Goal: Task Accomplishment & Management: Use online tool/utility

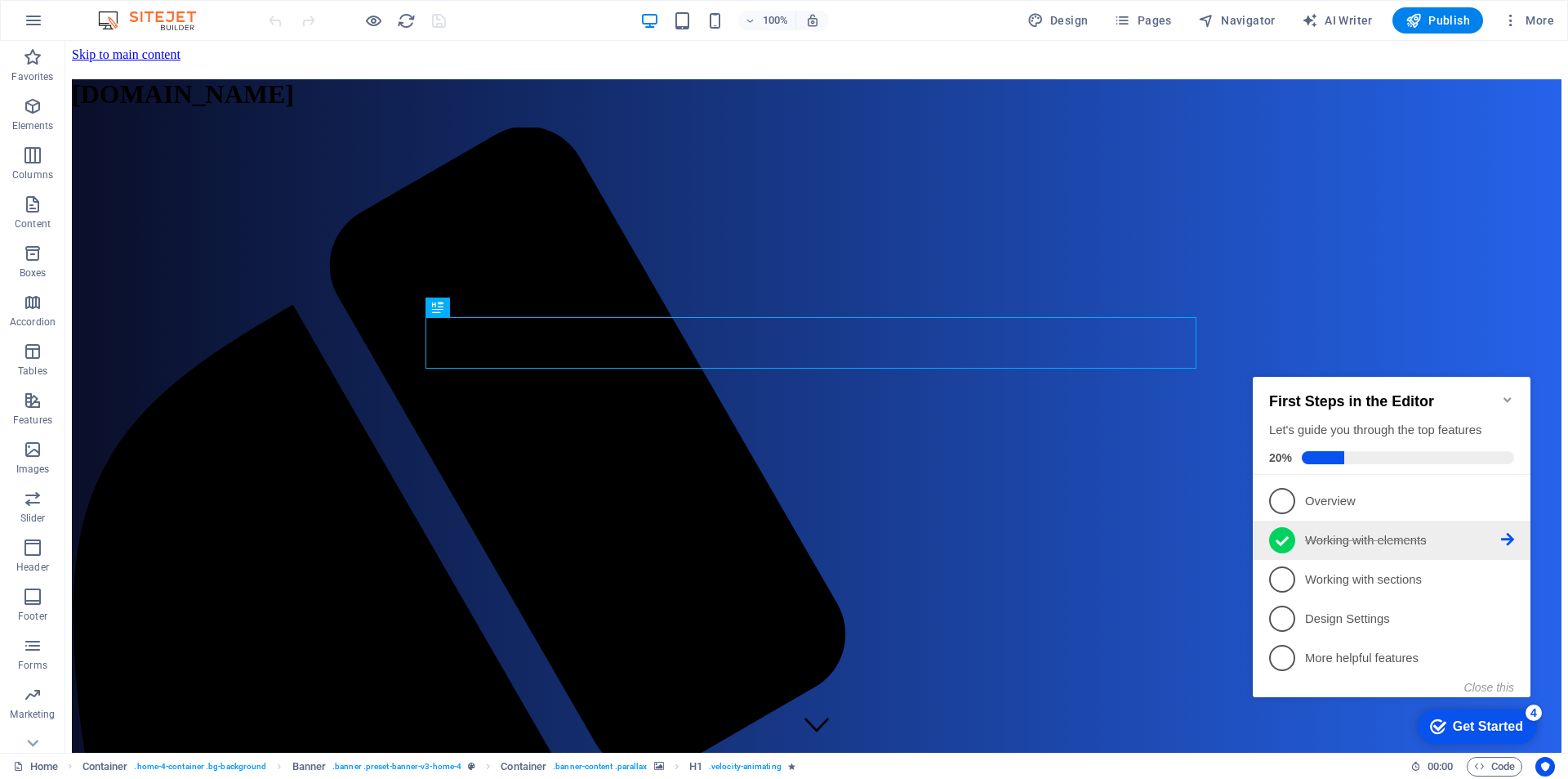
click at [1508, 538] on icon at bounding box center [1507, 538] width 13 height 13
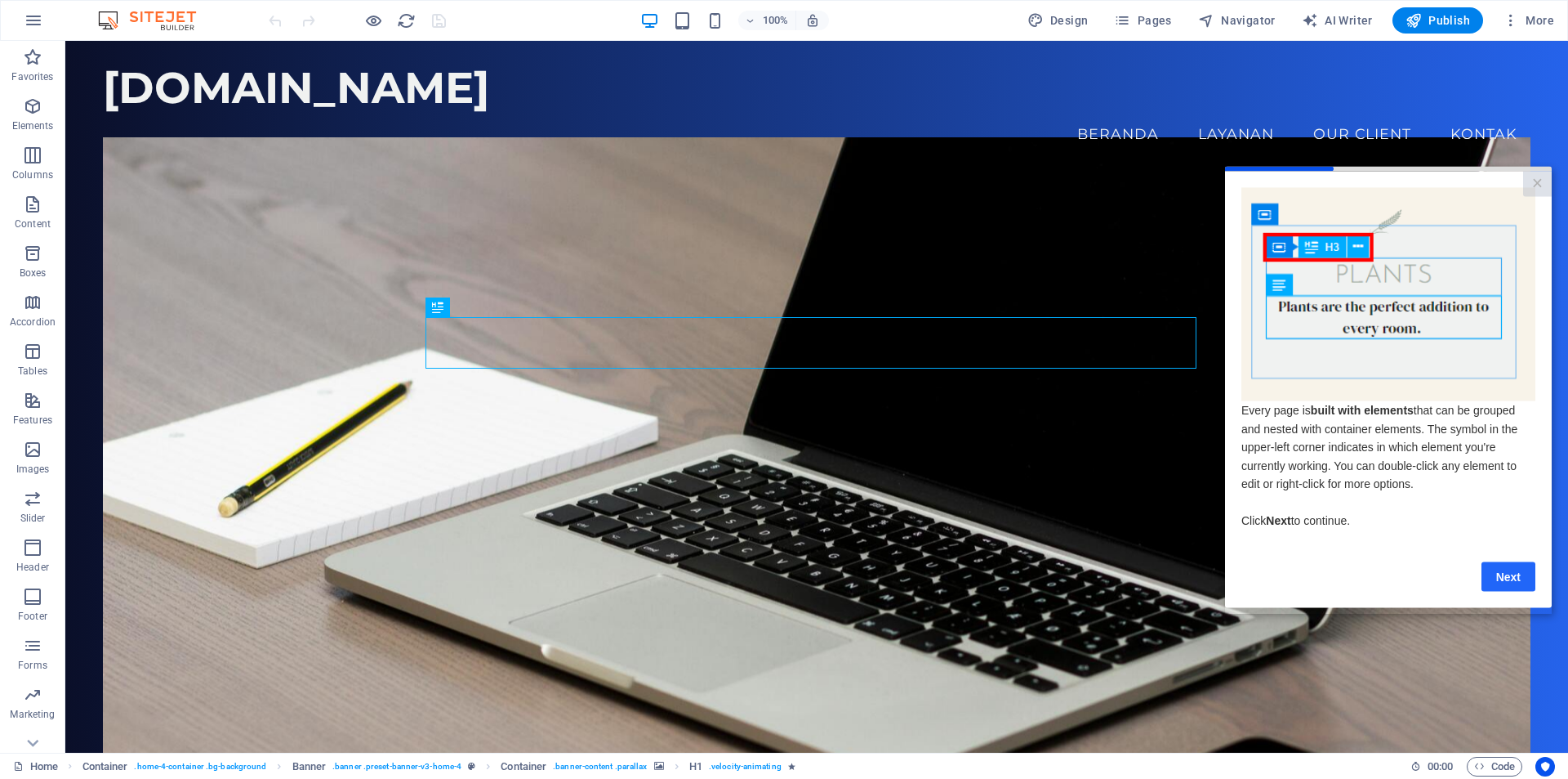
click at [1493, 578] on link "Next" at bounding box center [1508, 576] width 54 height 29
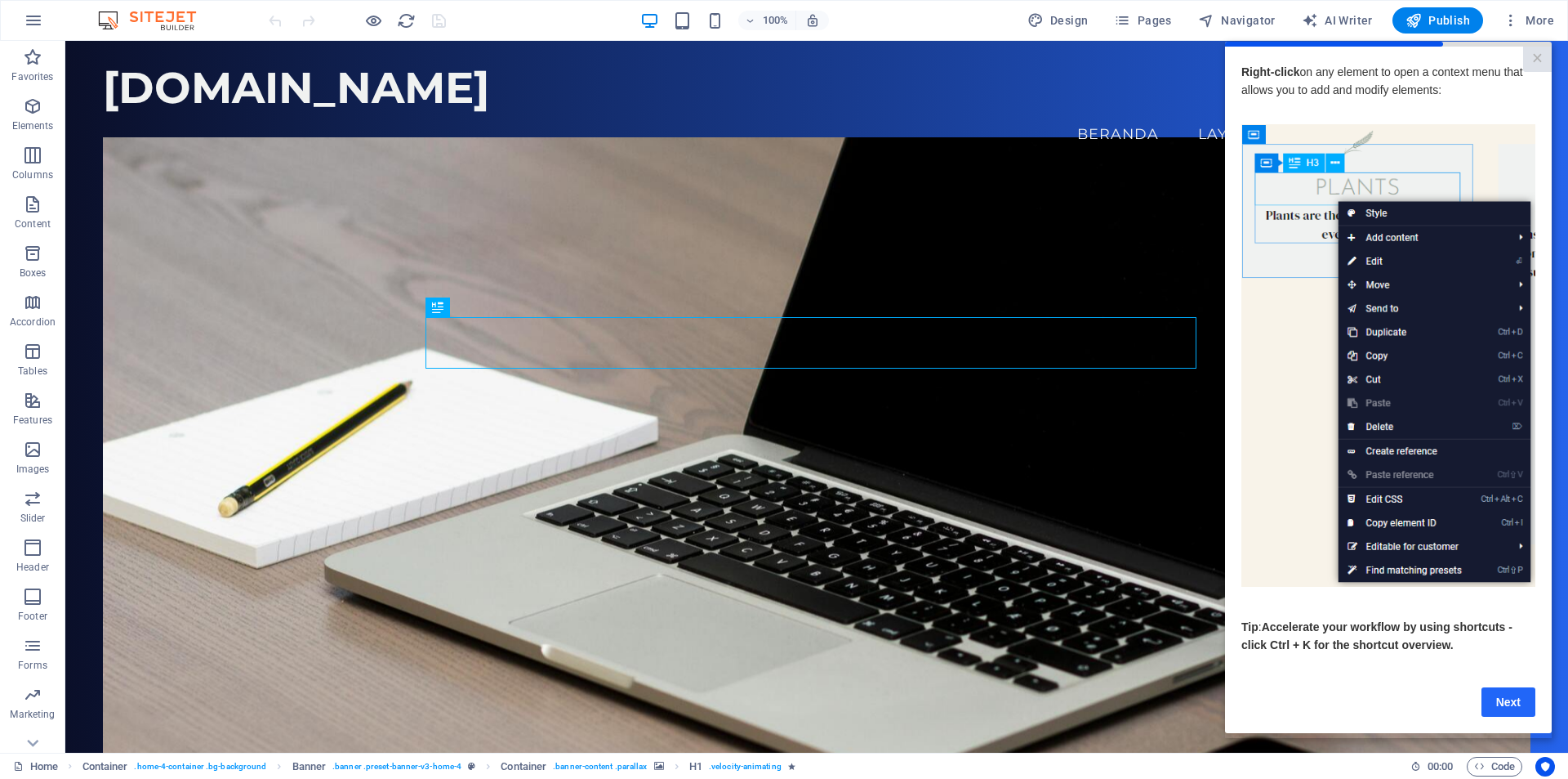
click at [1493, 698] on link "Next" at bounding box center [1508, 701] width 54 height 29
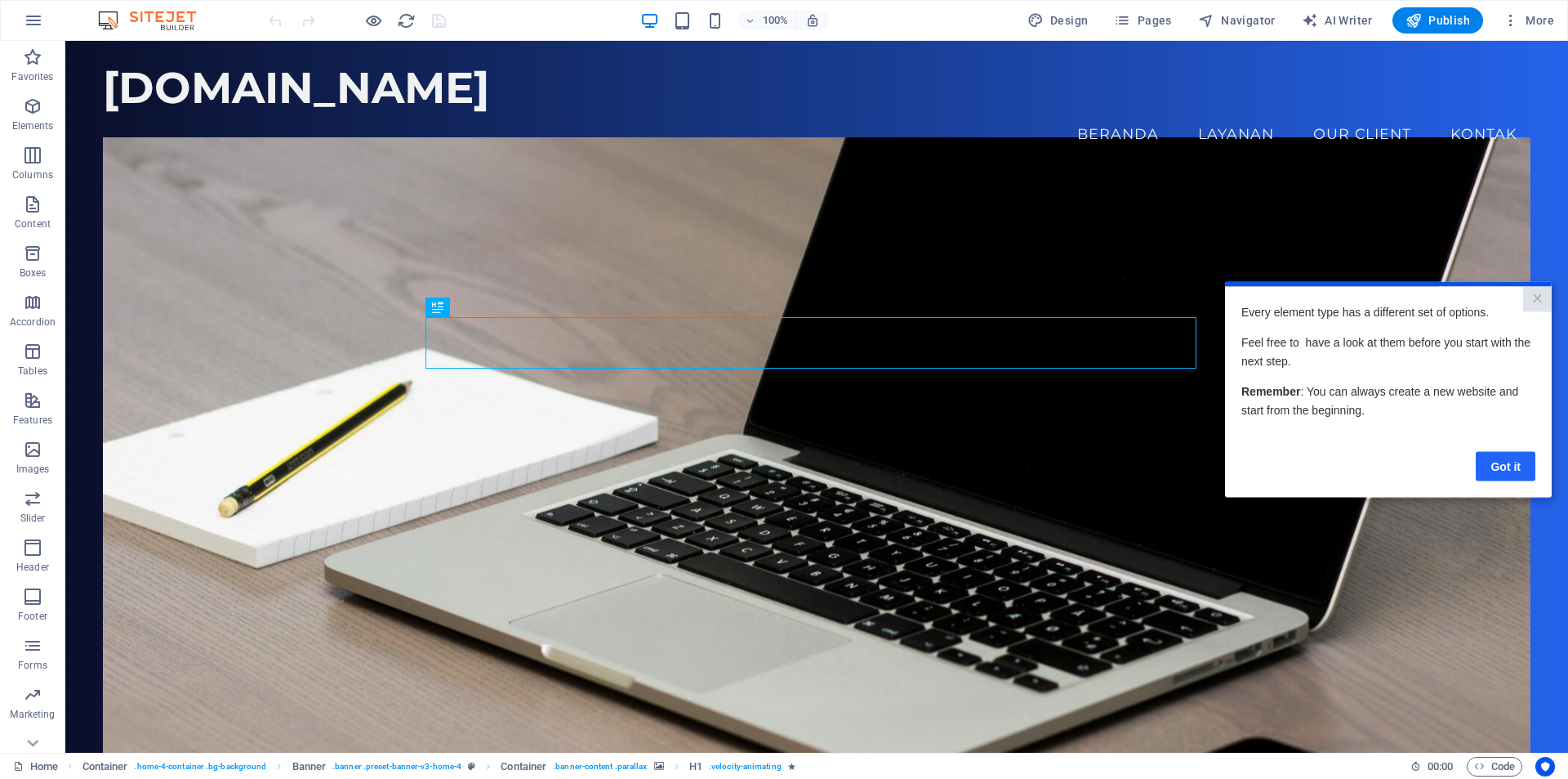
click at [1480, 469] on link "Got it" at bounding box center [1505, 466] width 60 height 29
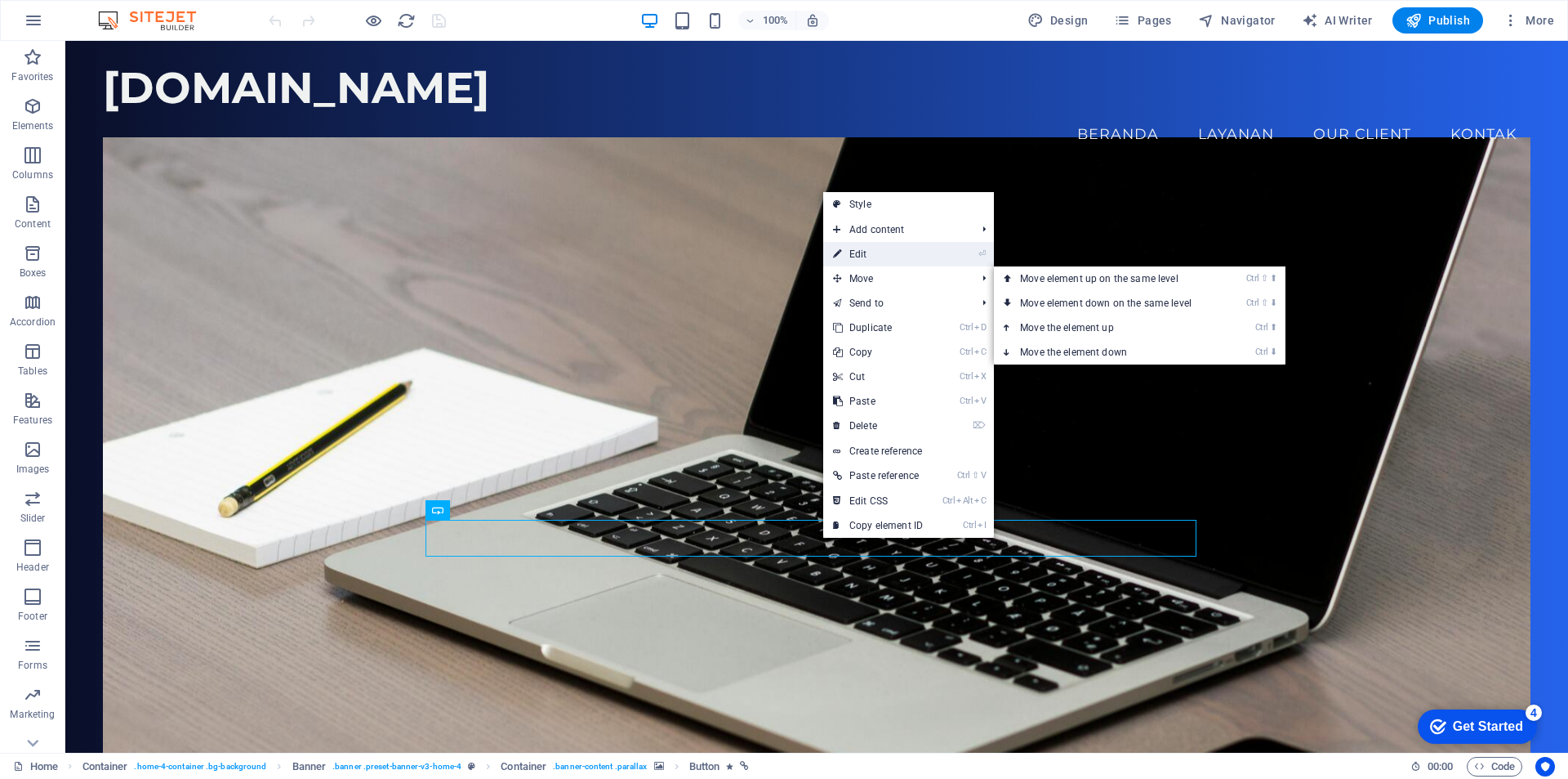
click at [902, 259] on link "⏎ Edit" at bounding box center [878, 253] width 110 height 24
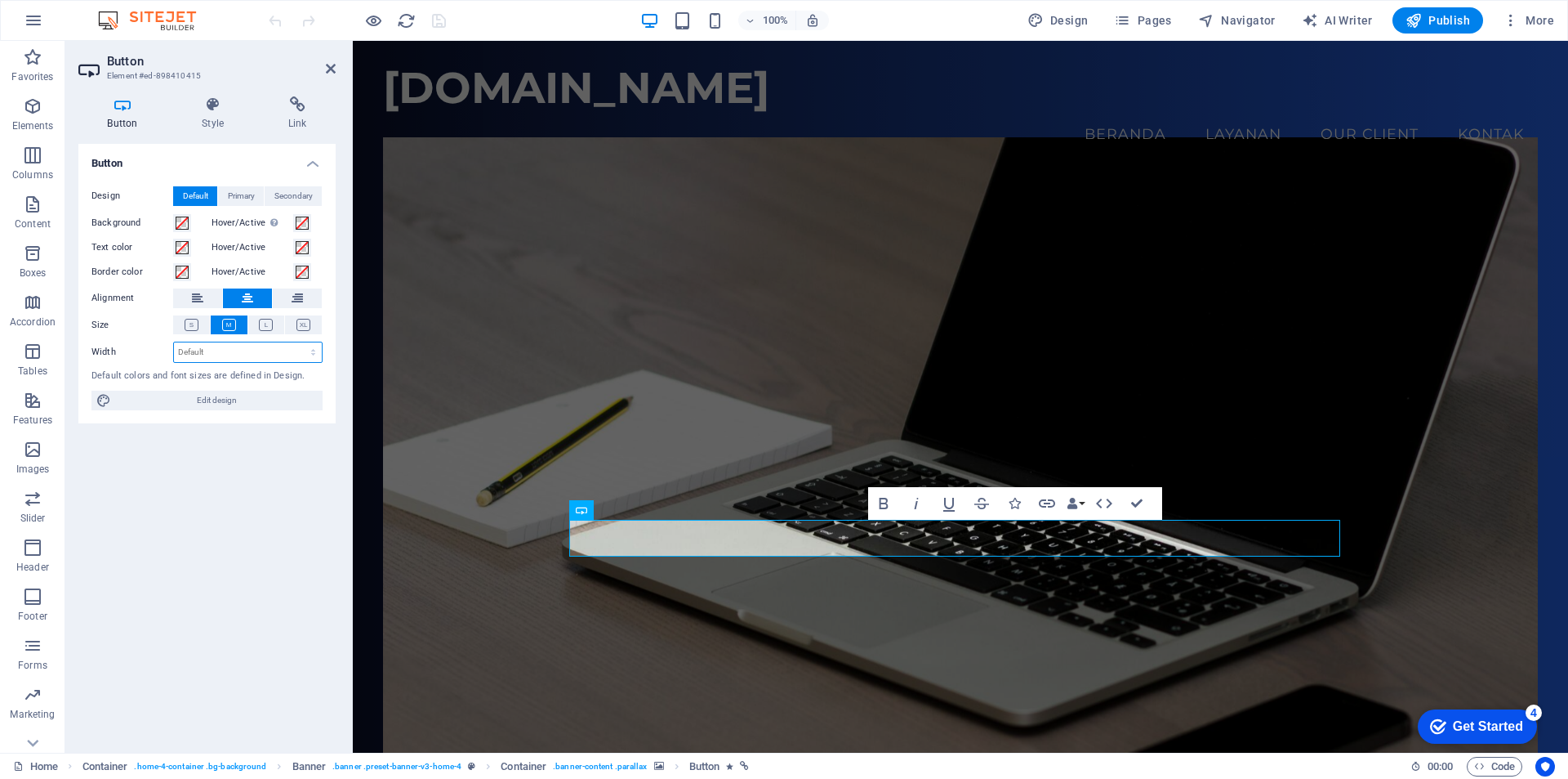
click at [238, 353] on select "Default px rem % em vh vw" at bounding box center [247, 352] width 148 height 20
click at [240, 201] on span "Primary" at bounding box center [242, 196] width 27 height 20
click at [210, 117] on h4 "Style" at bounding box center [216, 114] width 87 height 34
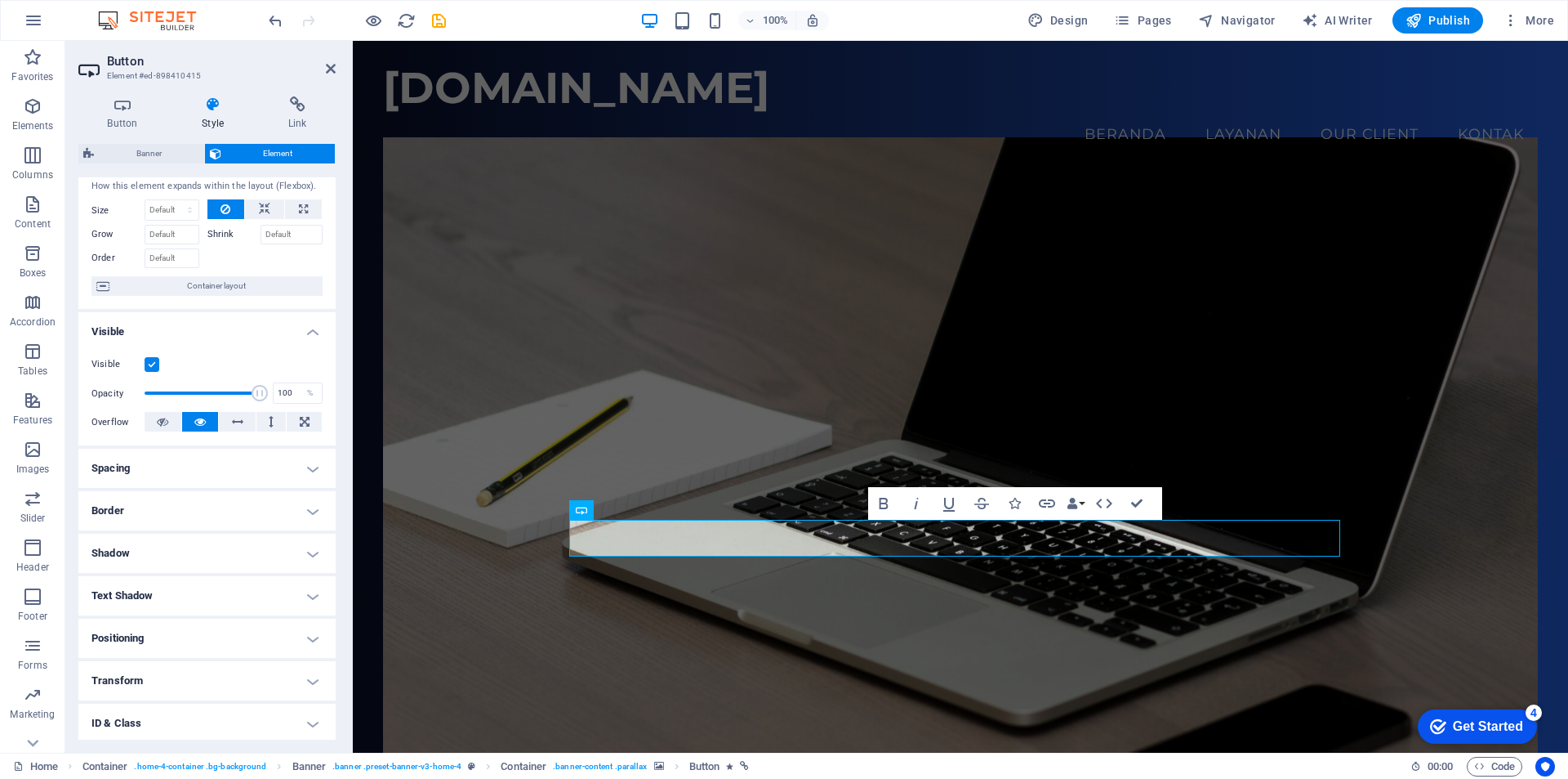
scroll to position [128, 0]
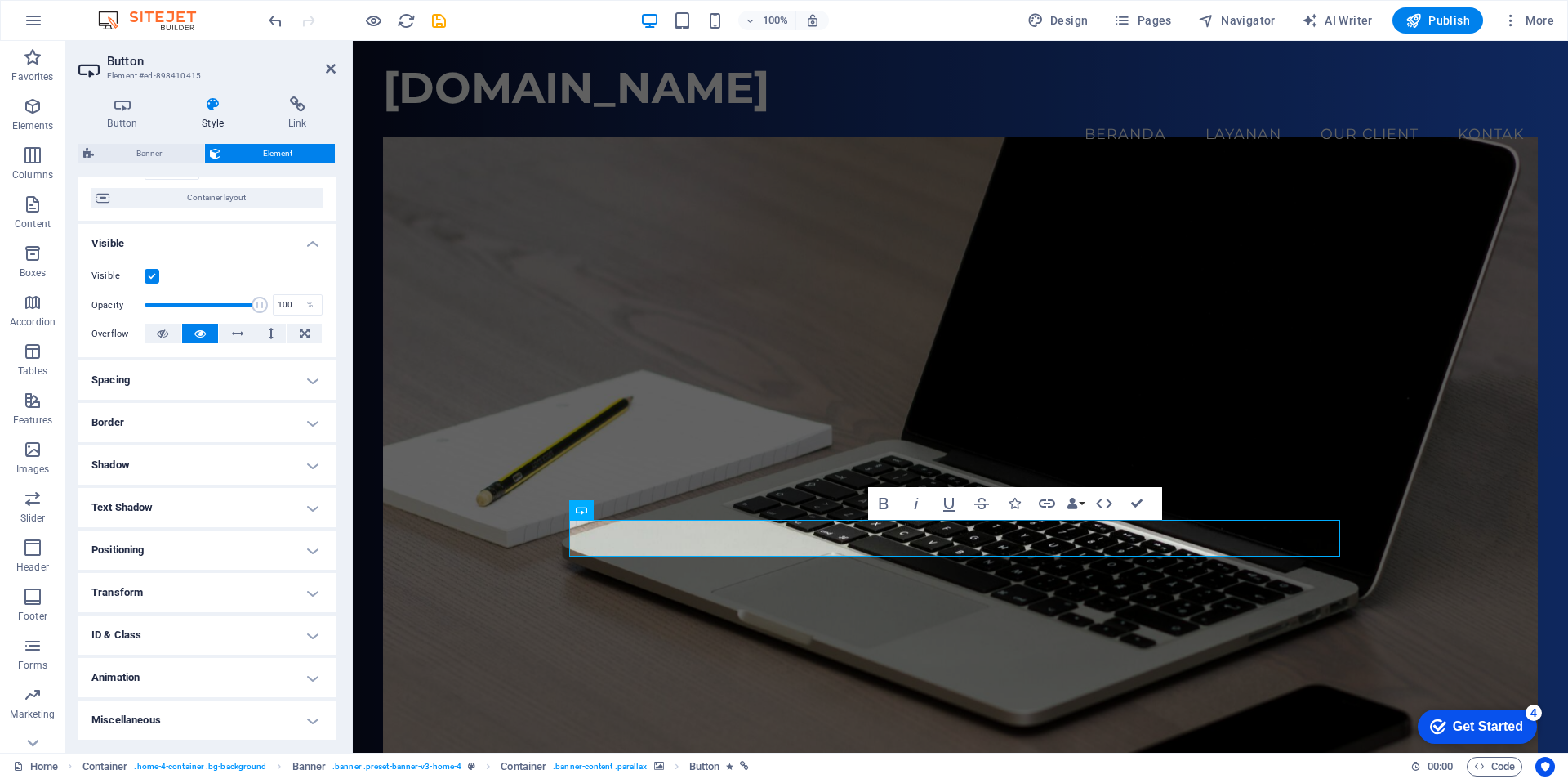
click at [220, 681] on h4 "Animation" at bounding box center [206, 677] width 257 height 39
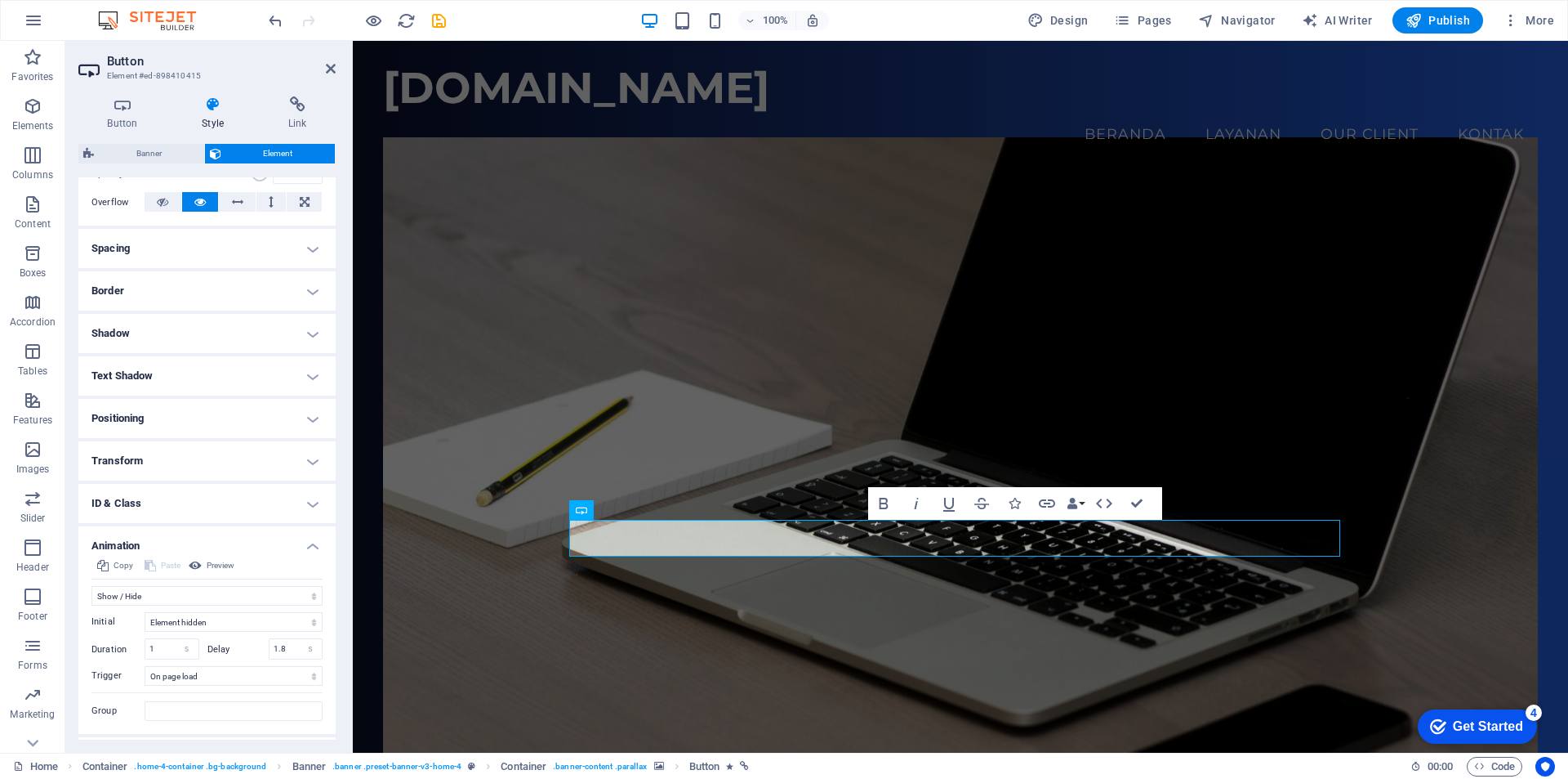
scroll to position [297, 0]
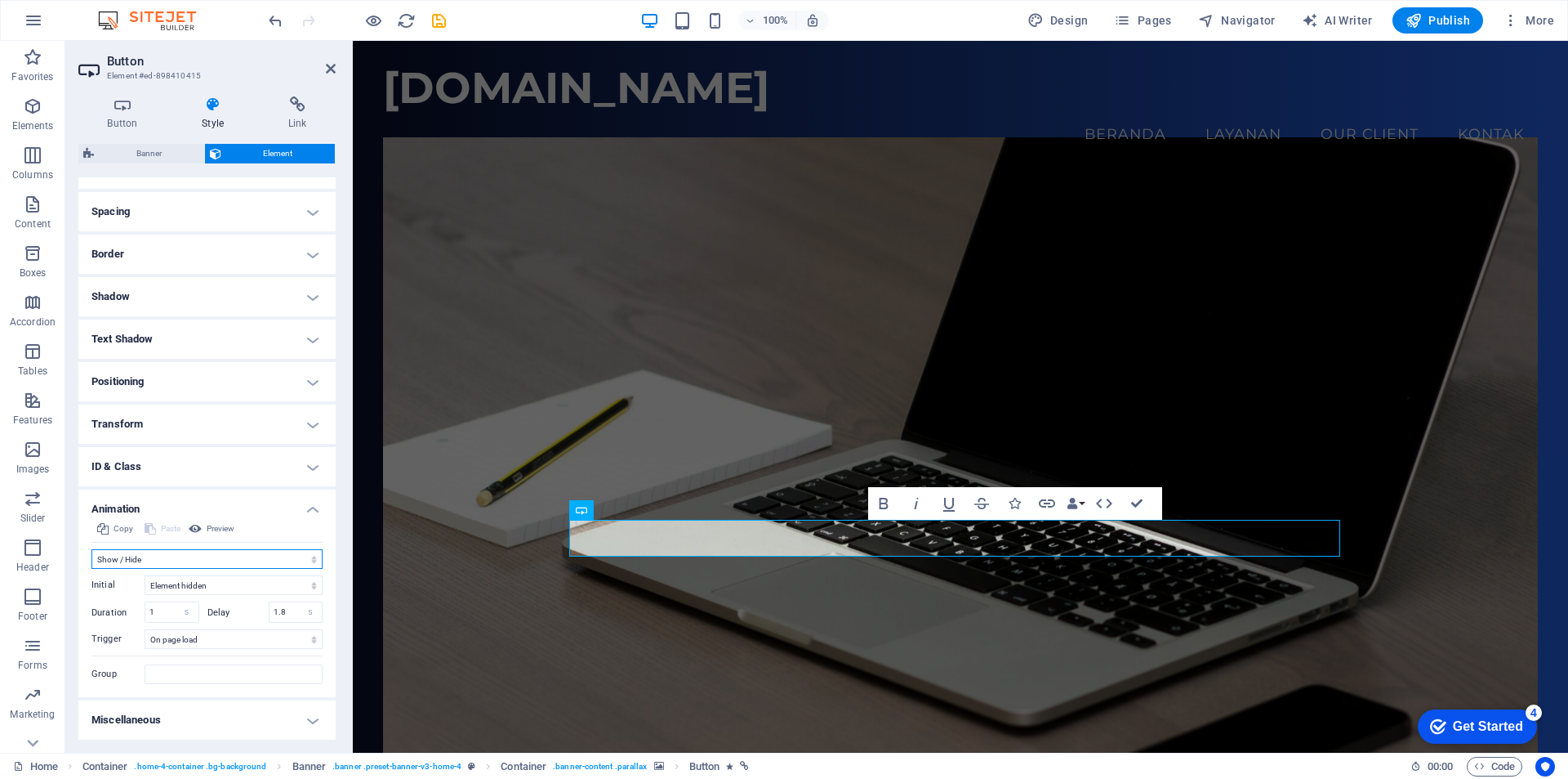
click at [193, 558] on select "Don't animate Show / Hide Slide up/down Zoom in/out Slide left to right Slide r…" at bounding box center [207, 559] width 231 height 20
click at [92, 549] on select "Don't animate Show / Hide Slide up/down Zoom in/out Slide left to right Slide r…" at bounding box center [207, 559] width 231 height 20
click at [188, 558] on select "Don't animate Show / Hide Slide up/down Zoom in/out Slide left to right Slide r…" at bounding box center [207, 559] width 231 height 20
click at [92, 568] on select "Don't animate Show / Hide Slide up/down Zoom in/out Slide left to right Slide r…" at bounding box center [207, 559] width 231 height 20
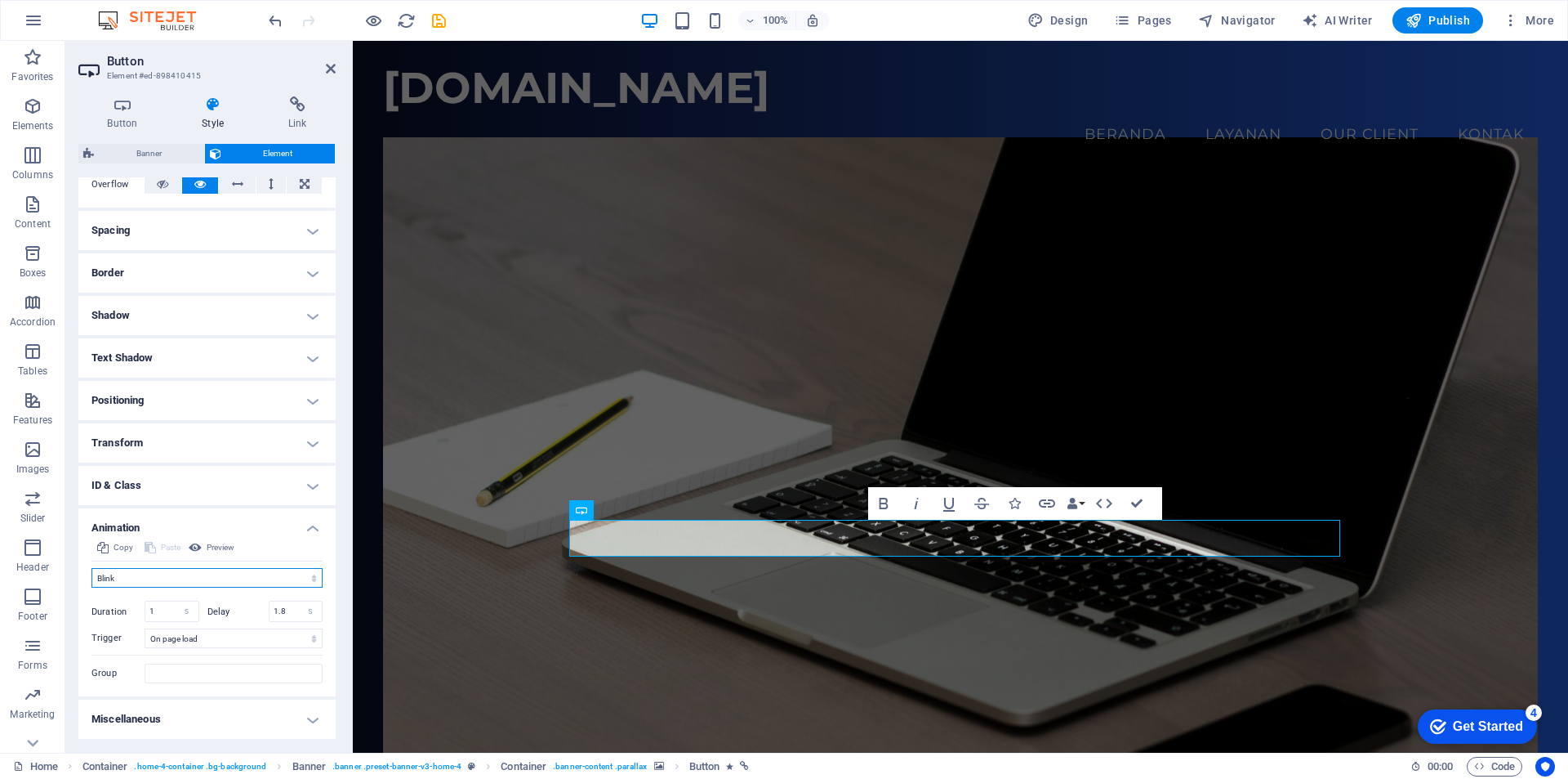
scroll to position [278, 0]
click at [266, 580] on select "Don't animate Show / Hide Slide up/down Zoom in/out Slide left to right Slide r…" at bounding box center [207, 577] width 231 height 20
click at [92, 568] on select "Don't animate Show / Hide Slide up/down Zoom in/out Slide left to right Slide r…" at bounding box center [207, 577] width 231 height 20
click at [222, 572] on select "Don't animate Show / Hide Slide up/down Zoom in/out Slide left to right Slide r…" at bounding box center [207, 571] width 231 height 20
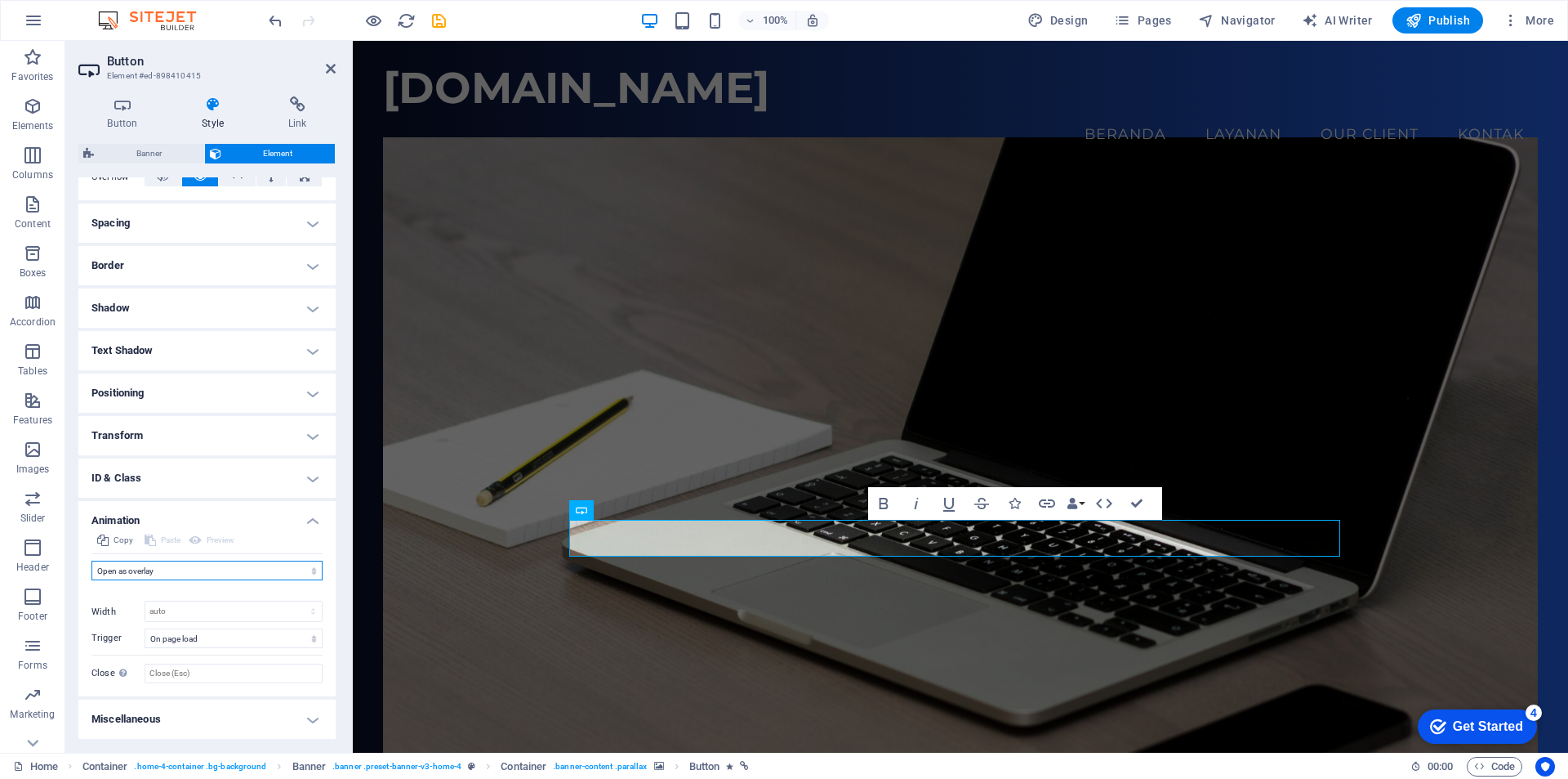
select select "pulse"
click at [92, 568] on select "Don't animate Show / Hide Slide up/down Zoom in/out Slide left to right Slide r…" at bounding box center [207, 571] width 231 height 20
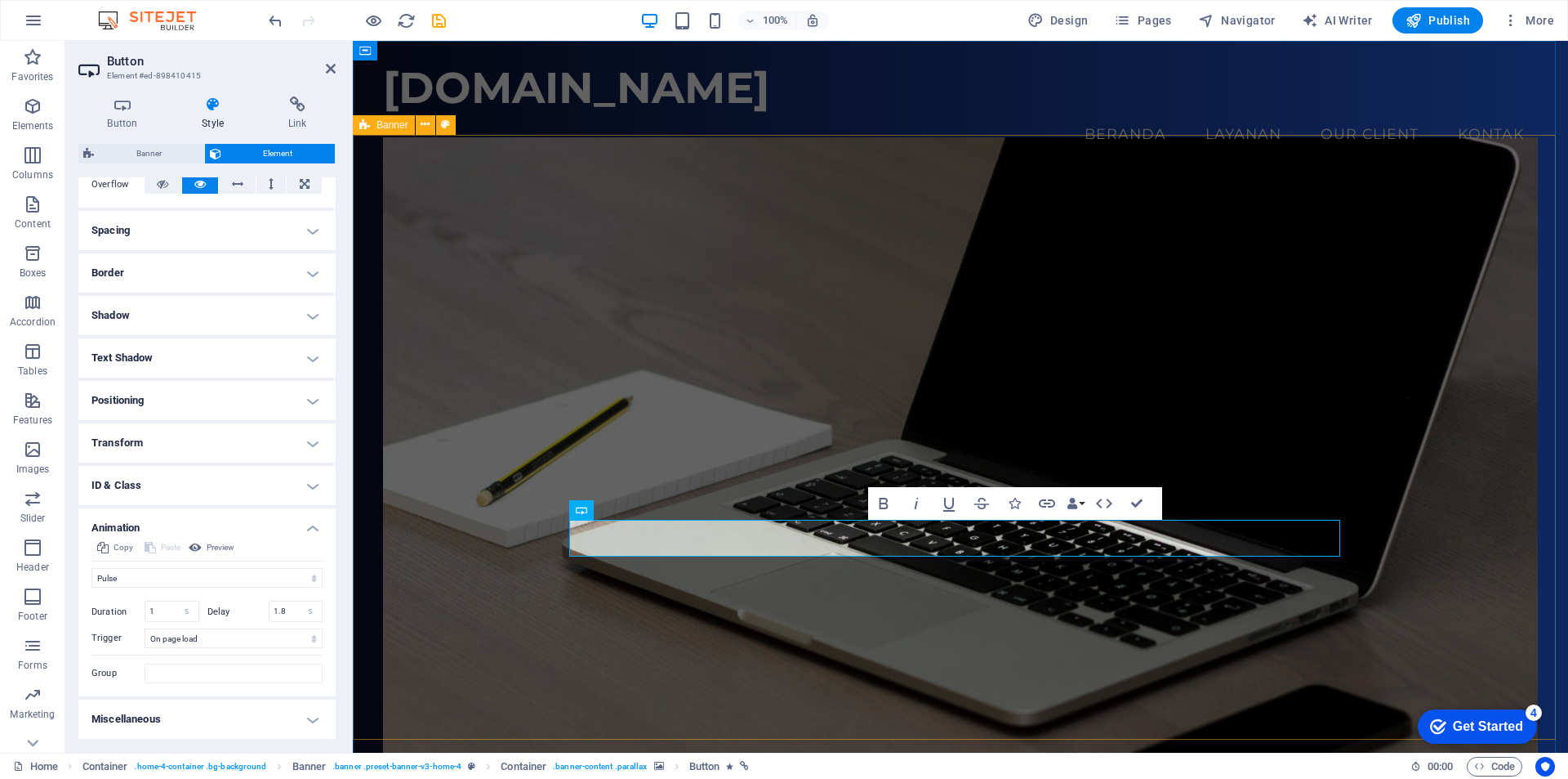
click at [490, 626] on figure at bounding box center [961, 461] width 1155 height 648
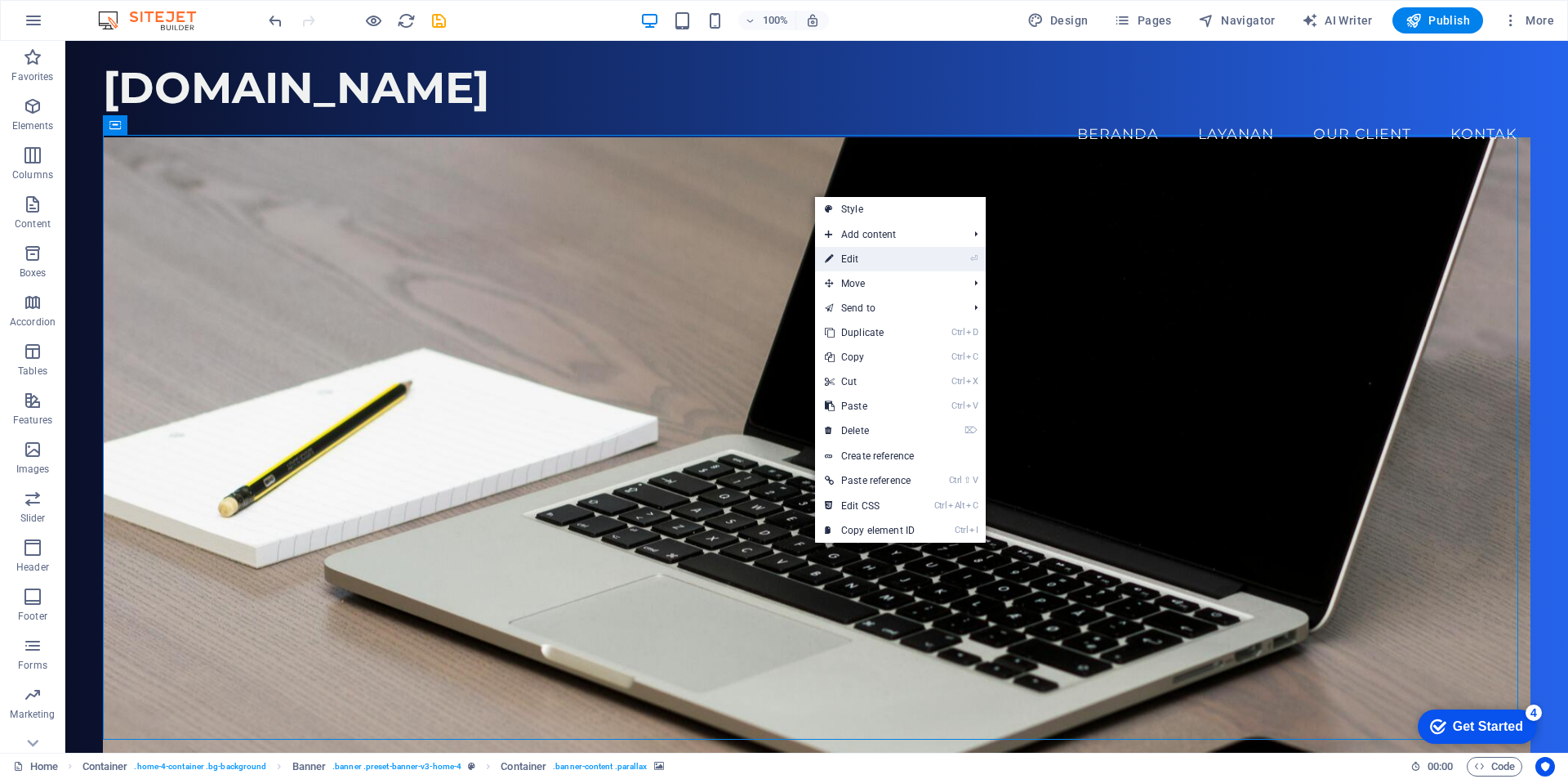
click at [920, 251] on link "⏎ Edit" at bounding box center [870, 258] width 110 height 24
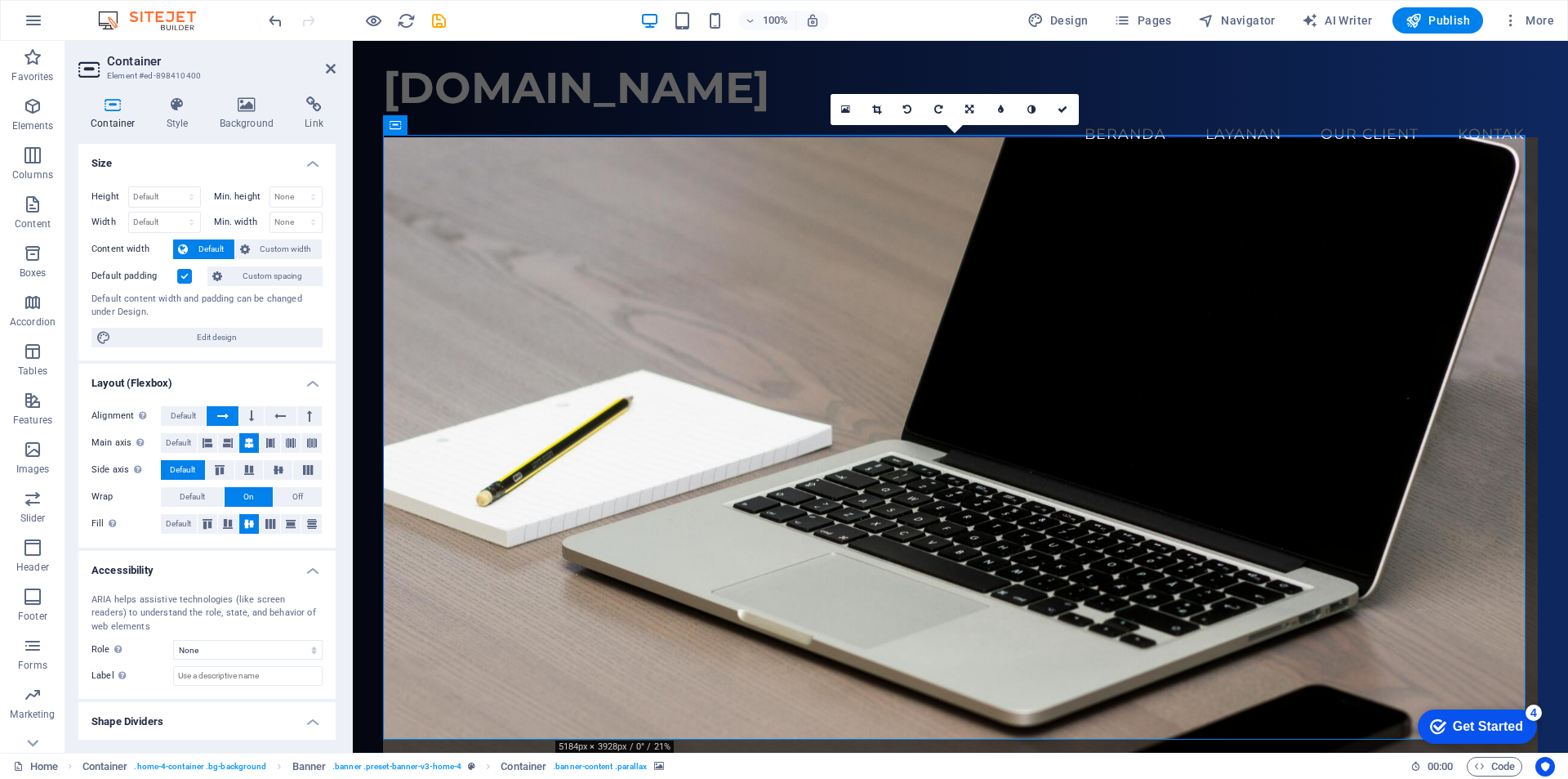
scroll to position [37, 0]
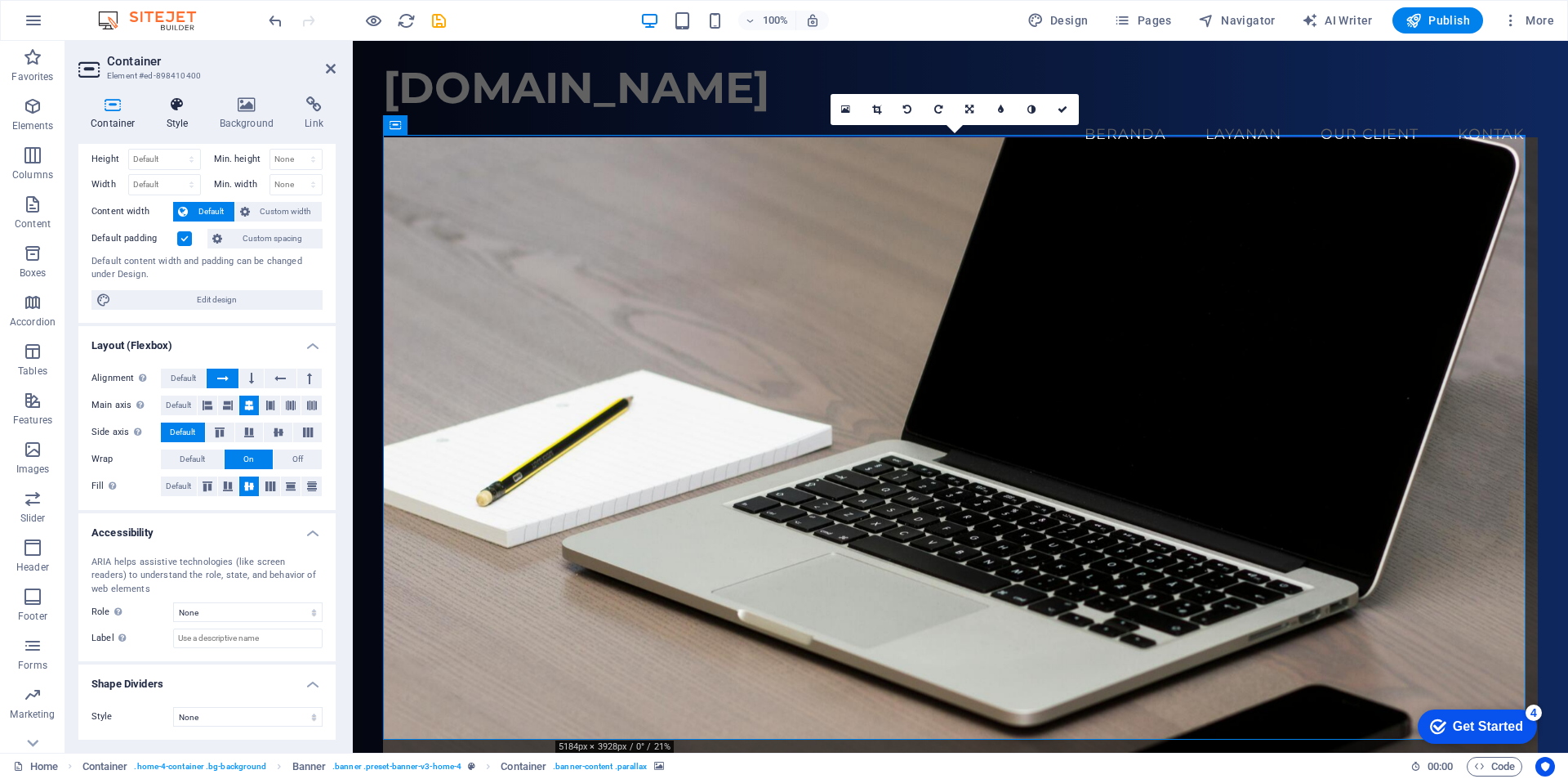
click at [176, 116] on h4 "Style" at bounding box center [181, 114] width 53 height 34
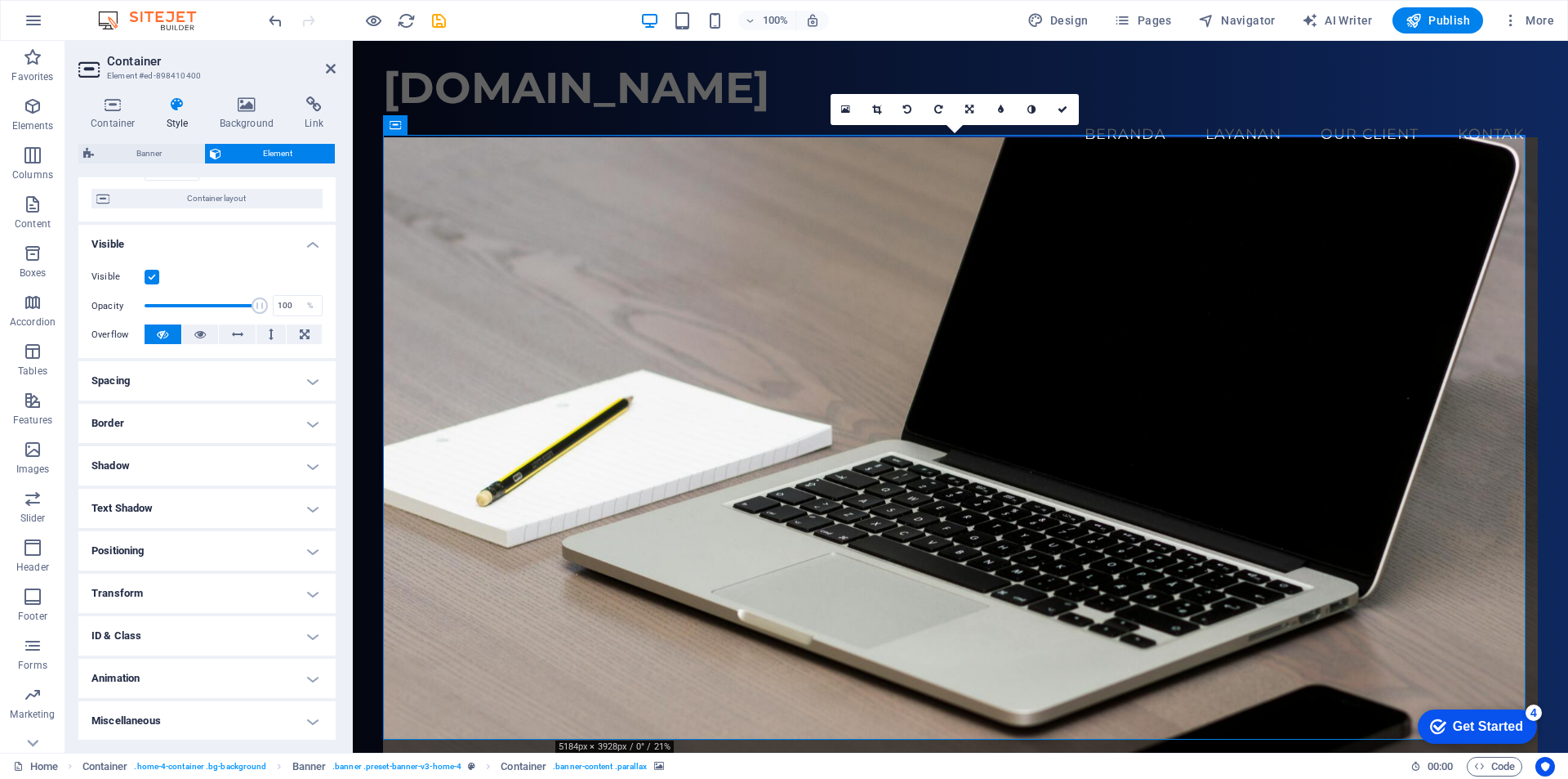
scroll to position [128, 0]
click at [226, 680] on h4 "Animation" at bounding box center [206, 677] width 257 height 39
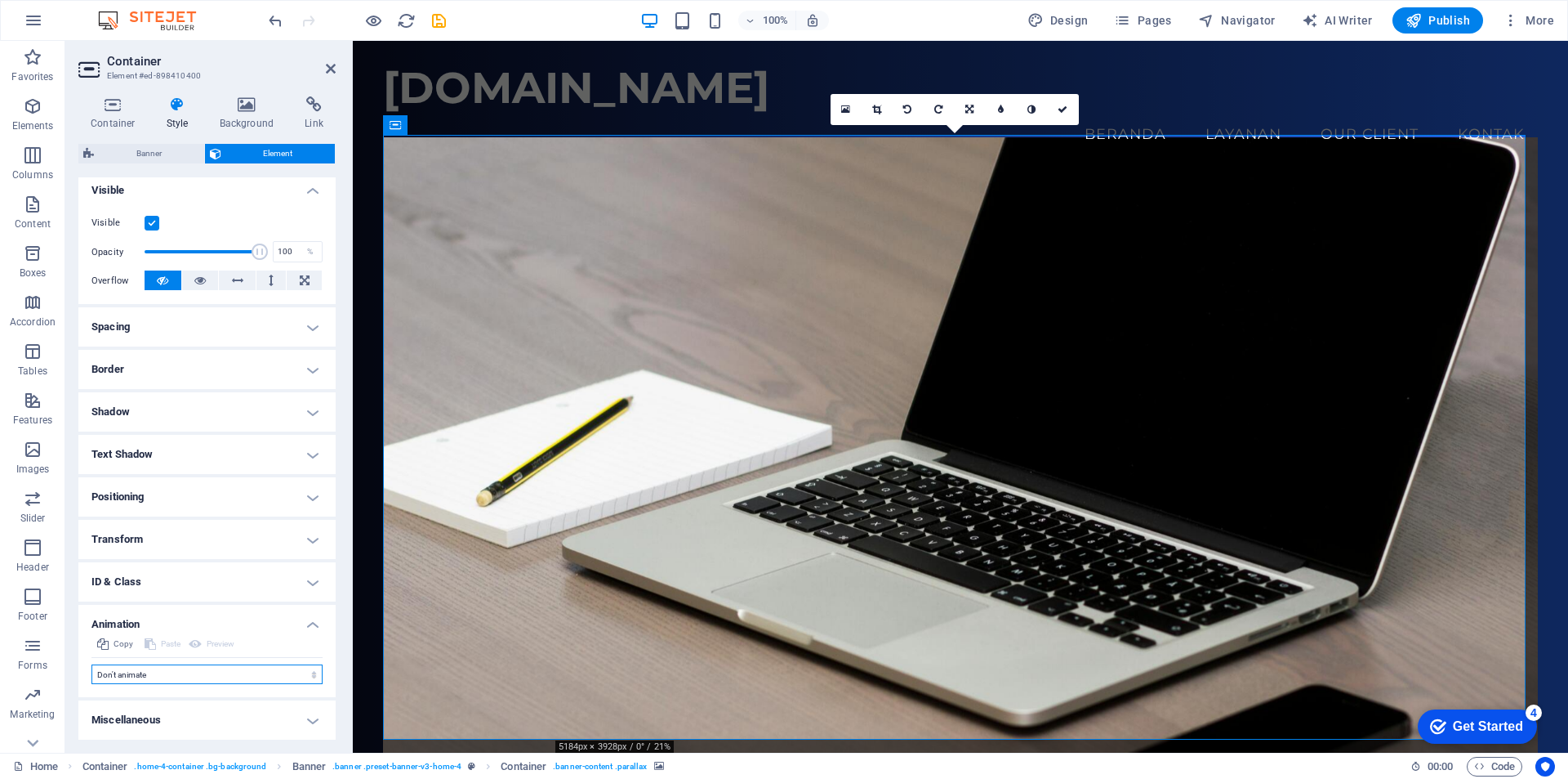
click at [215, 675] on select "Don't animate Show / Hide Slide up/down Zoom in/out Slide left to right Slide r…" at bounding box center [207, 674] width 231 height 20
select select "pulse"
click at [92, 664] on select "Don't animate Show / Hide Slide up/down Zoom in/out Slide left to right Slide r…" at bounding box center [207, 674] width 231 height 20
select select "scroll"
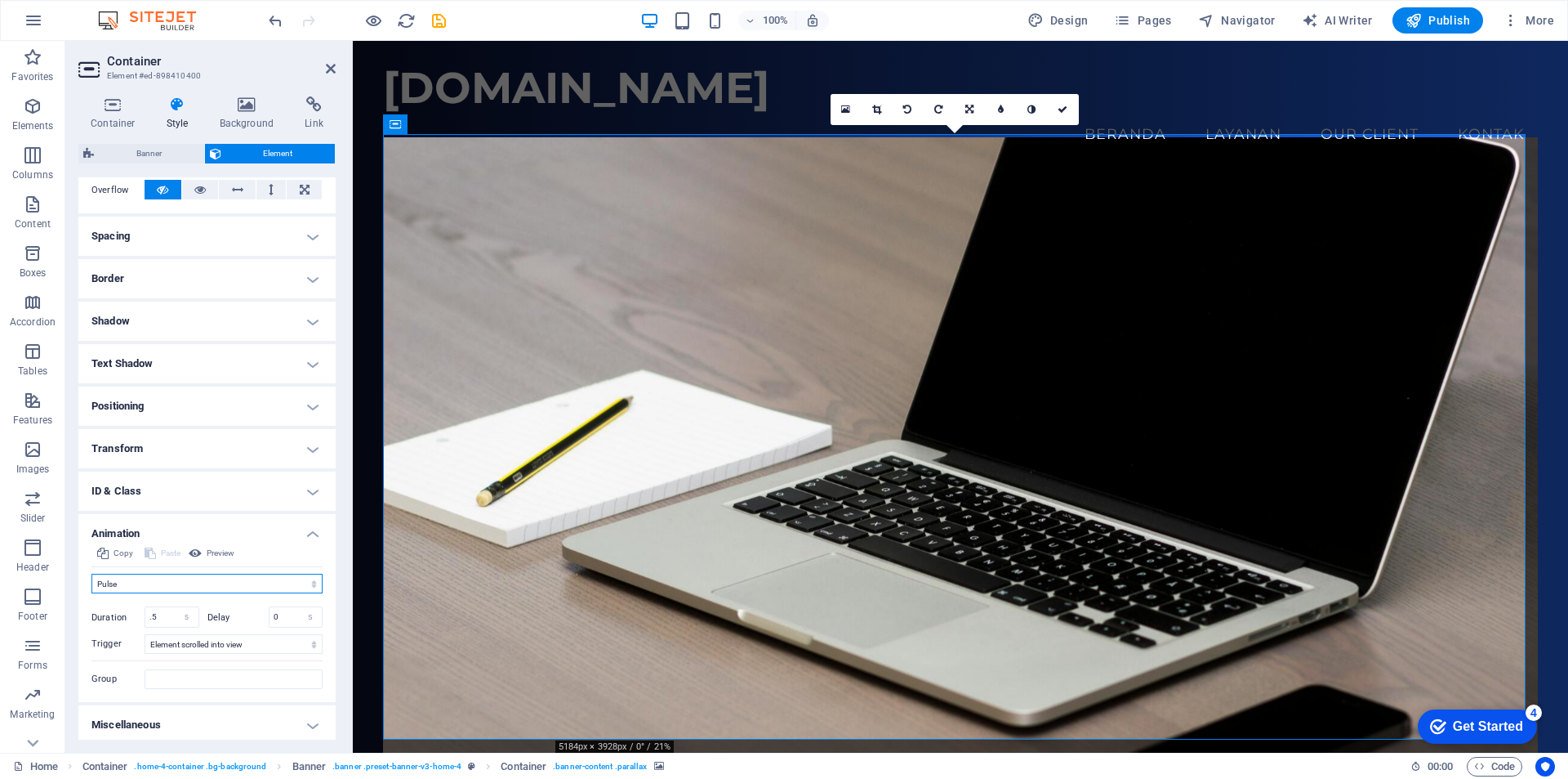
scroll to position [277, 0]
click at [605, 585] on figure at bounding box center [961, 461] width 1155 height 648
select select "none"
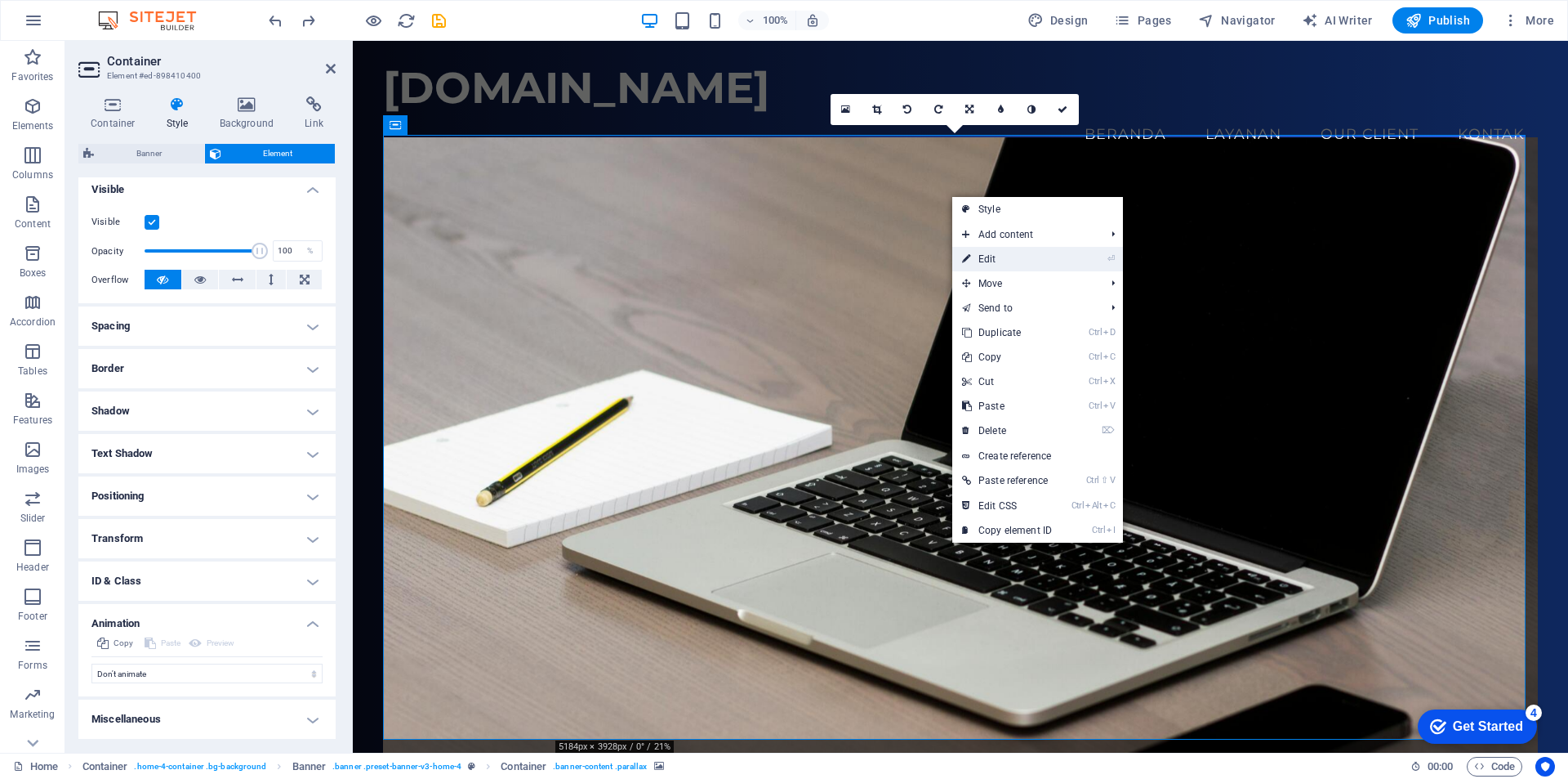
click at [1006, 257] on link "⏎ Edit" at bounding box center [1008, 258] width 110 height 24
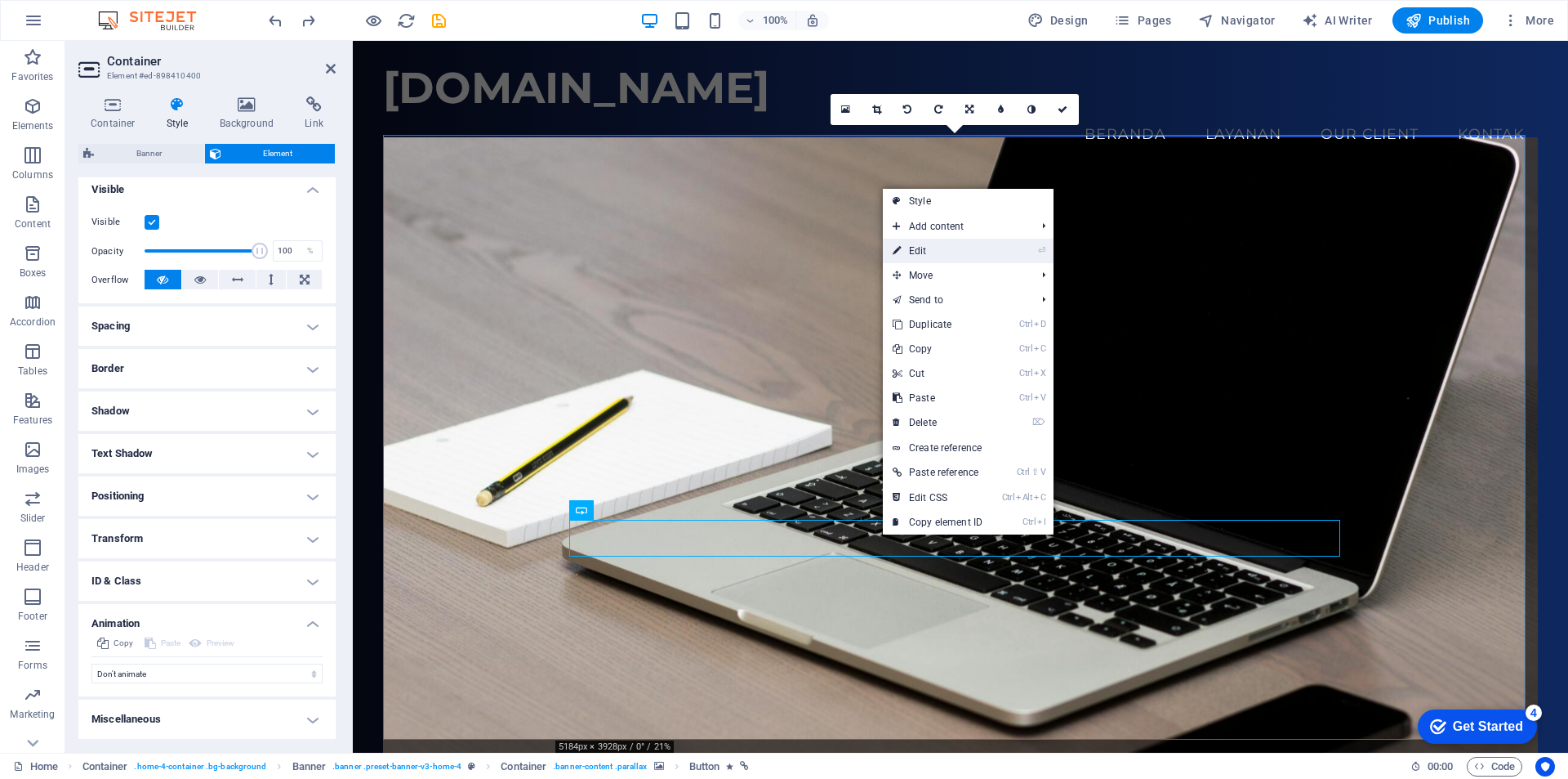
click at [943, 244] on link "⏎ Edit" at bounding box center [938, 251] width 110 height 24
select select "pulse"
select select "s"
select select "onload"
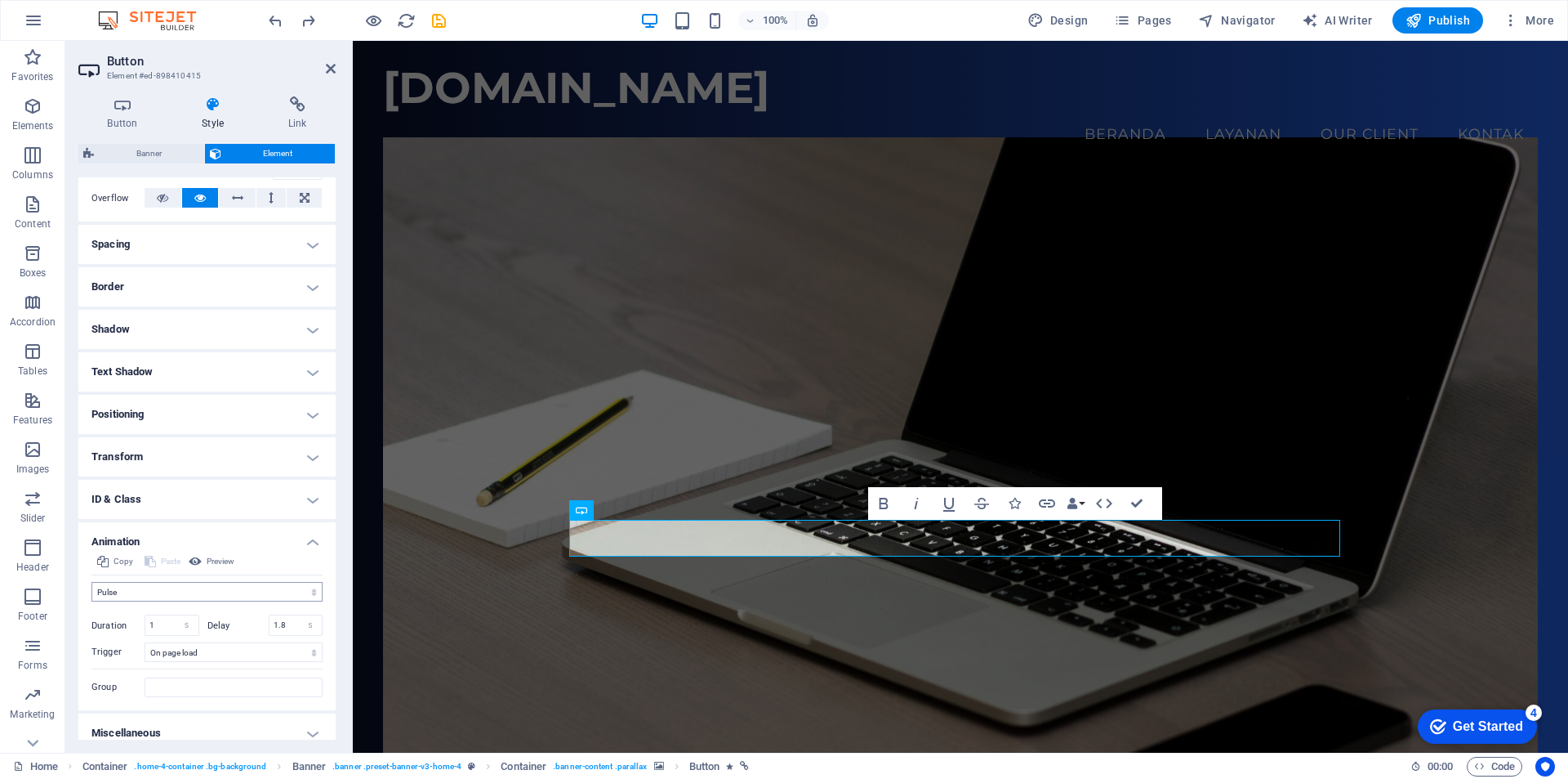
scroll to position [277, 0]
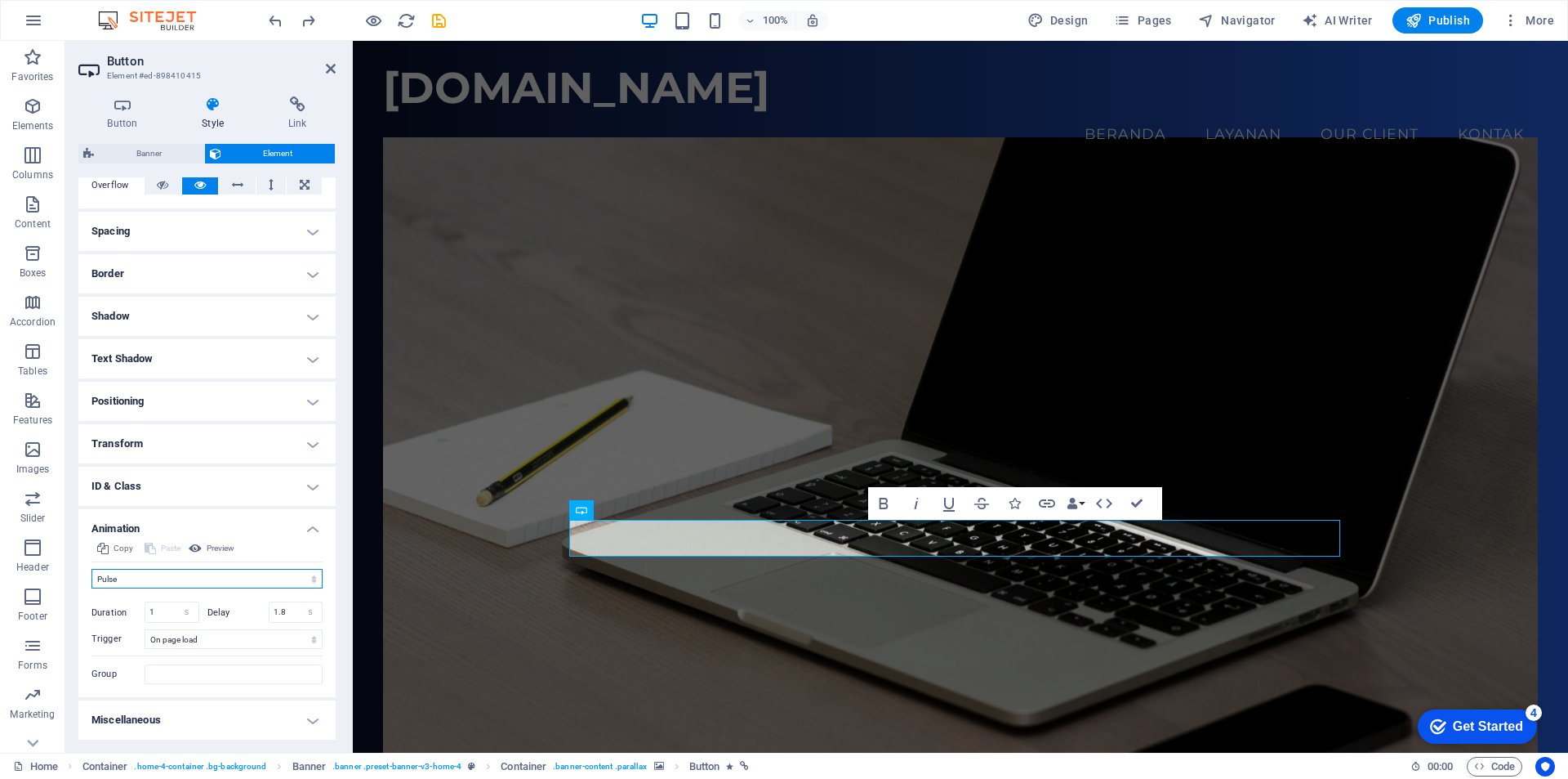
click at [186, 582] on select "Don't animate Show / Hide Slide up/down Zoom in/out Slide left to right Slide r…" at bounding box center [207, 578] width 231 height 20
select select "flash"
click at [92, 569] on select "Don't animate Show / Hide Slide up/down Zoom in/out Slide left to right Slide r…" at bounding box center [207, 578] width 231 height 20
drag, startPoint x: 167, startPoint y: 613, endPoint x: 131, endPoint y: 614, distance: 36.0
click at [131, 614] on div "Duration 1 s ms" at bounding box center [146, 613] width 108 height 22
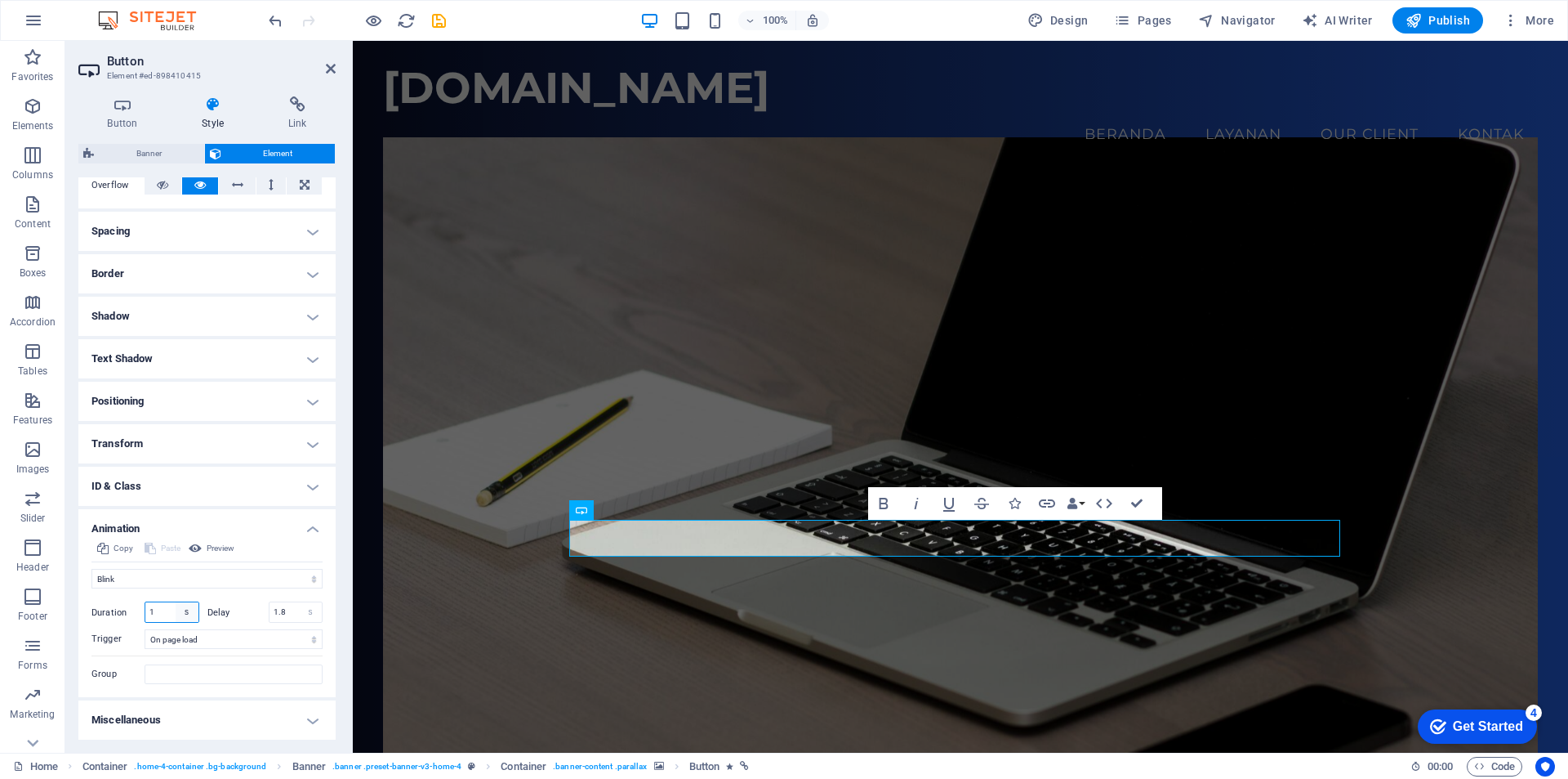
click at [186, 612] on select "s ms" at bounding box center [187, 612] width 22 height 20
type input "30"
click at [534, 662] on figure at bounding box center [961, 461] width 1155 height 648
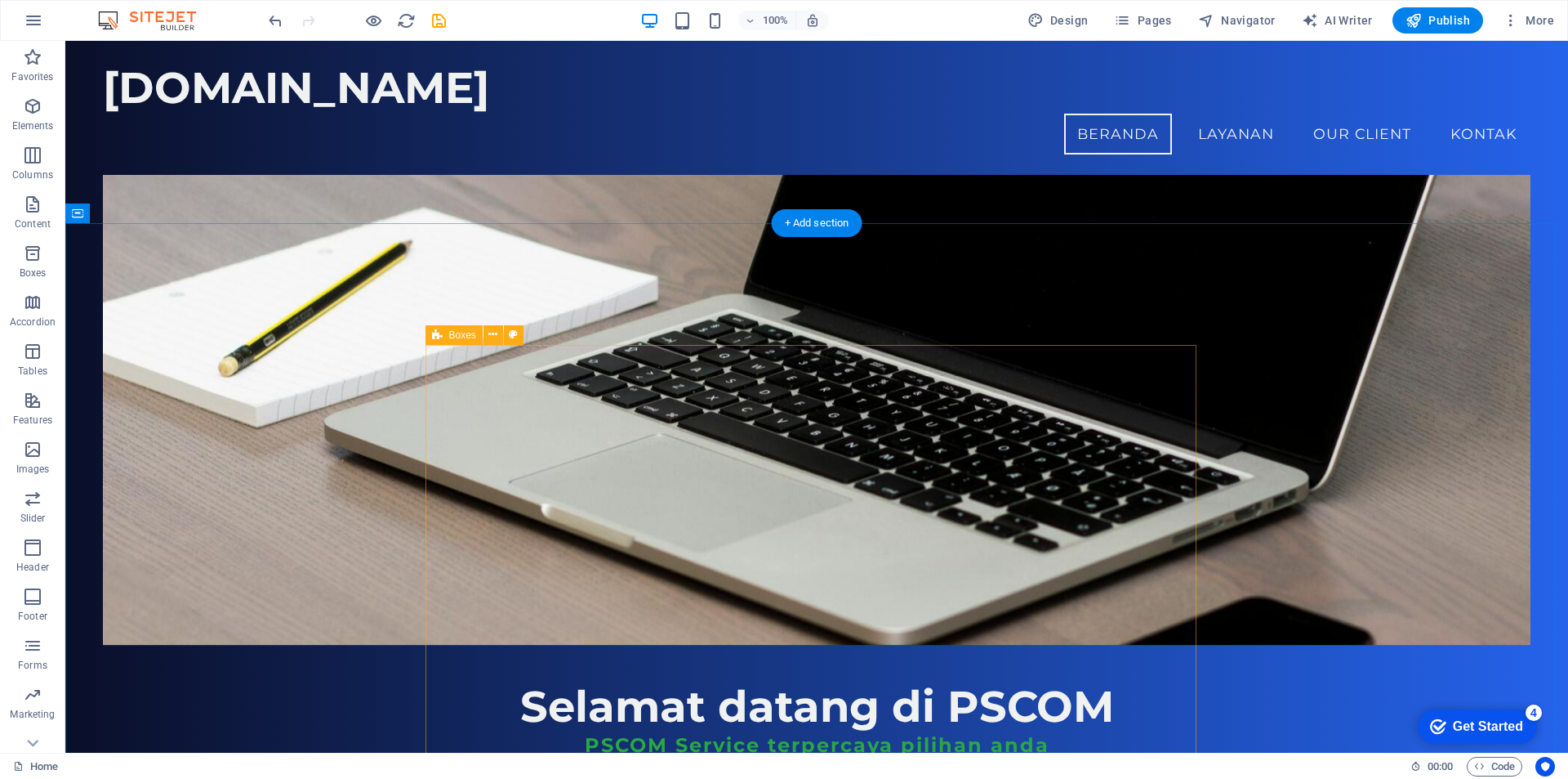
scroll to position [163, 0]
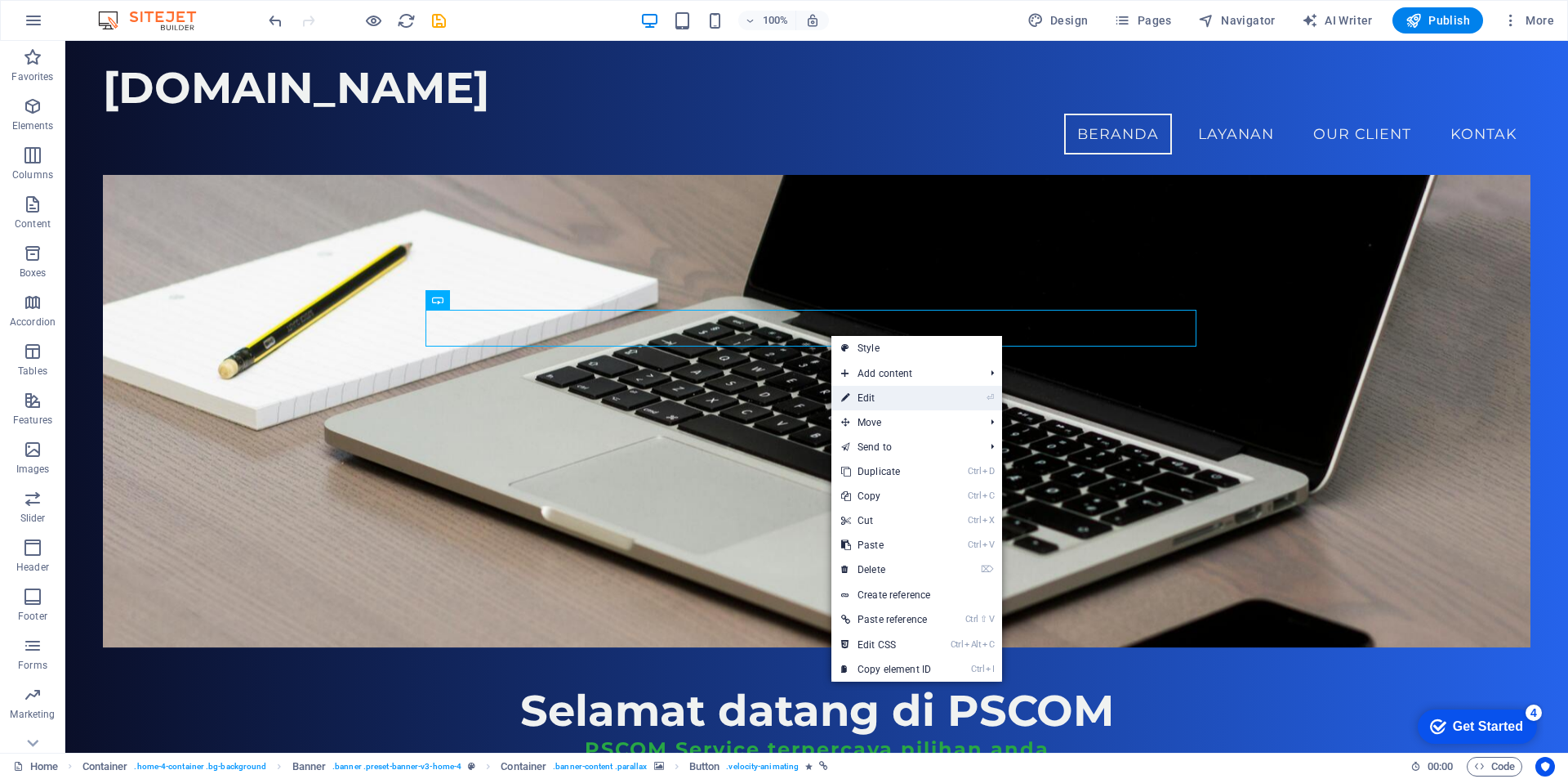
drag, startPoint x: 876, startPoint y: 394, endPoint x: 523, endPoint y: 354, distance: 355.3
click at [876, 394] on link "⏎ Edit" at bounding box center [886, 397] width 110 height 24
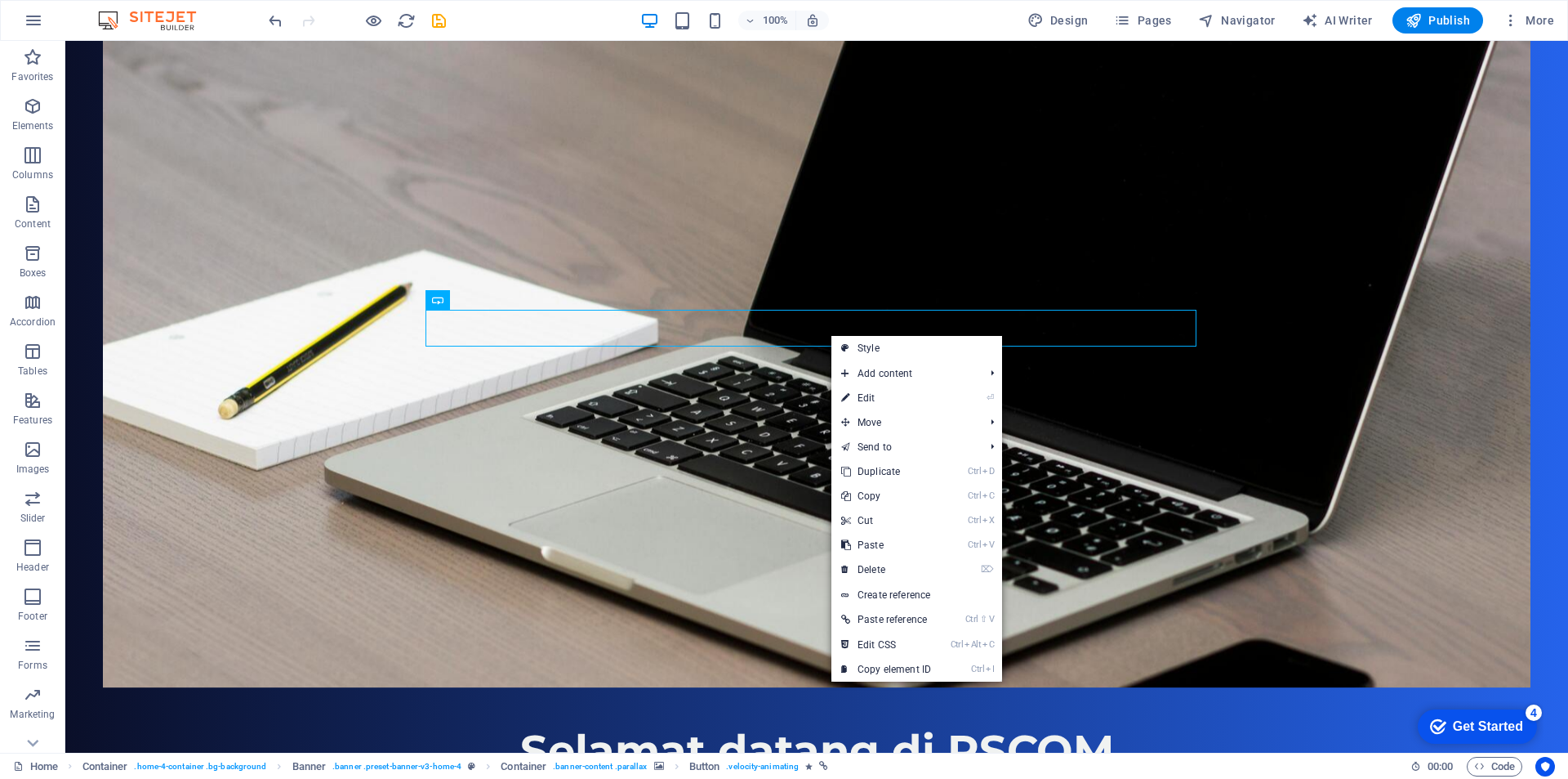
select select "flash"
select select "s"
select select "onload"
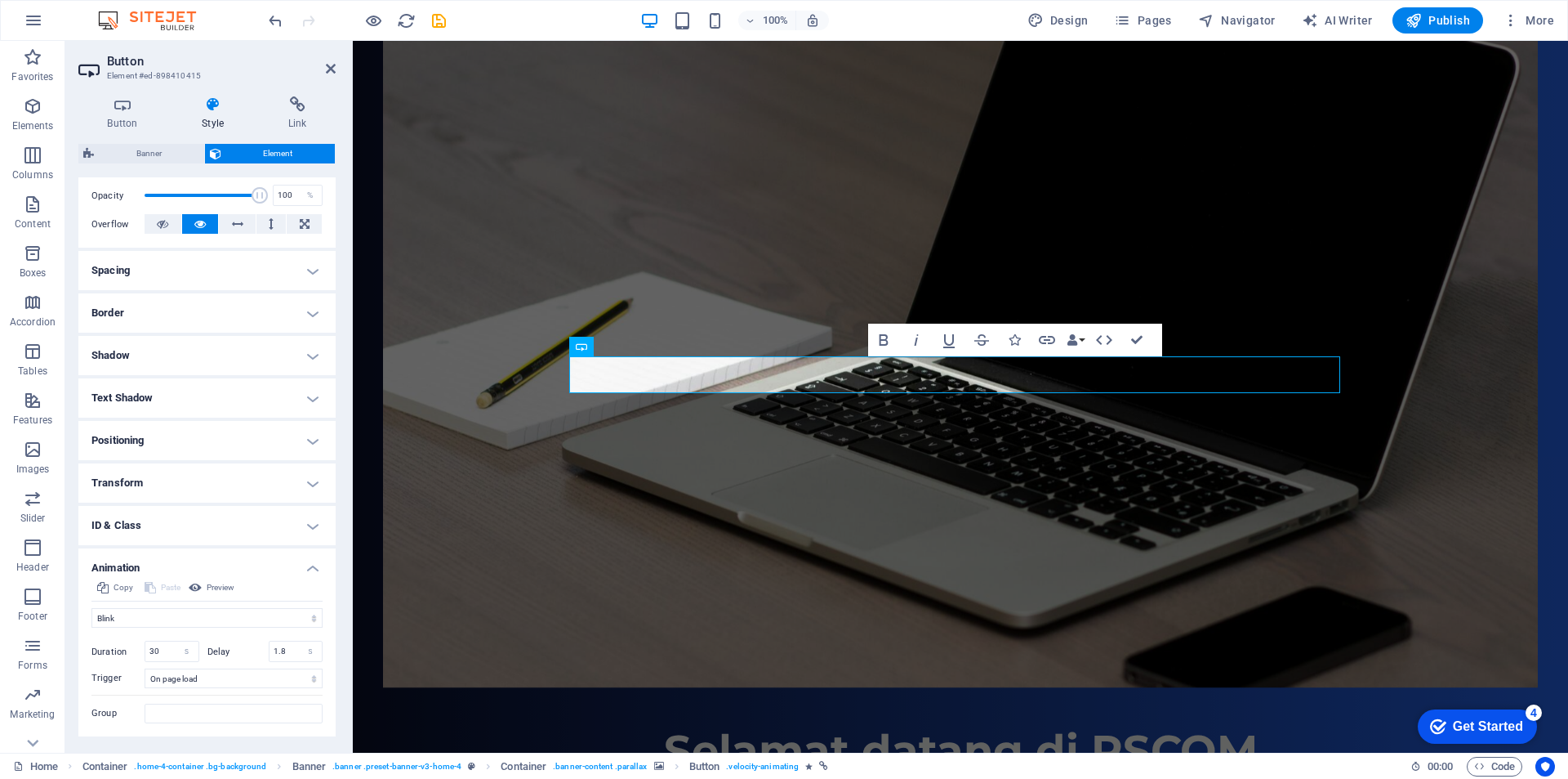
scroll to position [277, 0]
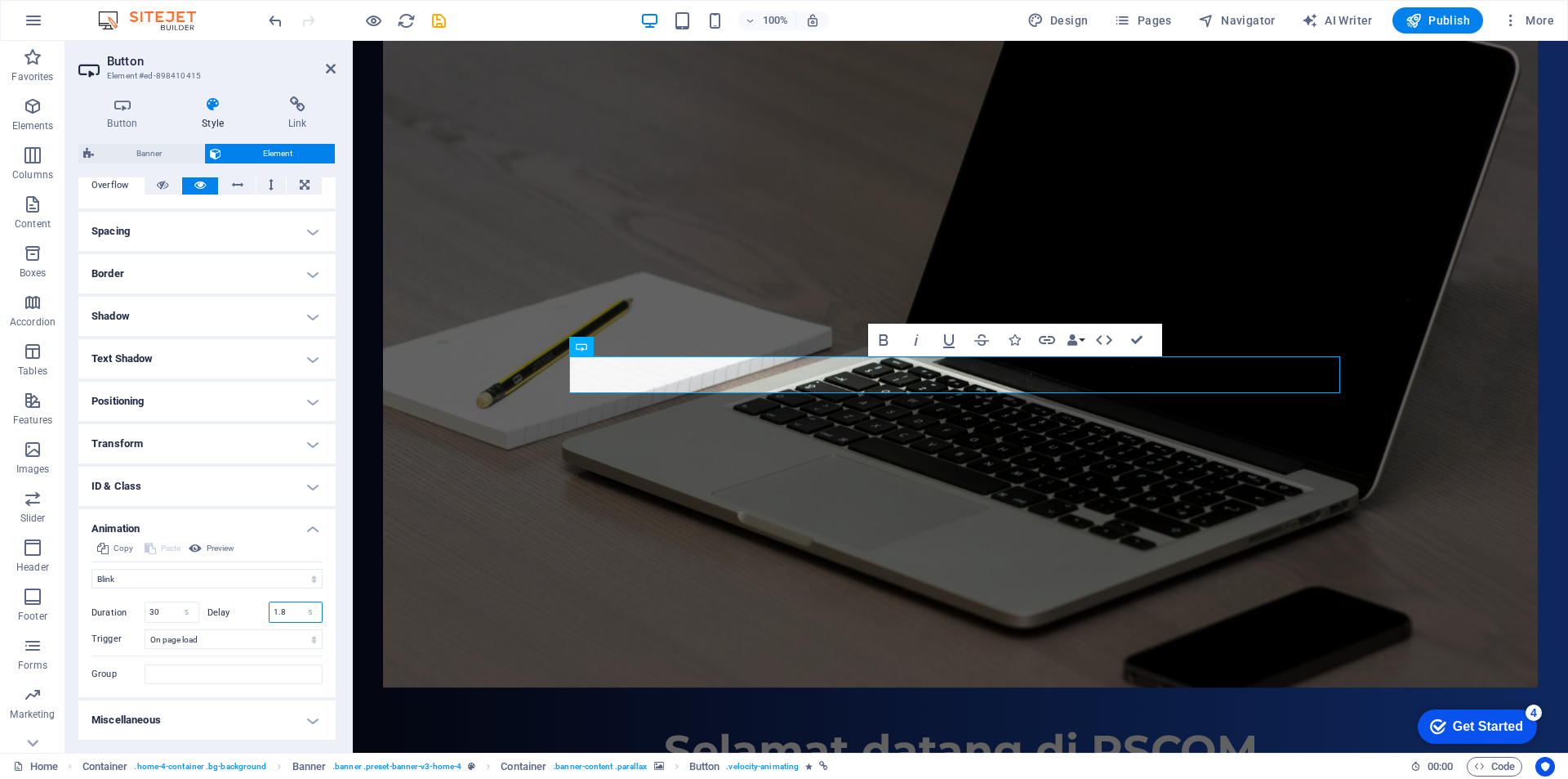
click at [286, 608] on input "1.8" at bounding box center [296, 612] width 53 height 20
type input "1"
type input "0.5"
click at [246, 599] on div "Initial Element hidden Element shown Duration 30 s [PERSON_NAME] 0.5 s ms [PERS…" at bounding box center [207, 636] width 231 height 96
drag, startPoint x: 166, startPoint y: 614, endPoint x: 141, endPoint y: 613, distance: 25.0
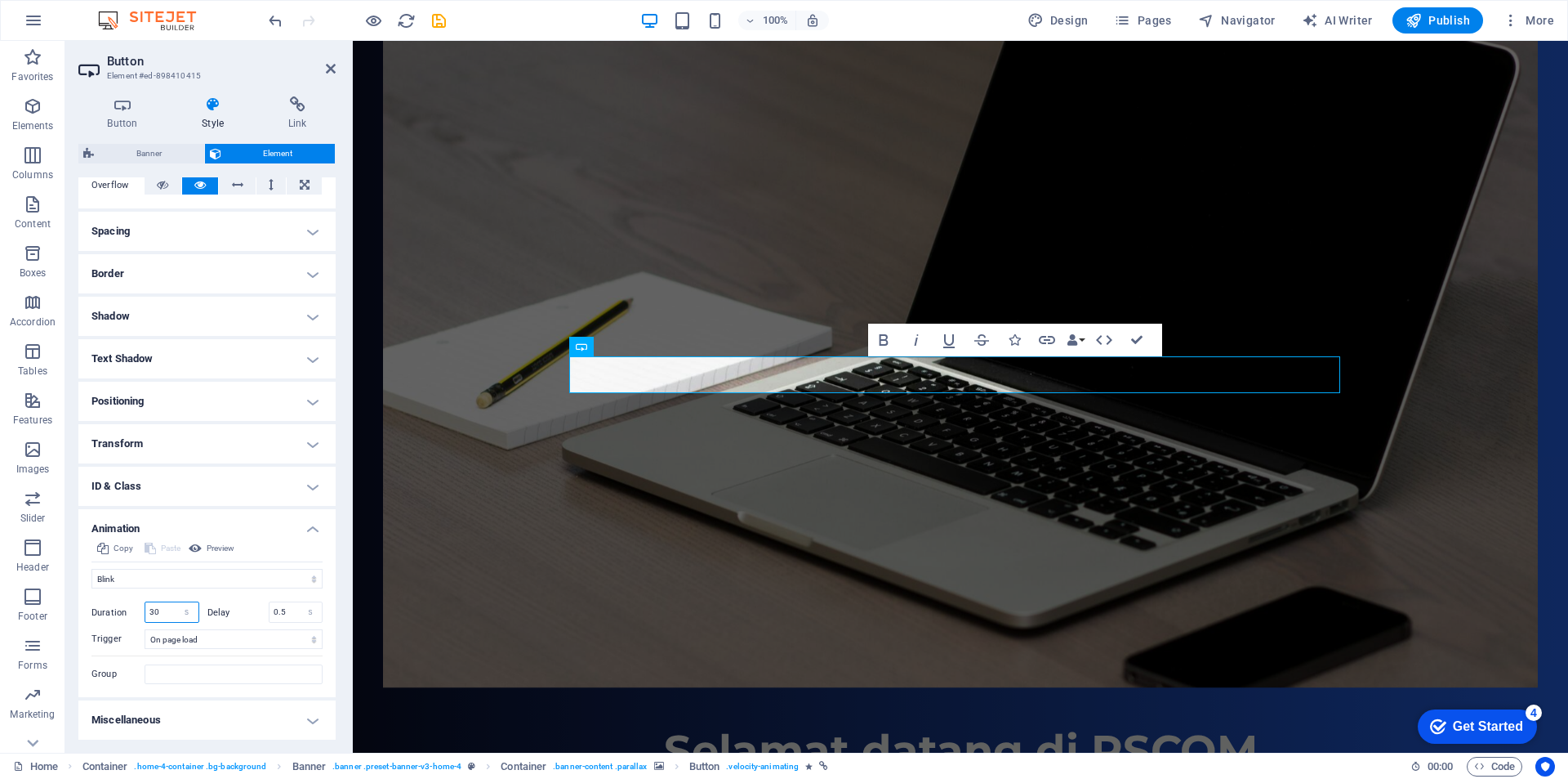
click at [141, 613] on div "Duration 30 s ms" at bounding box center [146, 613] width 108 height 22
click at [231, 595] on div "Initial Element hidden Element shown Duration 10 s [PERSON_NAME] 0.5 s ms [PERS…" at bounding box center [207, 636] width 231 height 96
drag, startPoint x: 161, startPoint y: 610, endPoint x: 144, endPoint y: 612, distance: 17.1
click at [144, 612] on div "Duration 10 s ms" at bounding box center [146, 613] width 108 height 22
type input "5"
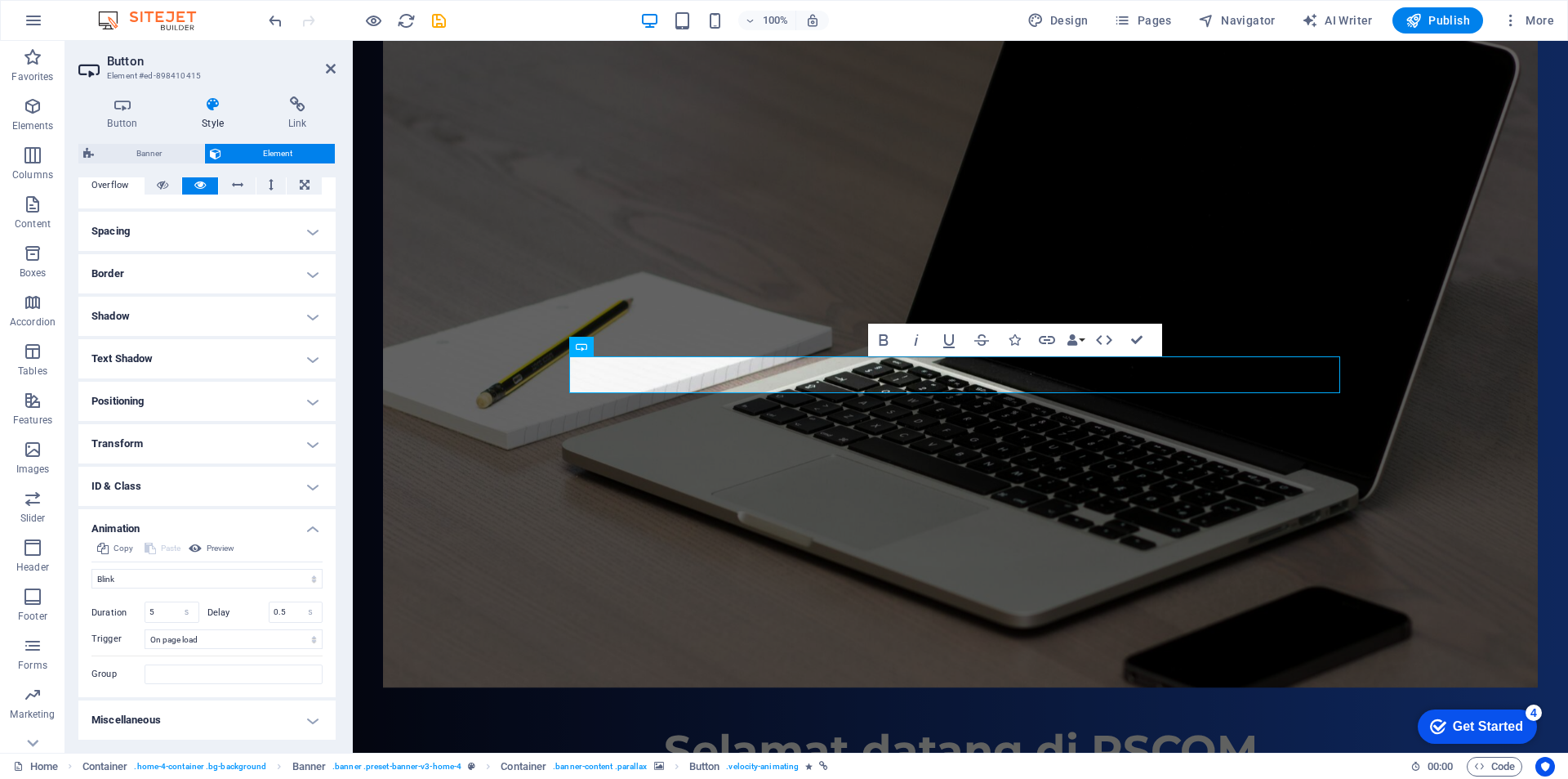
click at [217, 600] on div "Initial Element hidden Element shown Duration 5 s [PERSON_NAME] 0.5 s ms [PERSO…" at bounding box center [207, 636] width 231 height 96
click at [225, 639] on select "No automatic trigger On page load Element scrolled into view" at bounding box center [234, 639] width 178 height 20
click at [512, 530] on figure at bounding box center [961, 363] width 1155 height 648
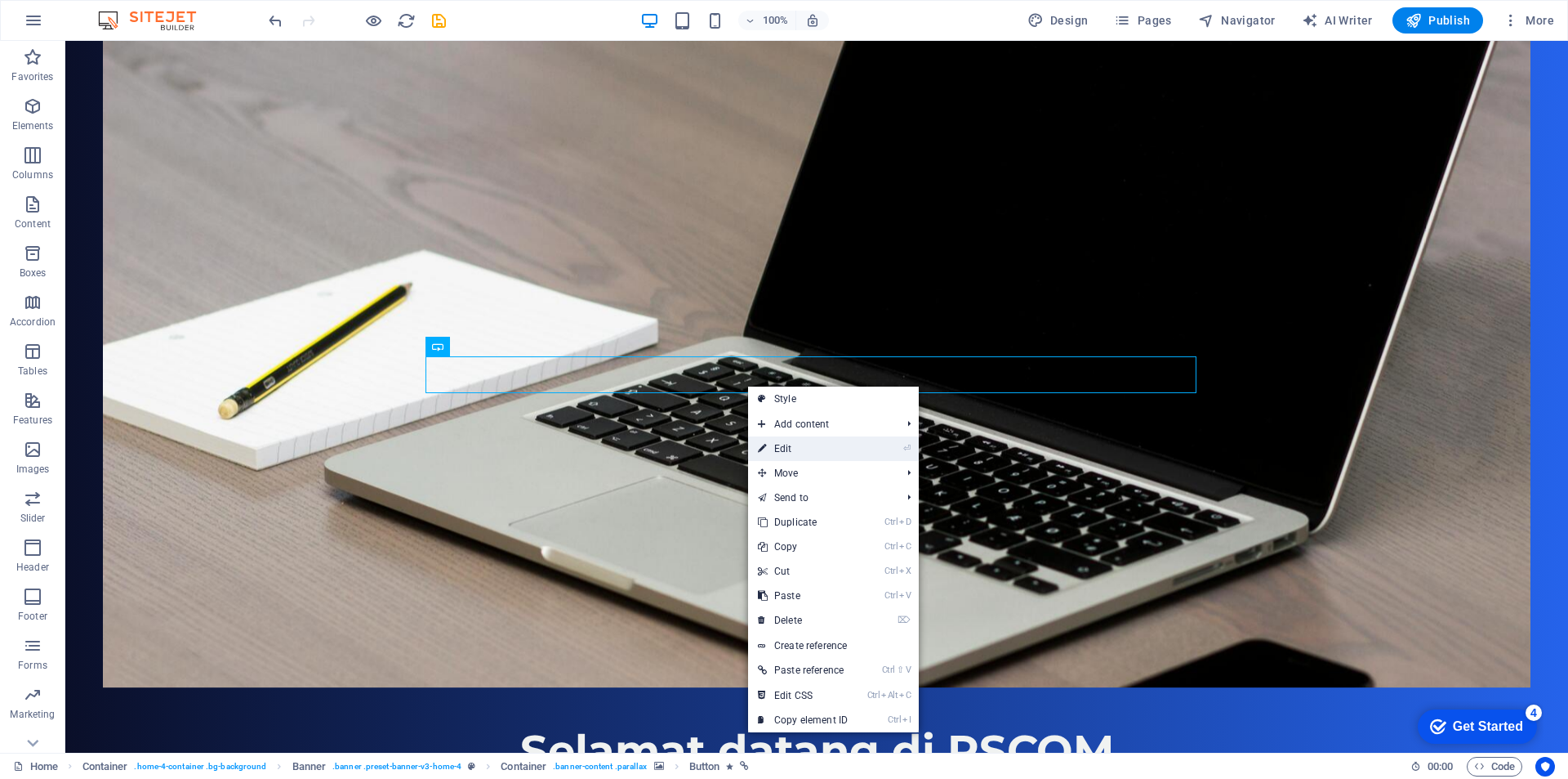
click at [789, 448] on link "⏎ Edit" at bounding box center [803, 448] width 110 height 24
select select "flash"
select select "s"
select select "onload"
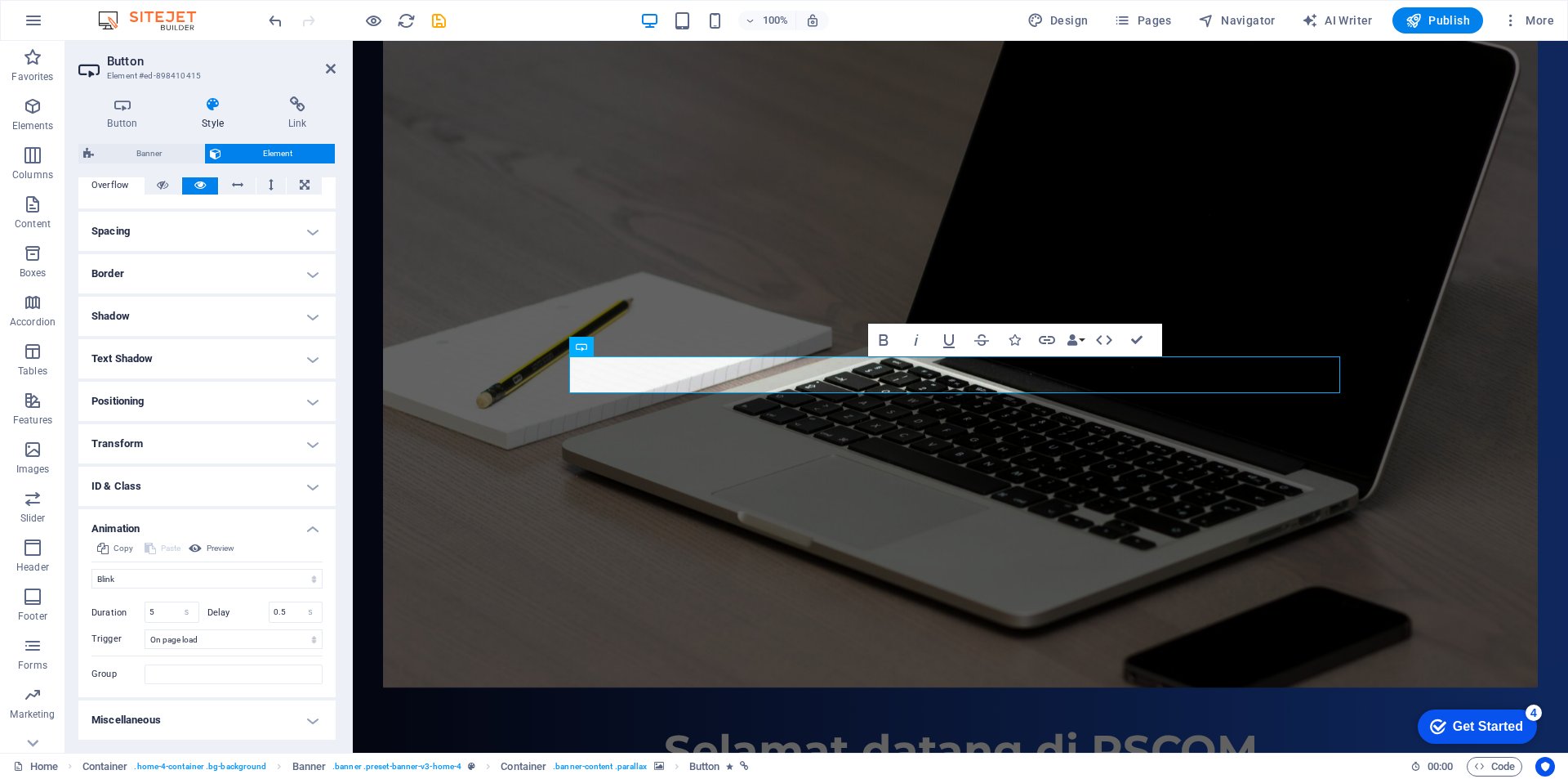
drag, startPoint x: 157, startPoint y: 608, endPoint x: 131, endPoint y: 608, distance: 26.0
click at [131, 608] on div "Duration 5 s ms" at bounding box center [146, 613] width 108 height 22
drag, startPoint x: 288, startPoint y: 610, endPoint x: 257, endPoint y: 610, distance: 31.0
click at [257, 610] on div "Delay 0.5 s ms" at bounding box center [265, 613] width 116 height 22
type input "3"
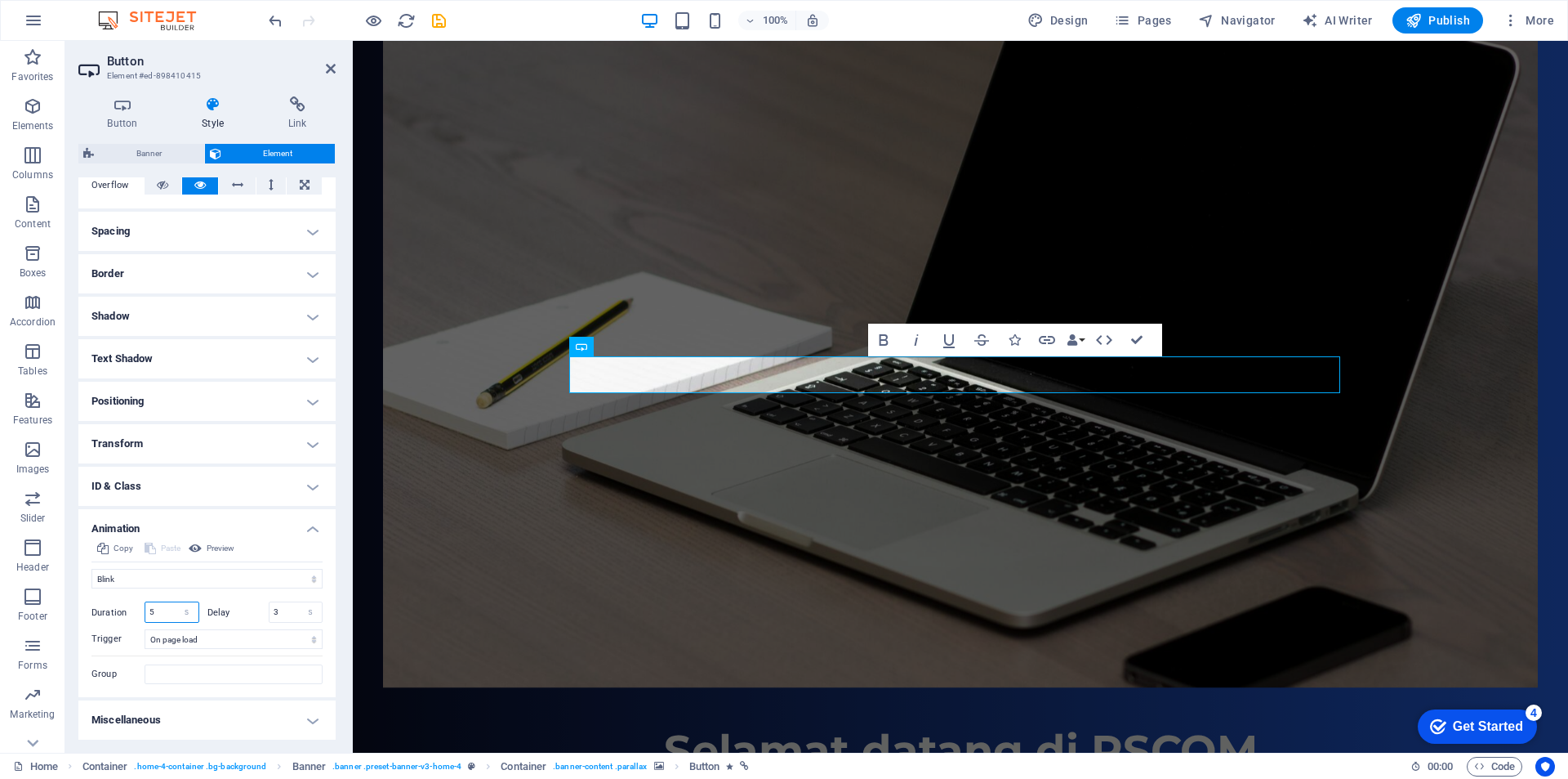
click at [159, 608] on input "5" at bounding box center [172, 612] width 53 height 20
click at [442, 527] on figure at bounding box center [961, 363] width 1155 height 648
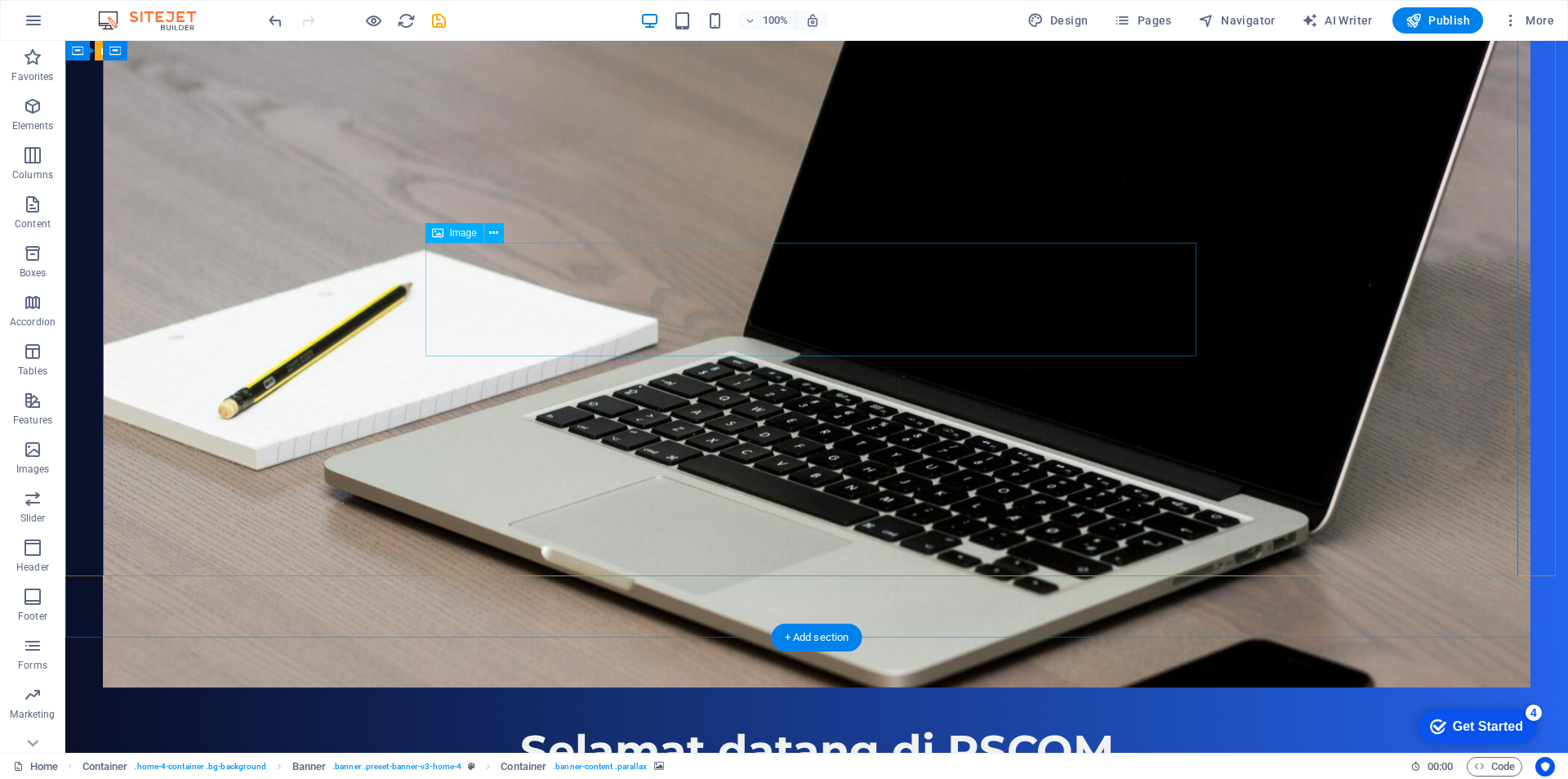
click at [710, 448] on figure at bounding box center [817, 363] width 1428 height 648
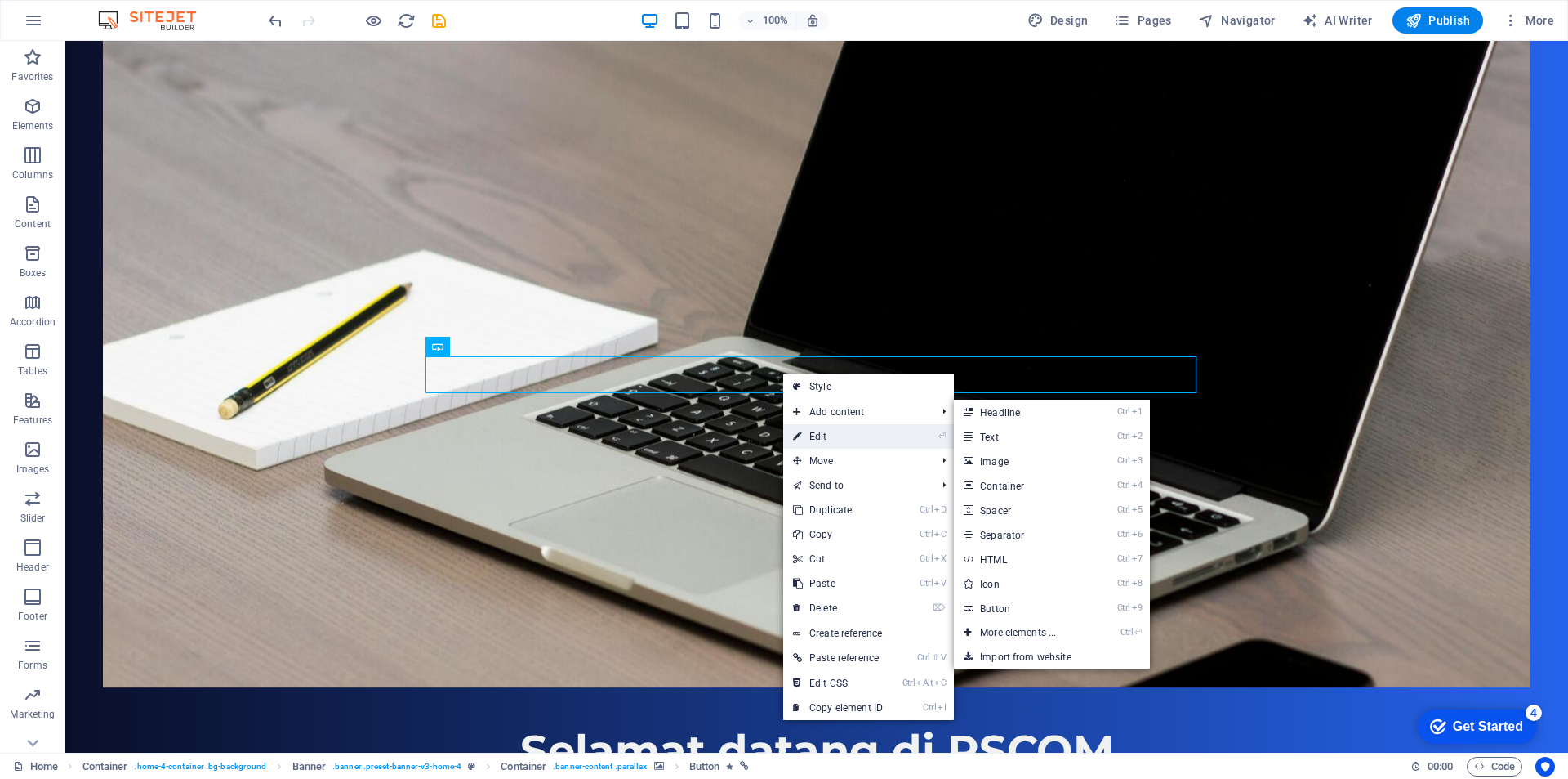
click at [824, 433] on link "⏎ Edit" at bounding box center [838, 435] width 110 height 24
select select "flash"
select select "s"
select select "onload"
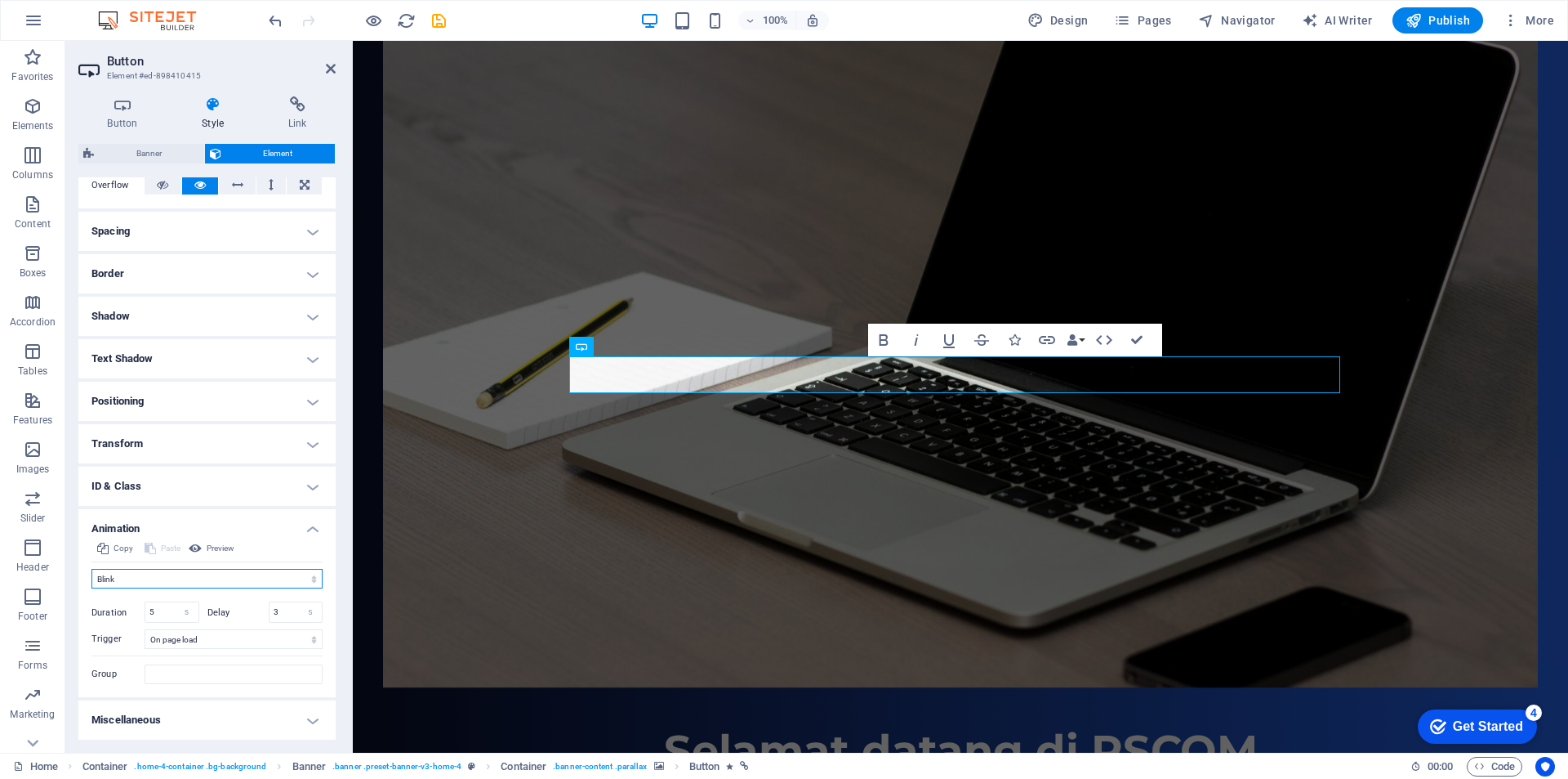
click at [157, 575] on select "Don't animate Show / Hide Slide up/down Zoom in/out Slide left to right Slide r…" at bounding box center [207, 578] width 231 height 20
select select "pulse"
click at [92, 569] on select "Don't animate Show / Hide Slide up/down Zoom in/out Slide left to right Slide r…" at bounding box center [207, 578] width 231 height 20
click at [224, 721] on h4 "Miscellaneous" at bounding box center [206, 720] width 257 height 39
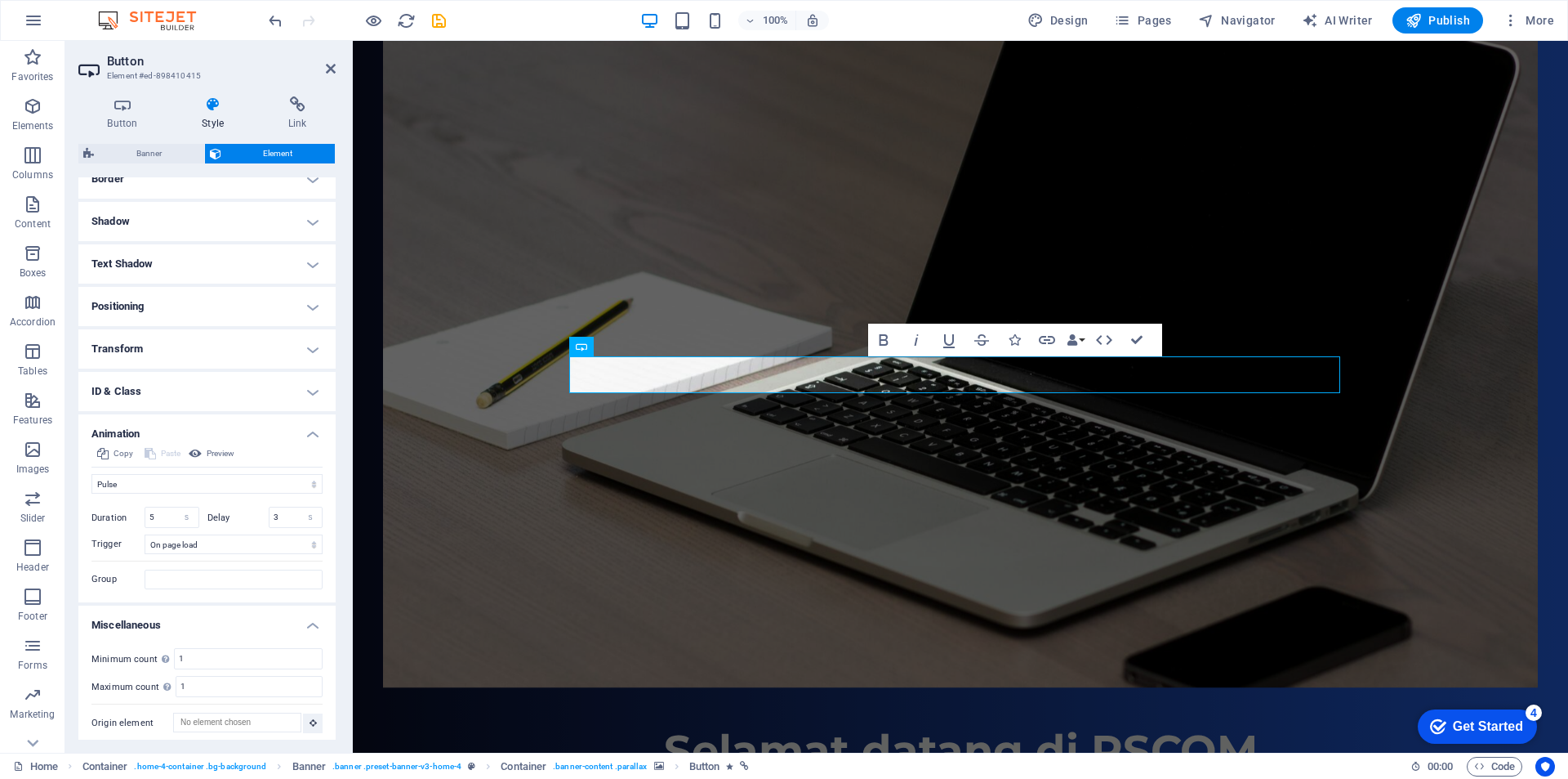
scroll to position [379, 0]
drag, startPoint x: 172, startPoint y: 507, endPoint x: 141, endPoint y: 507, distance: 31.0
click at [141, 507] on div "Duration 5 s ms" at bounding box center [146, 511] width 108 height 22
type input "1"
click at [433, 513] on figure at bounding box center [961, 363] width 1155 height 648
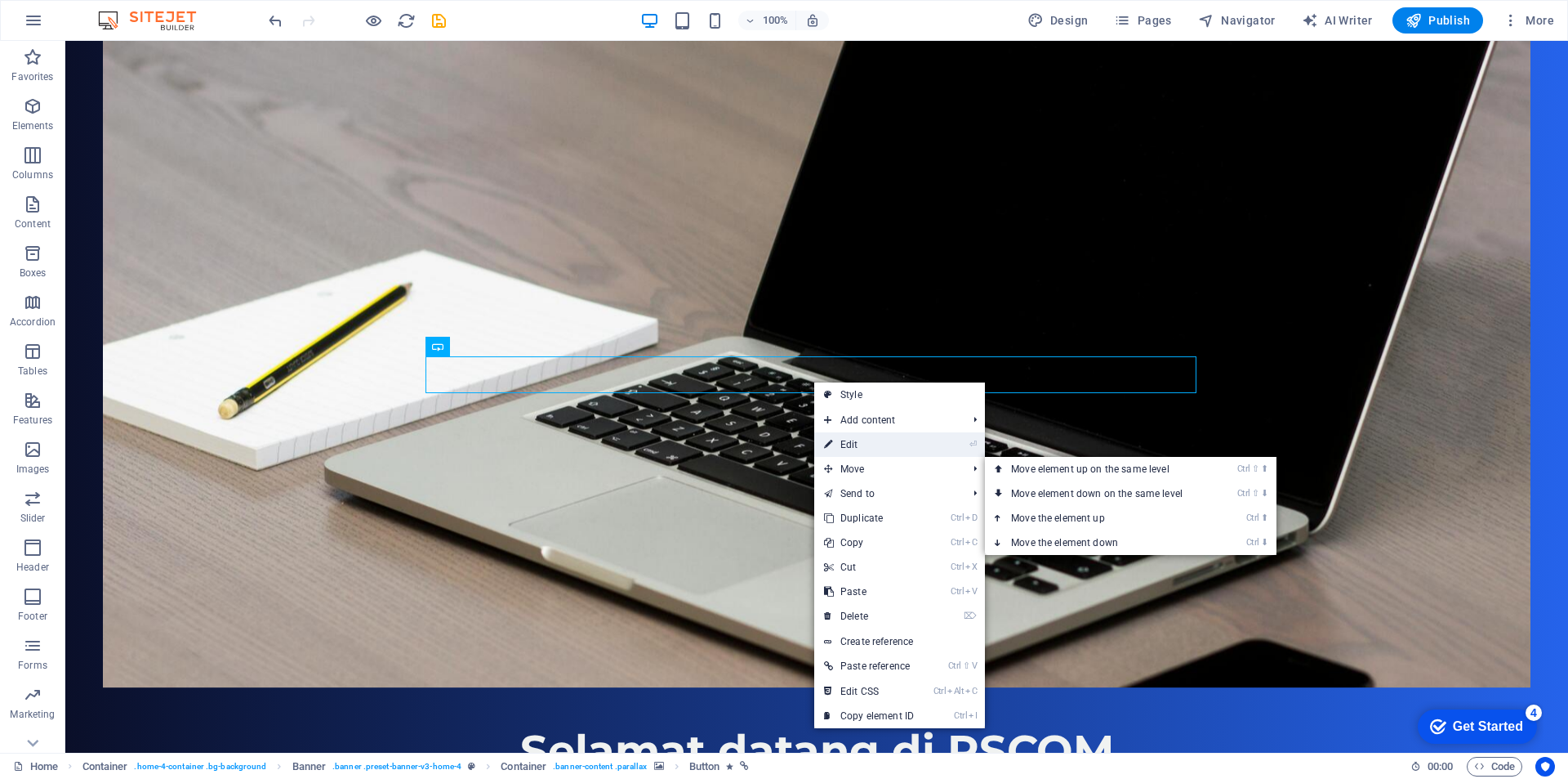
click at [876, 447] on link "⏎ Edit" at bounding box center [870, 444] width 110 height 24
select select "pulse"
select select "s"
select select "onload"
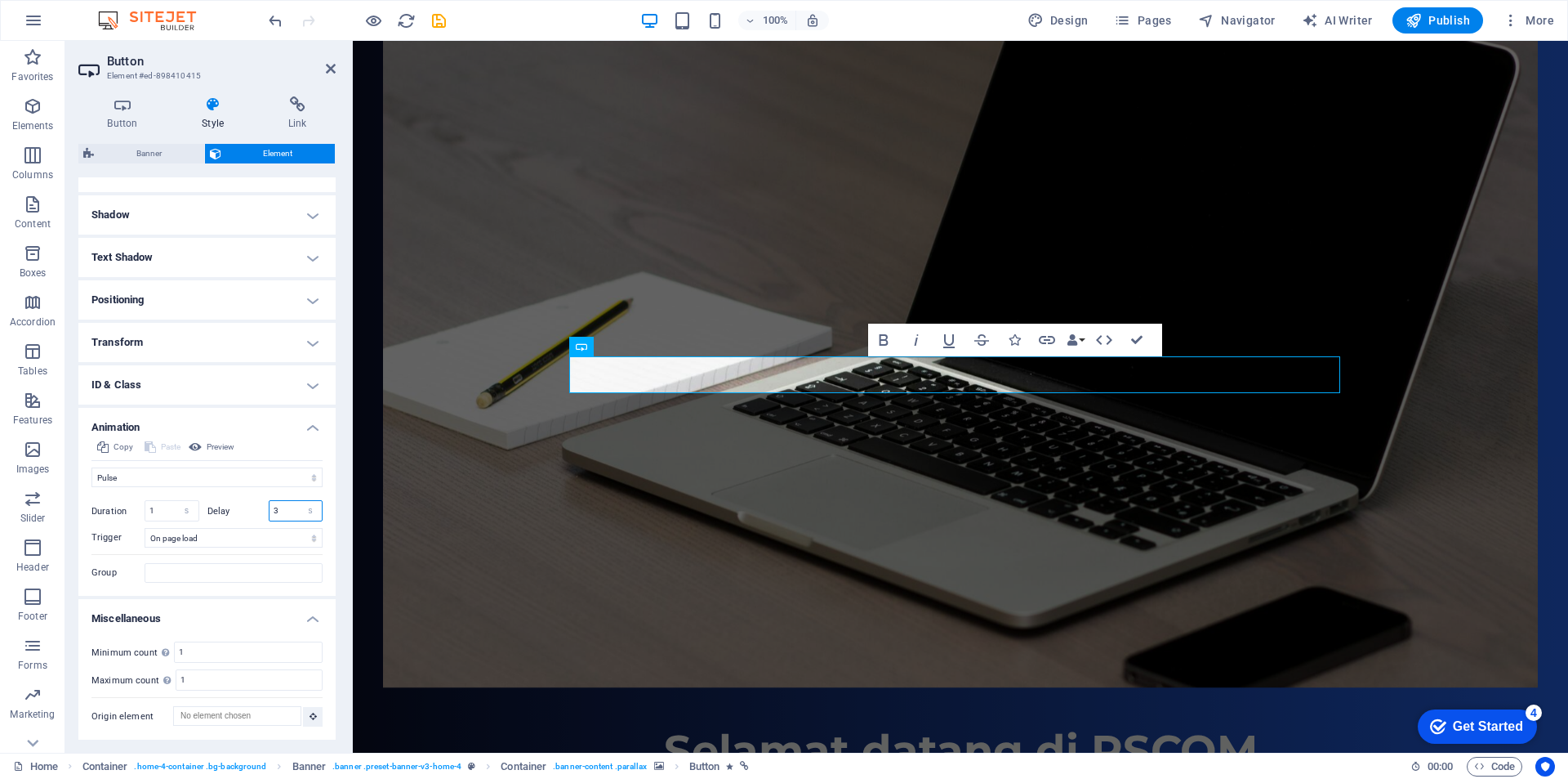
click at [285, 512] on input "3" at bounding box center [296, 511] width 53 height 20
type input "2"
click at [478, 519] on figure at bounding box center [961, 363] width 1155 height 648
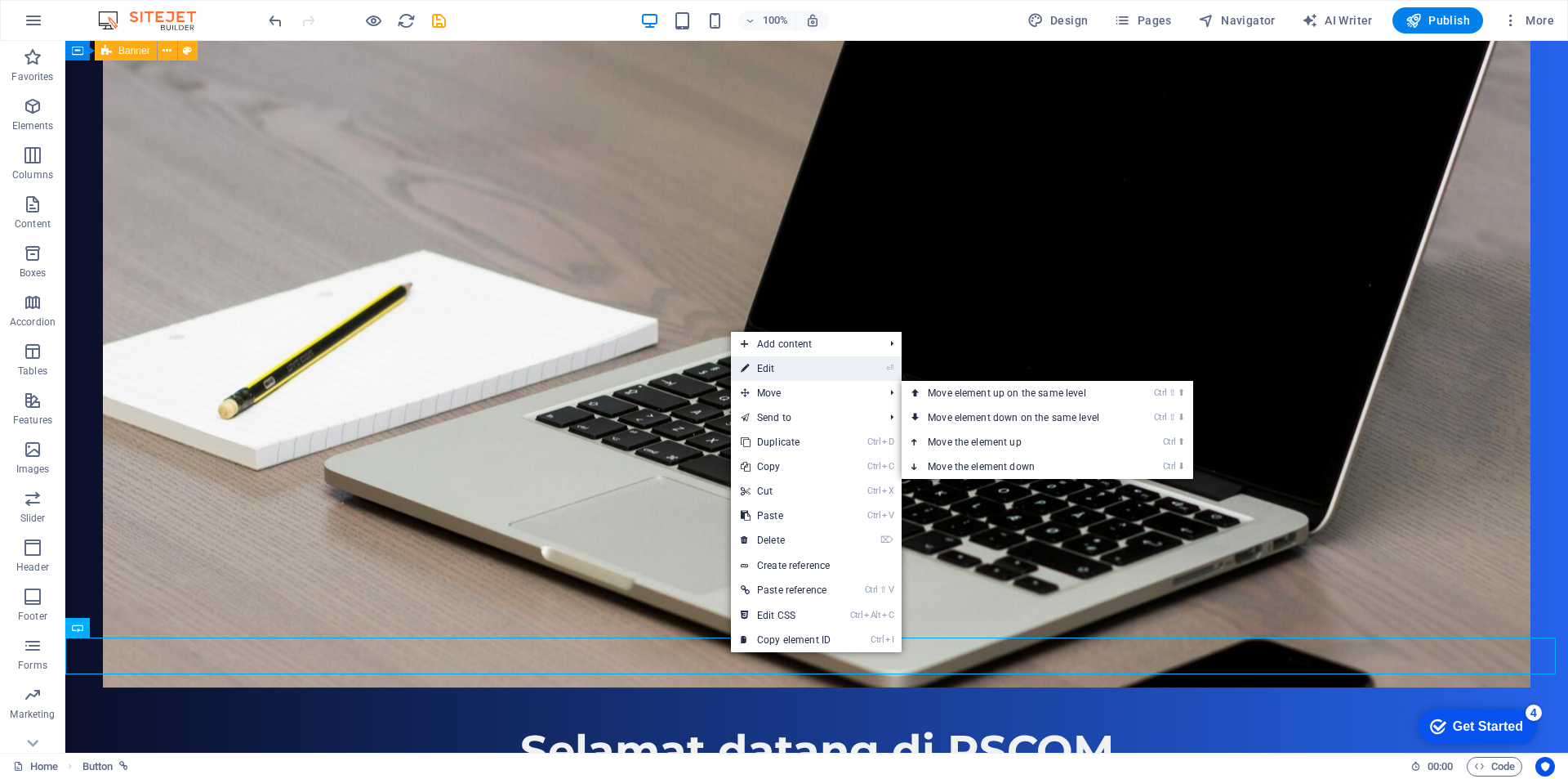
click at [770, 371] on link "⏎ Edit" at bounding box center [785, 368] width 110 height 24
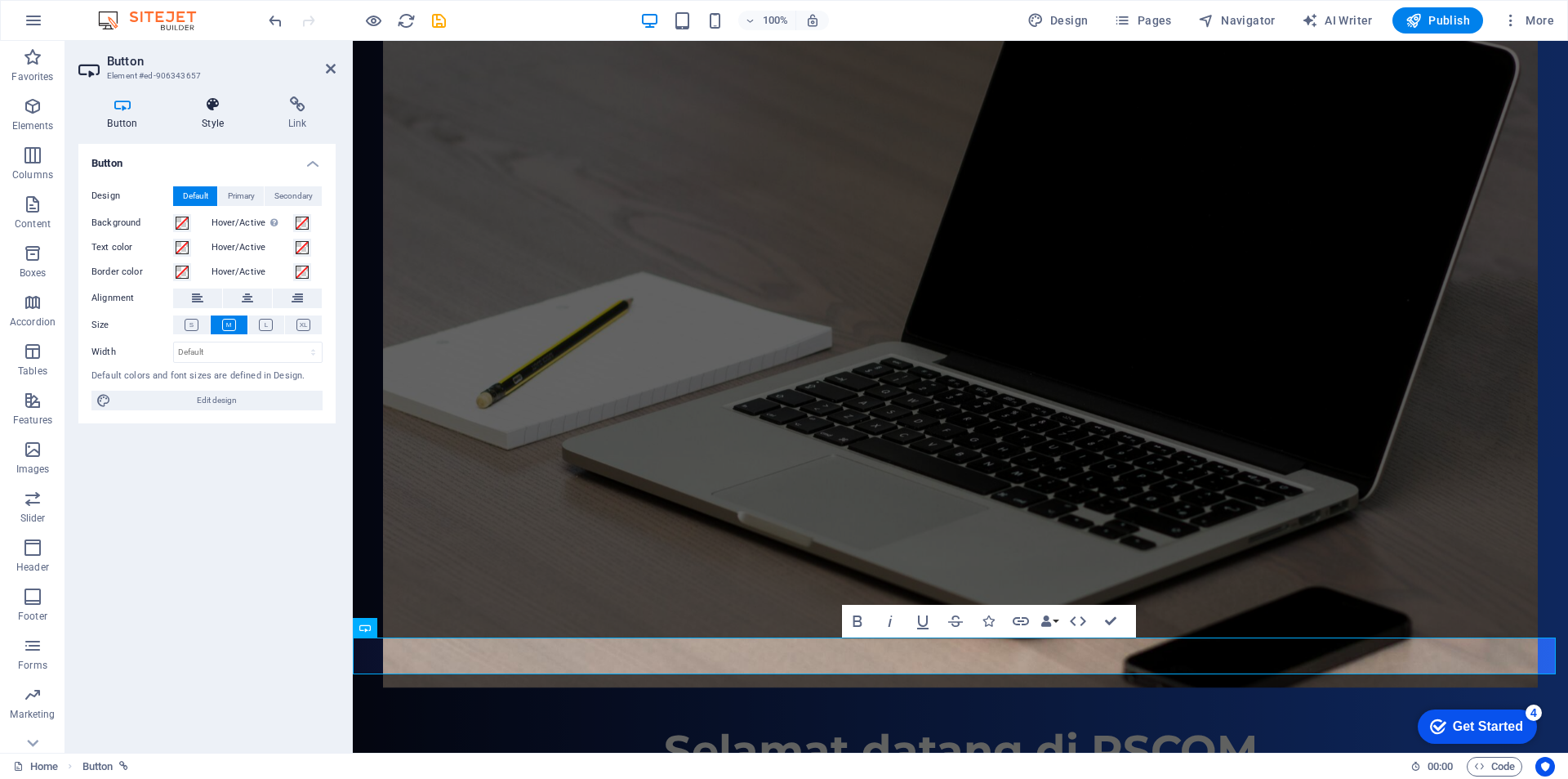
click at [210, 100] on icon at bounding box center [213, 105] width 80 height 17
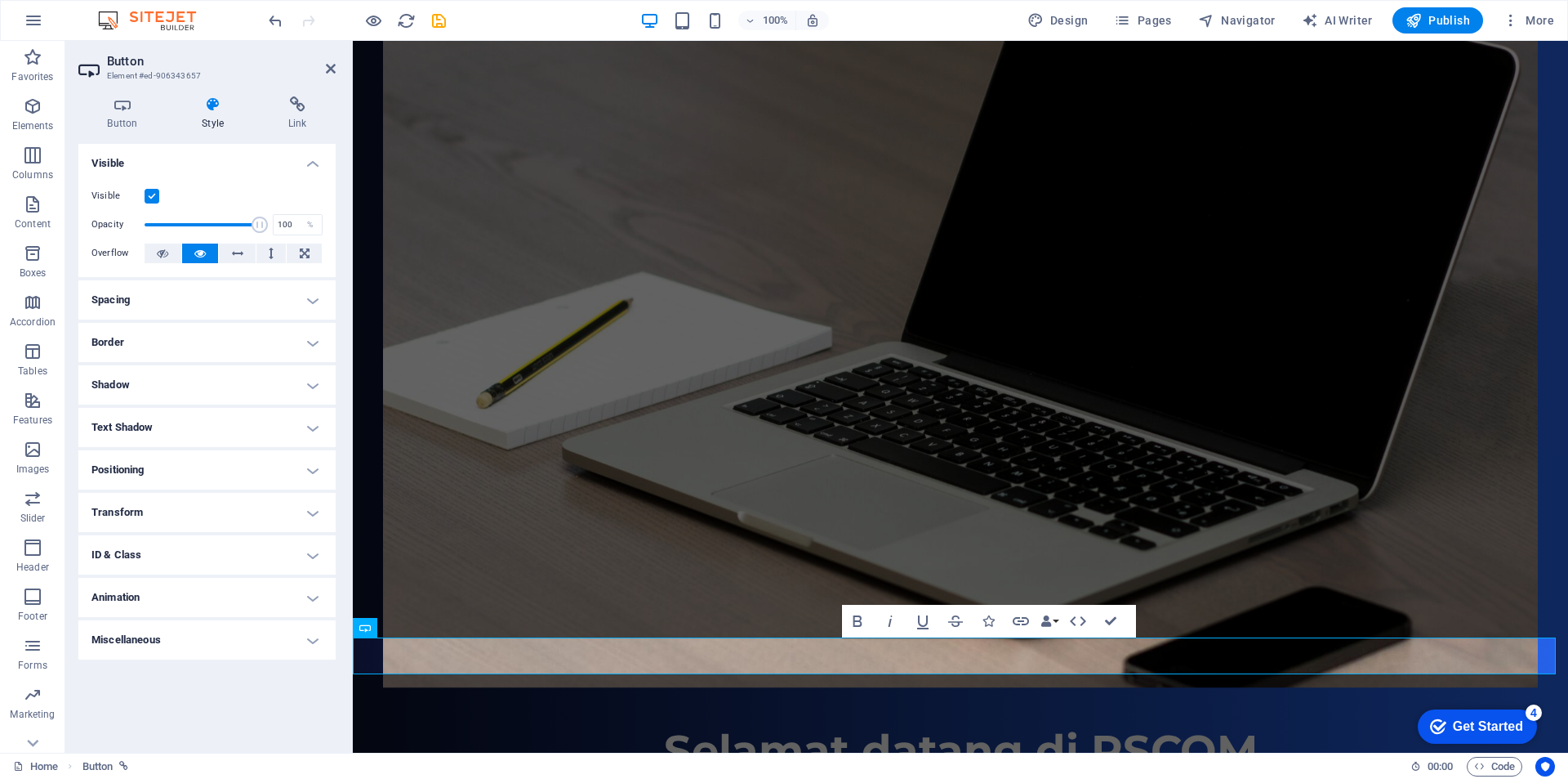
click at [178, 590] on h4 "Animation" at bounding box center [206, 597] width 257 height 39
click at [141, 649] on select "Don't animate Show / Hide Slide up/down Zoom in/out Slide left to right Slide r…" at bounding box center [207, 647] width 231 height 20
select select "move-top-to-bottom"
click at [92, 637] on select "Don't animate Show / Hide Slide up/down Zoom in/out Slide left to right Slide r…" at bounding box center [207, 647] width 231 height 20
select select "scroll"
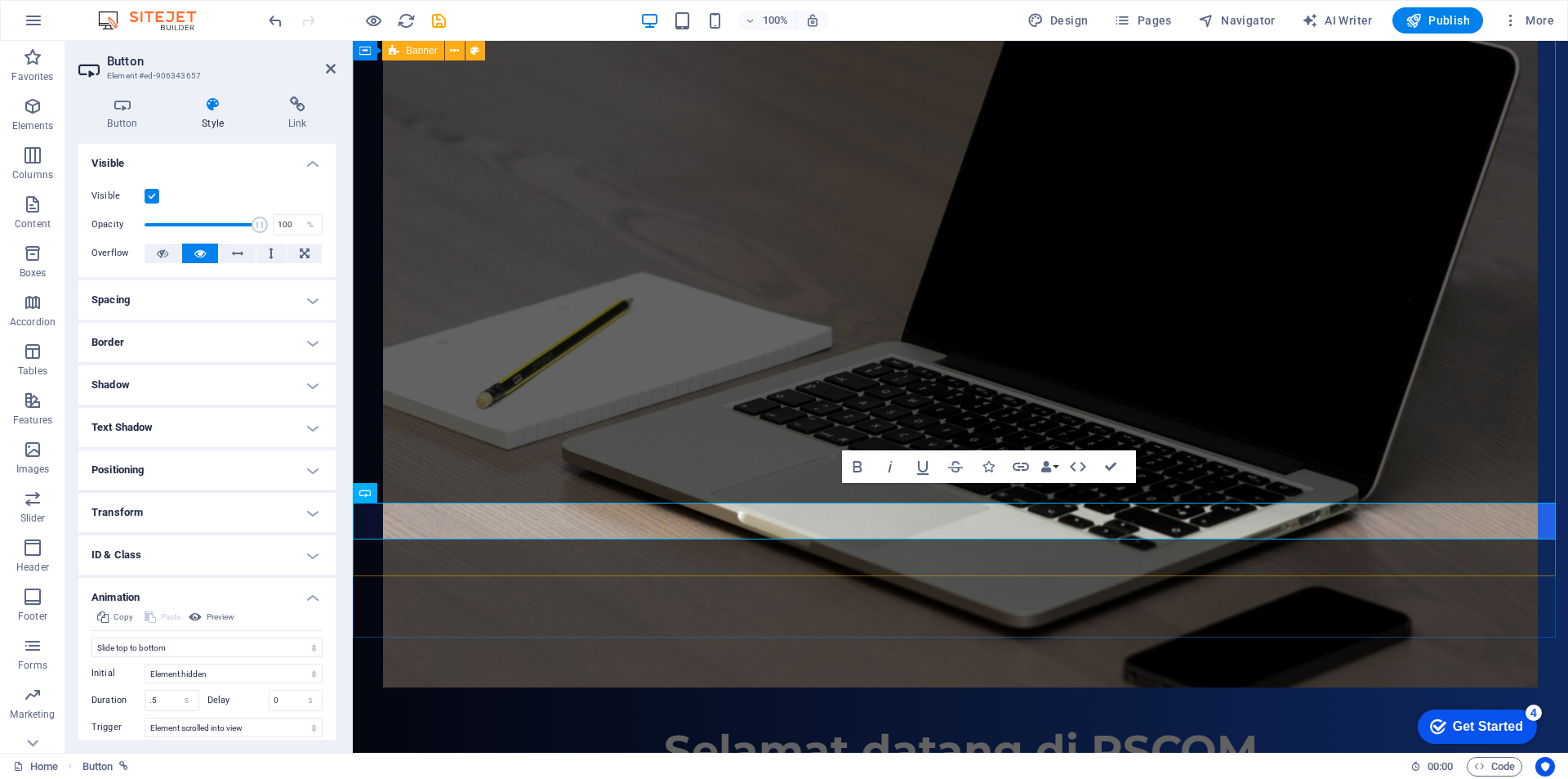
click at [432, 439] on figure at bounding box center [961, 363] width 1155 height 648
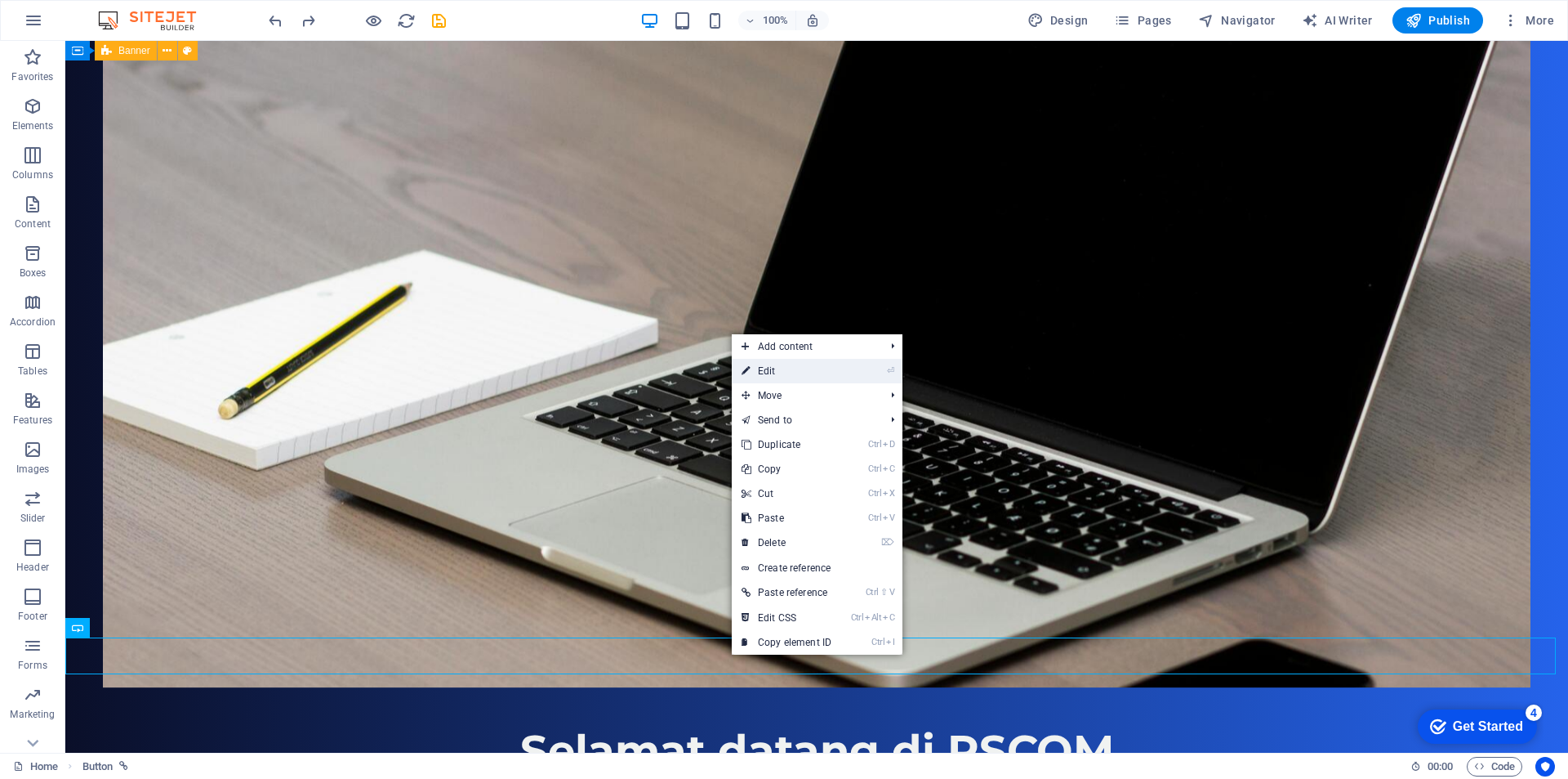
click at [825, 366] on link "⏎ Edit" at bounding box center [786, 371] width 110 height 24
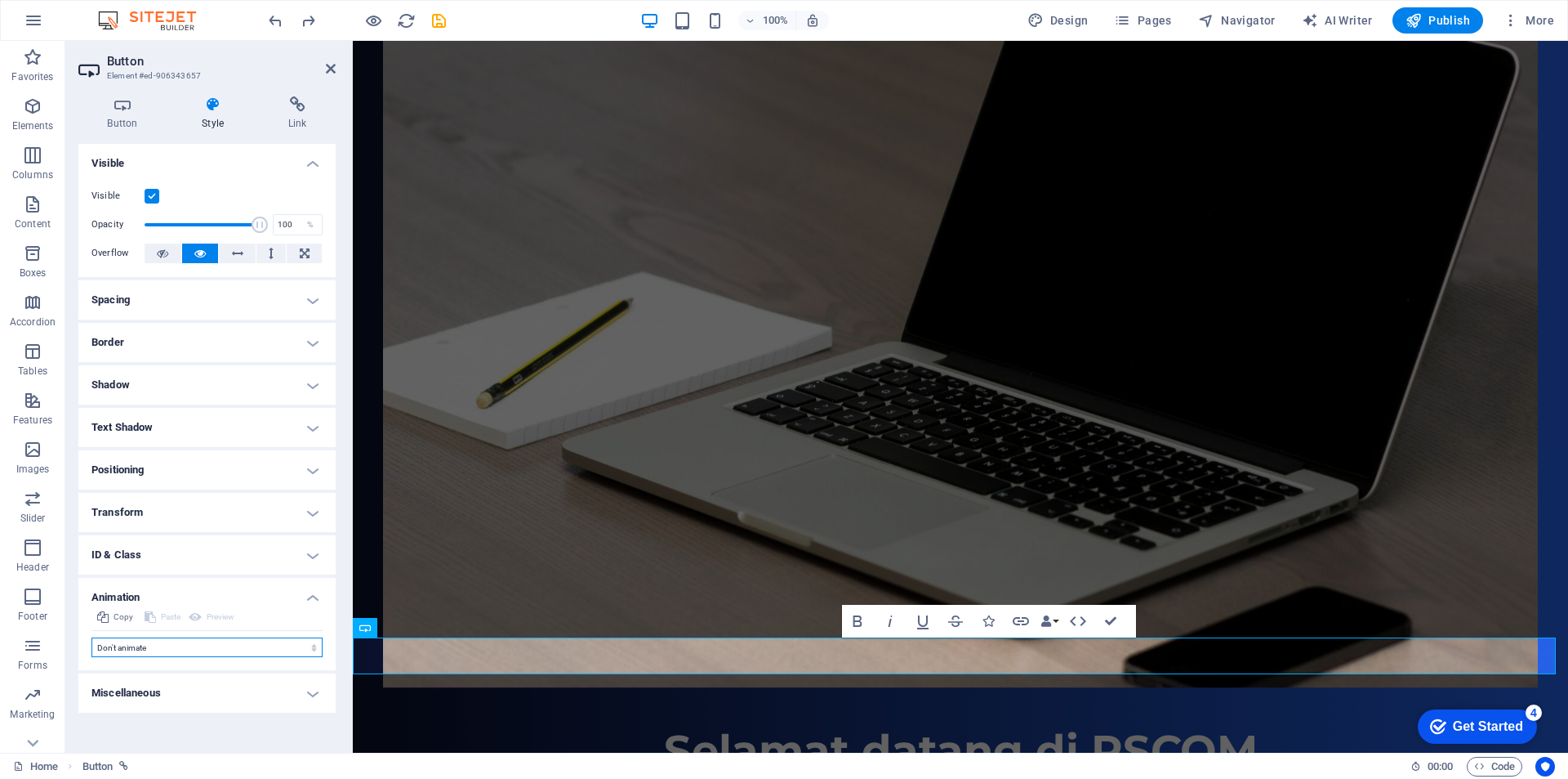
click at [177, 642] on select "Don't animate Show / Hide Slide up/down Zoom in/out Slide left to right Slide r…" at bounding box center [207, 647] width 231 height 20
select select "flash"
click at [92, 637] on select "Don't animate Show / Hide Slide up/down Zoom in/out Slide left to right Slide r…" at bounding box center [207, 647] width 231 height 20
select select "scroll"
drag, startPoint x: 161, startPoint y: 677, endPoint x: 132, endPoint y: 677, distance: 29.0
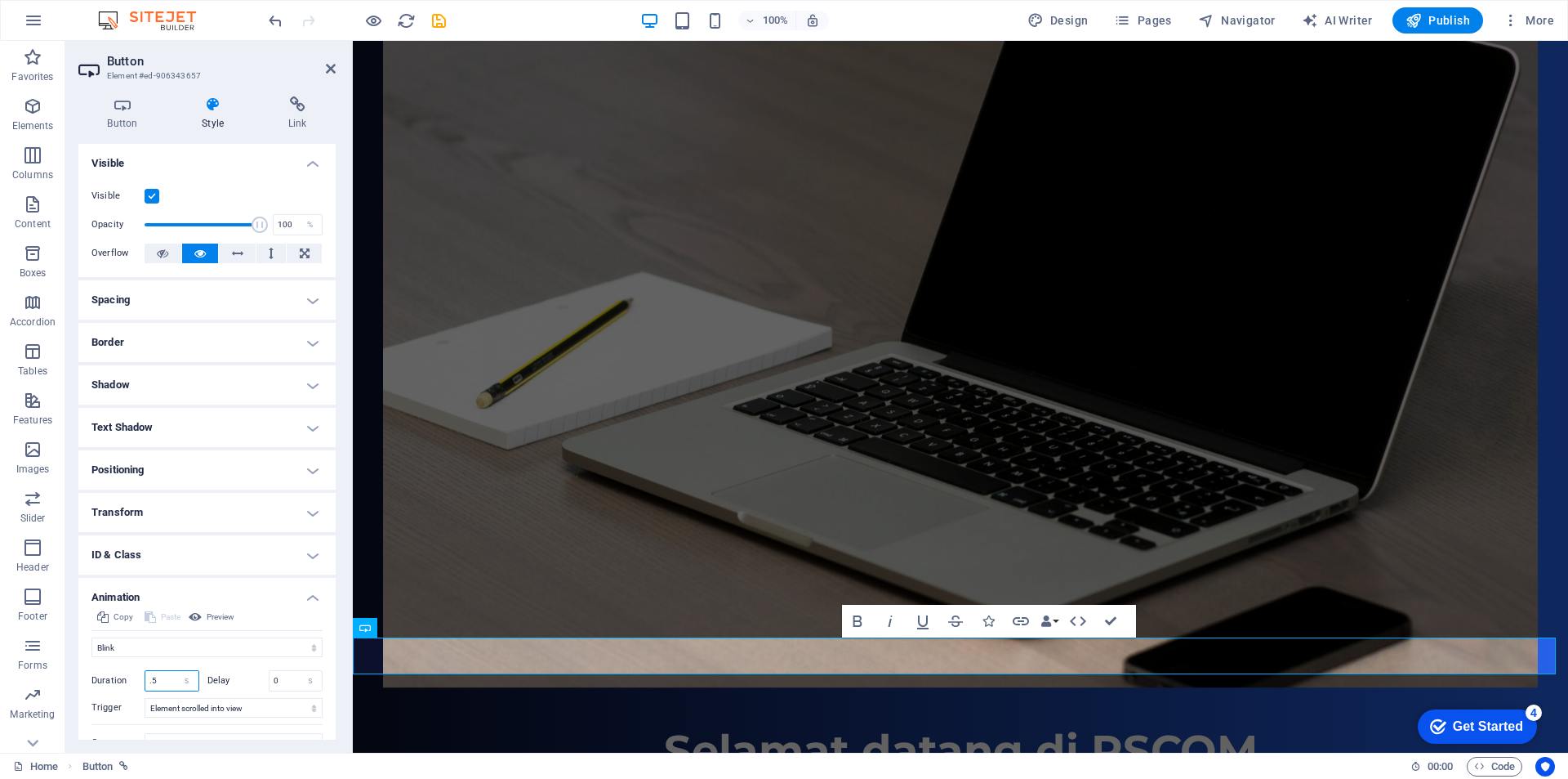
click at [132, 677] on div "Duration .5 s ms" at bounding box center [146, 681] width 108 height 22
type input "1"
drag, startPoint x: 288, startPoint y: 676, endPoint x: 254, endPoint y: 676, distance: 34.0
click at [254, 676] on div "Delay 0 s ms" at bounding box center [265, 681] width 116 height 22
type input "1"
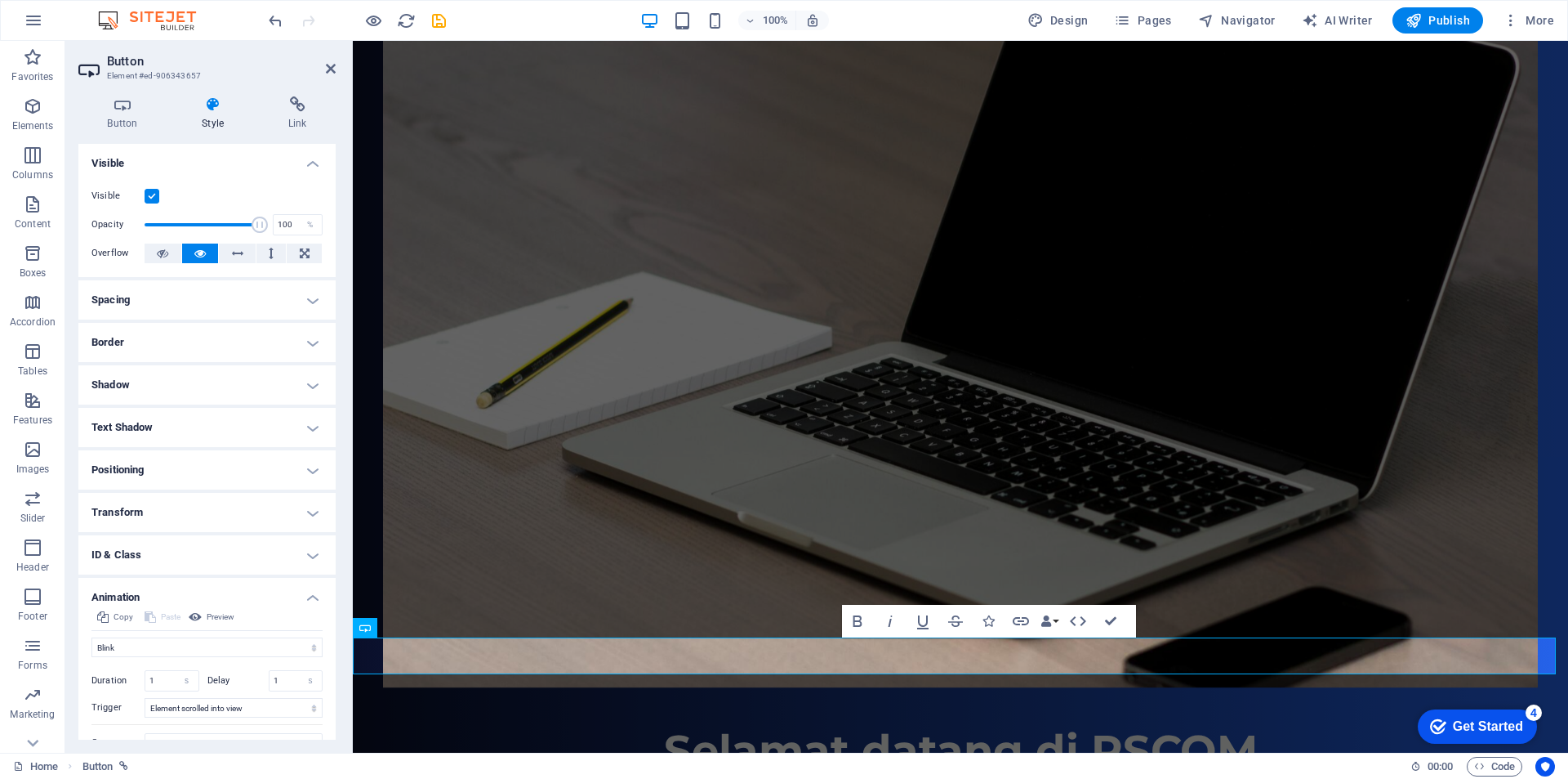
click at [463, 518] on figure at bounding box center [961, 363] width 1155 height 648
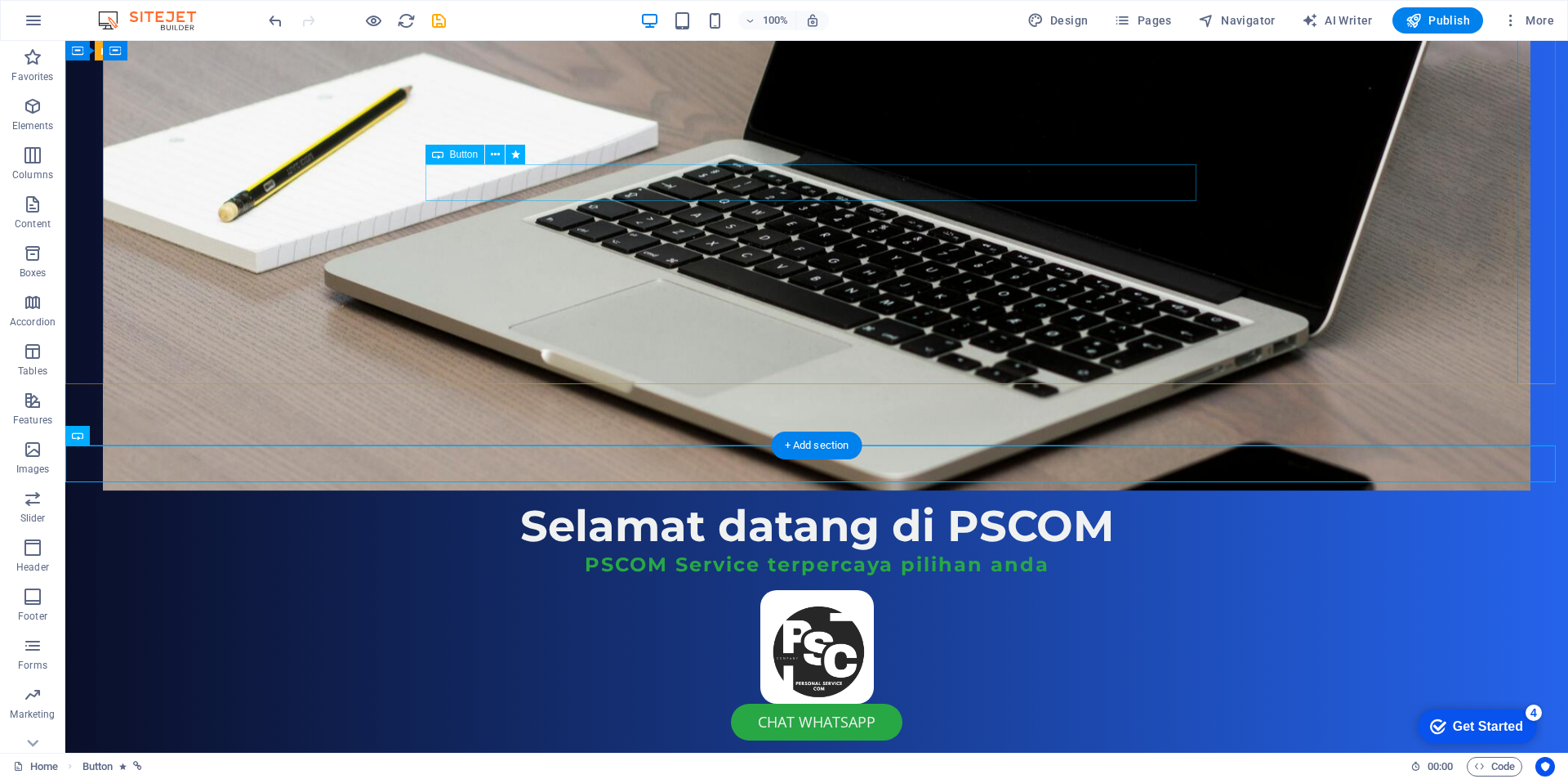
scroll to position [409, 0]
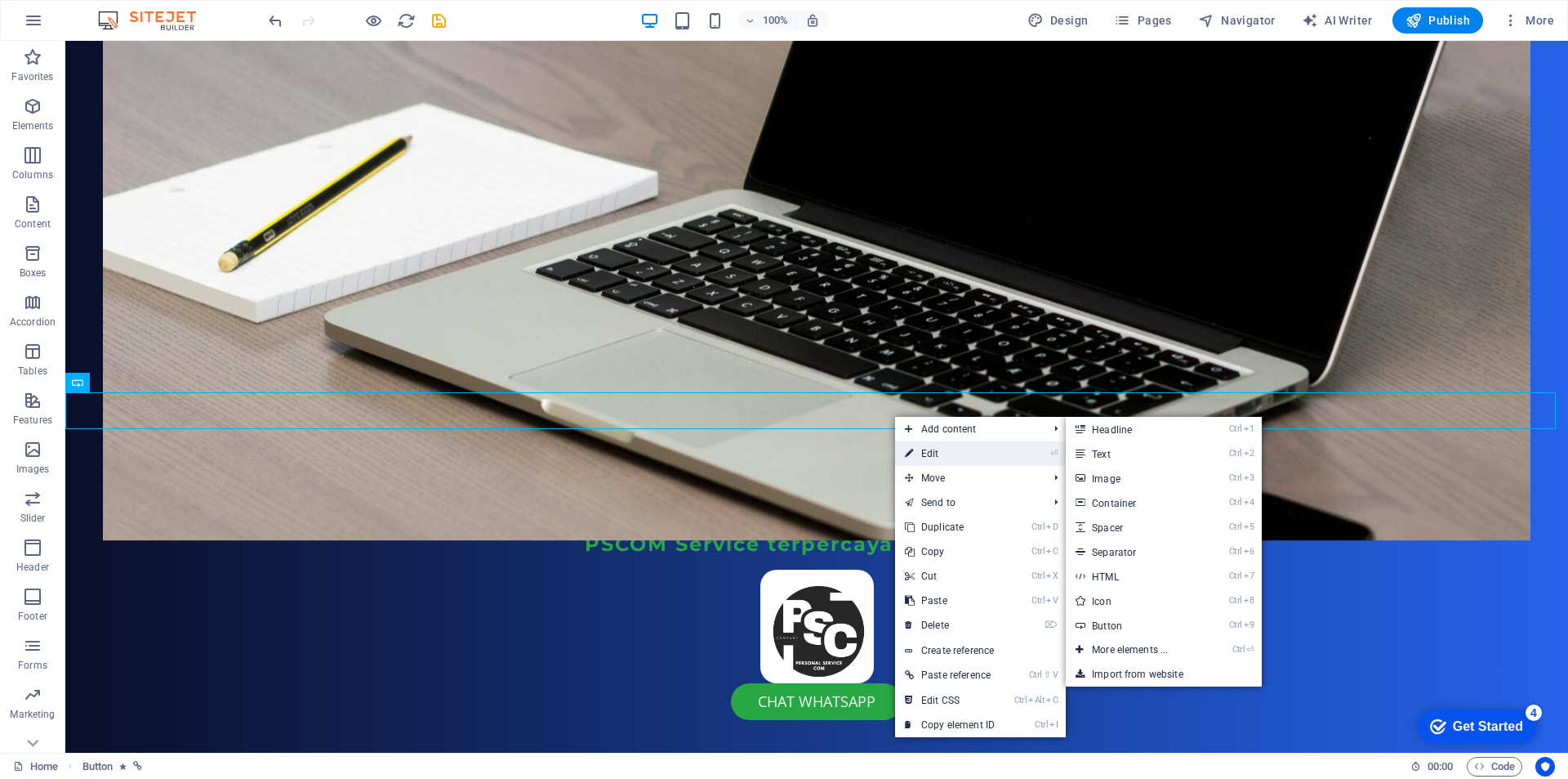
drag, startPoint x: 953, startPoint y: 452, endPoint x: 600, endPoint y: 409, distance: 355.6
click at [953, 452] on link "⏎ Edit" at bounding box center [950, 453] width 110 height 24
select select "flash"
select select "s"
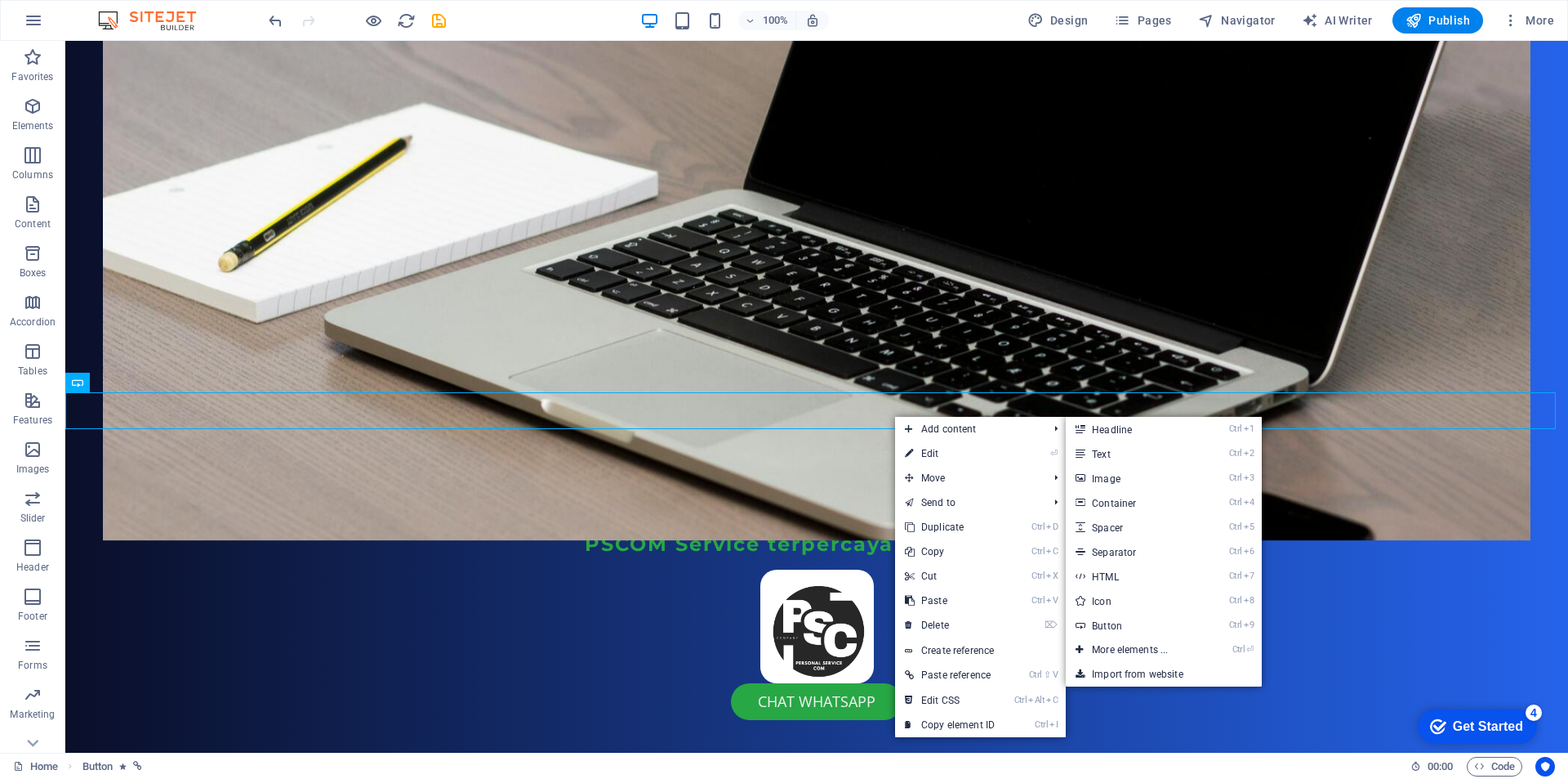
select select "scroll"
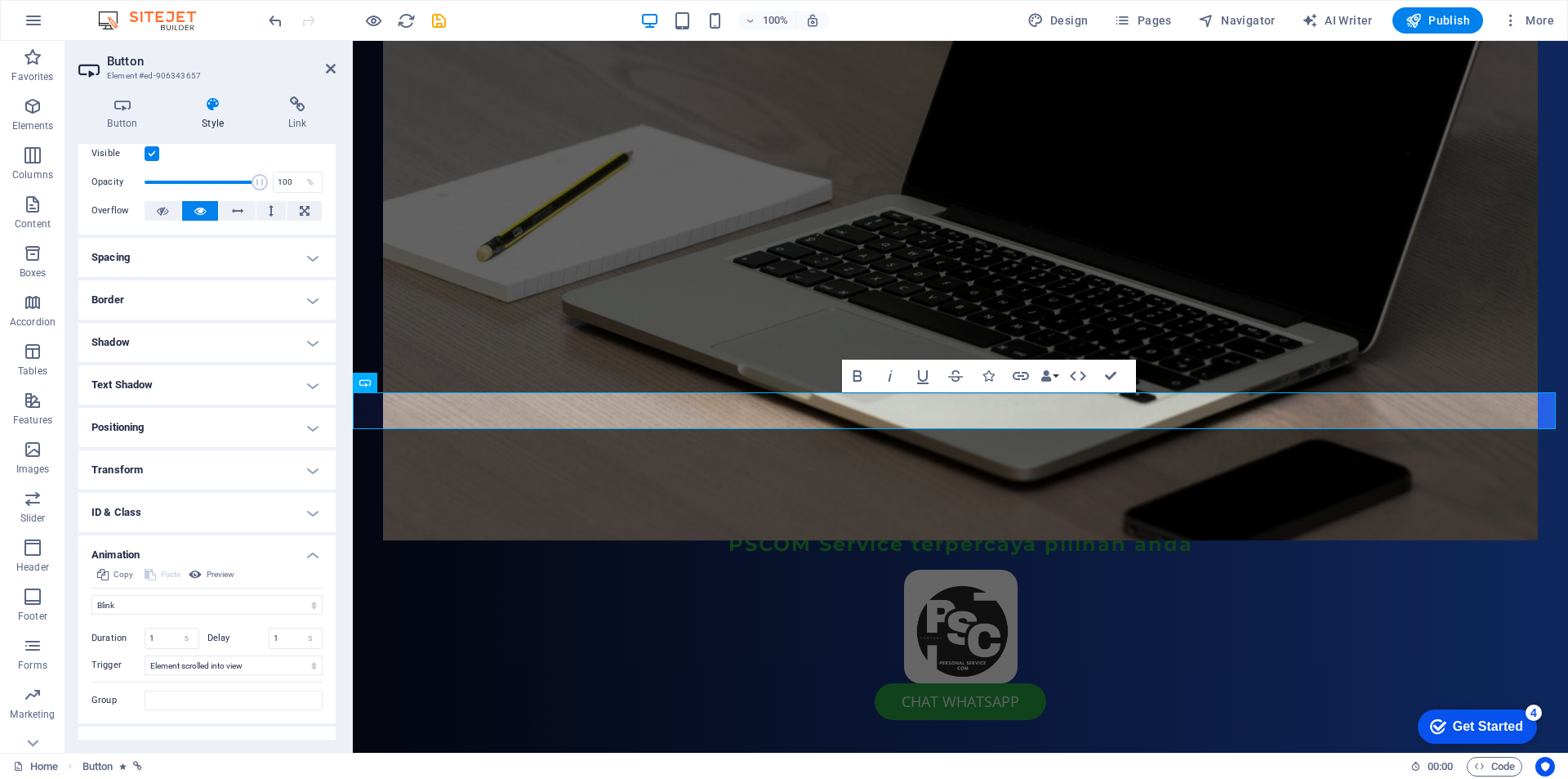
scroll to position [69, 0]
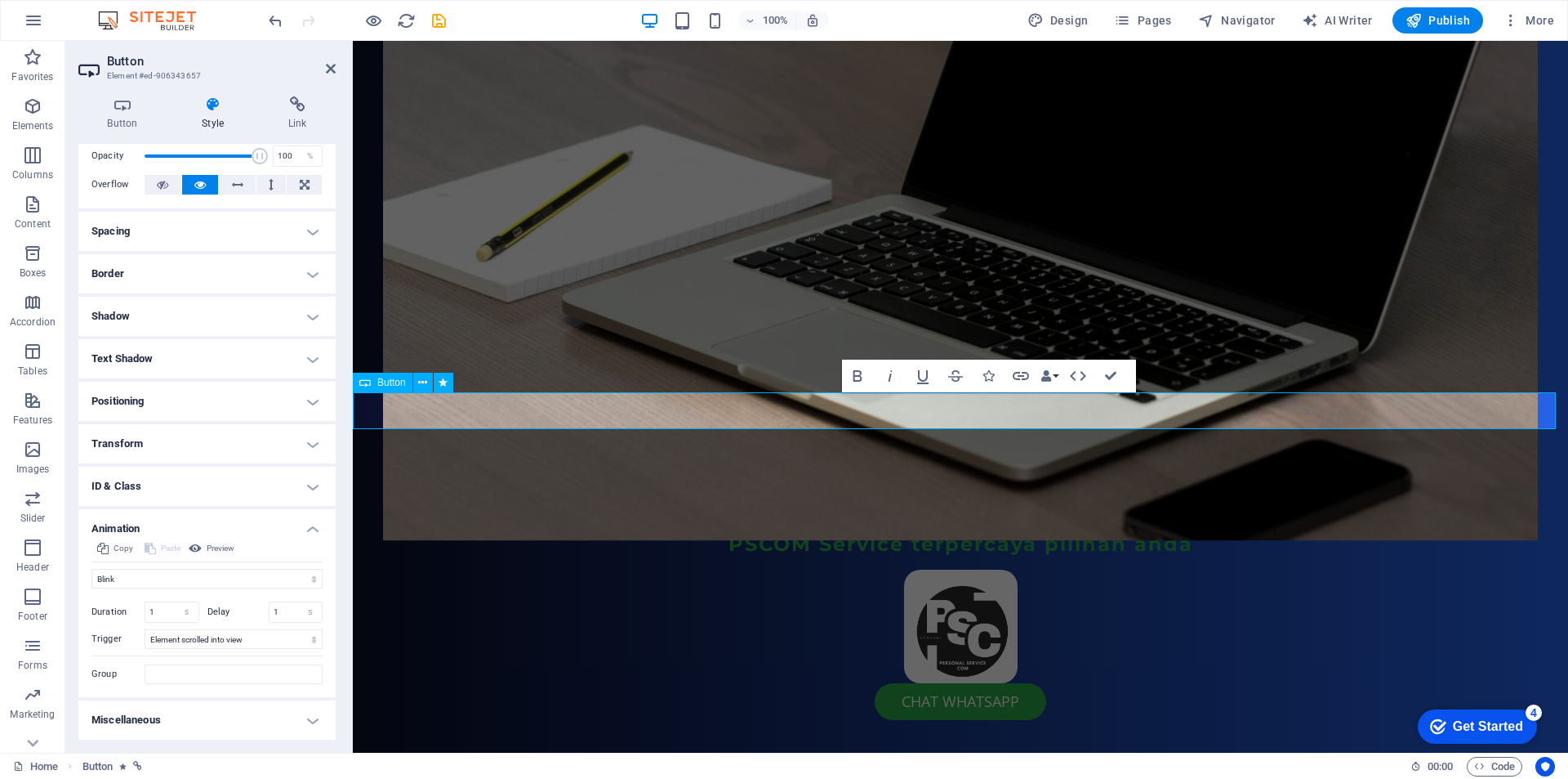
drag, startPoint x: 498, startPoint y: 369, endPoint x: 192, endPoint y: 640, distance: 408.8
click at [192, 640] on select "No automatic trigger On page load Element scrolled into view" at bounding box center [234, 639] width 178 height 20
click at [196, 640] on select "No automatic trigger On page load Element scrolled into view" at bounding box center [234, 639] width 178 height 20
click at [183, 581] on select "Don't animate Show / Hide Slide up/down Zoom in/out Slide left to right Slide r…" at bounding box center [207, 578] width 231 height 20
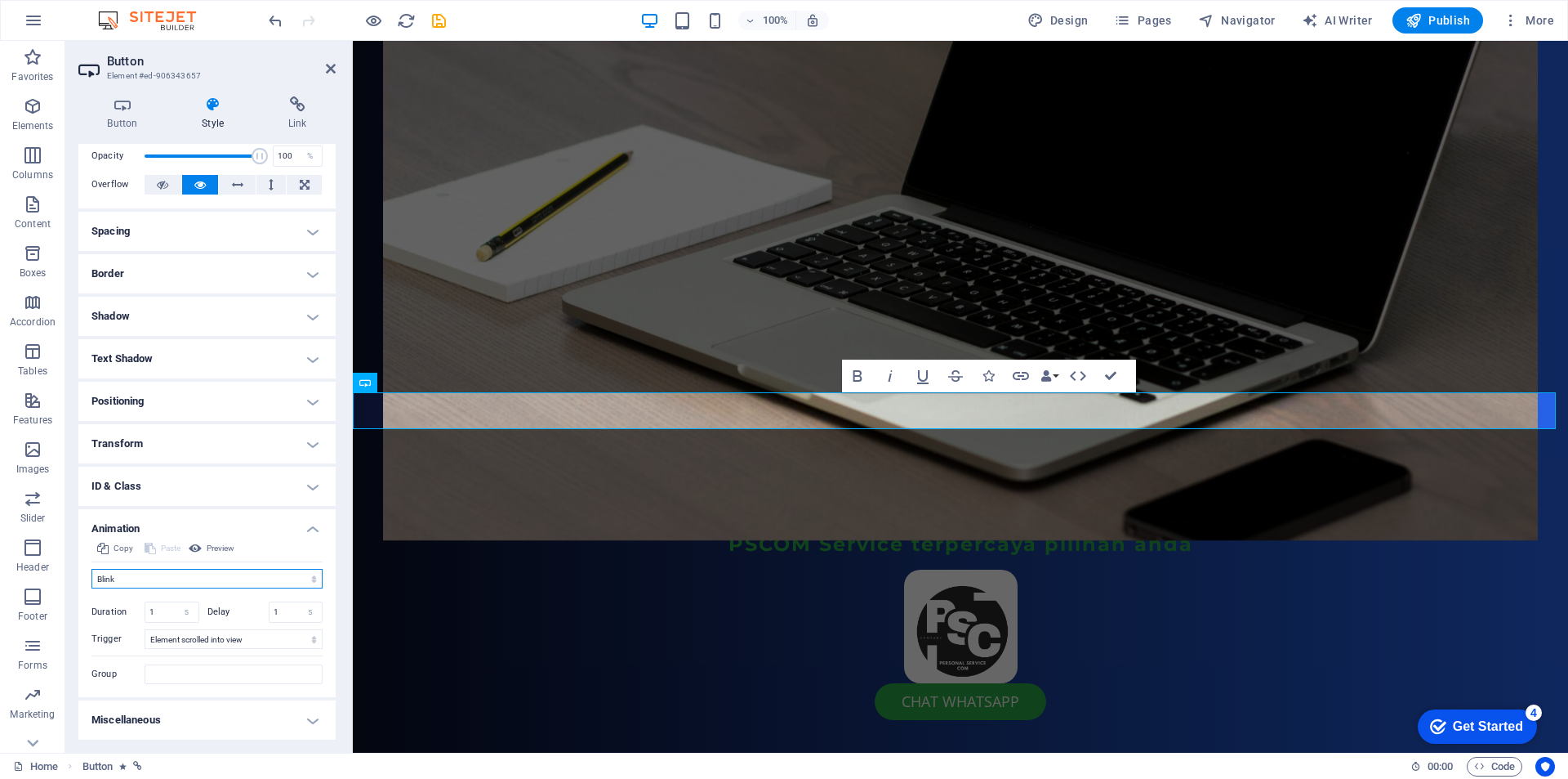
click at [183, 581] on select "Don't animate Show / Hide Slide up/down Zoom in/out Slide left to right Slide r…" at bounding box center [207, 578] width 231 height 20
click at [210, 552] on span "Preview" at bounding box center [220, 548] width 27 height 20
click at [223, 545] on span "Preview" at bounding box center [220, 548] width 27 height 20
click at [185, 642] on select "No automatic trigger On page load Element scrolled into view" at bounding box center [234, 639] width 178 height 20
click at [218, 599] on div "Initial Element hidden Element shown Duration 1 s [PERSON_NAME] 1 s ms [PERSON_…" at bounding box center [207, 636] width 231 height 96
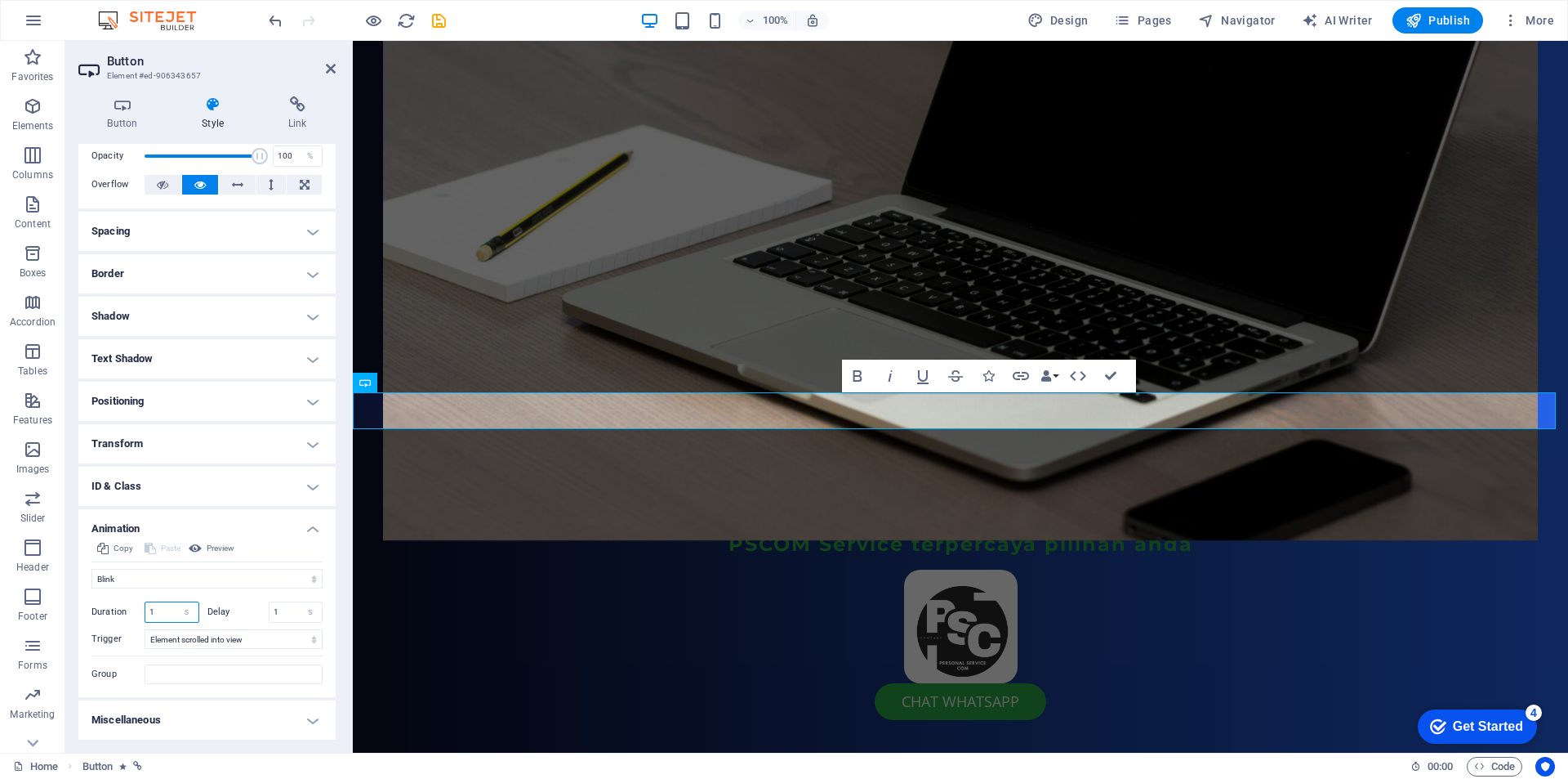
drag, startPoint x: 160, startPoint y: 615, endPoint x: 141, endPoint y: 615, distance: 19.0
click at [141, 615] on div "Duration 1 s ms" at bounding box center [146, 613] width 108 height 22
click at [299, 613] on select "s ms" at bounding box center [310, 612] width 22 height 20
select select "ms"
click at [299, 602] on select "s ms" at bounding box center [310, 612] width 22 height 20
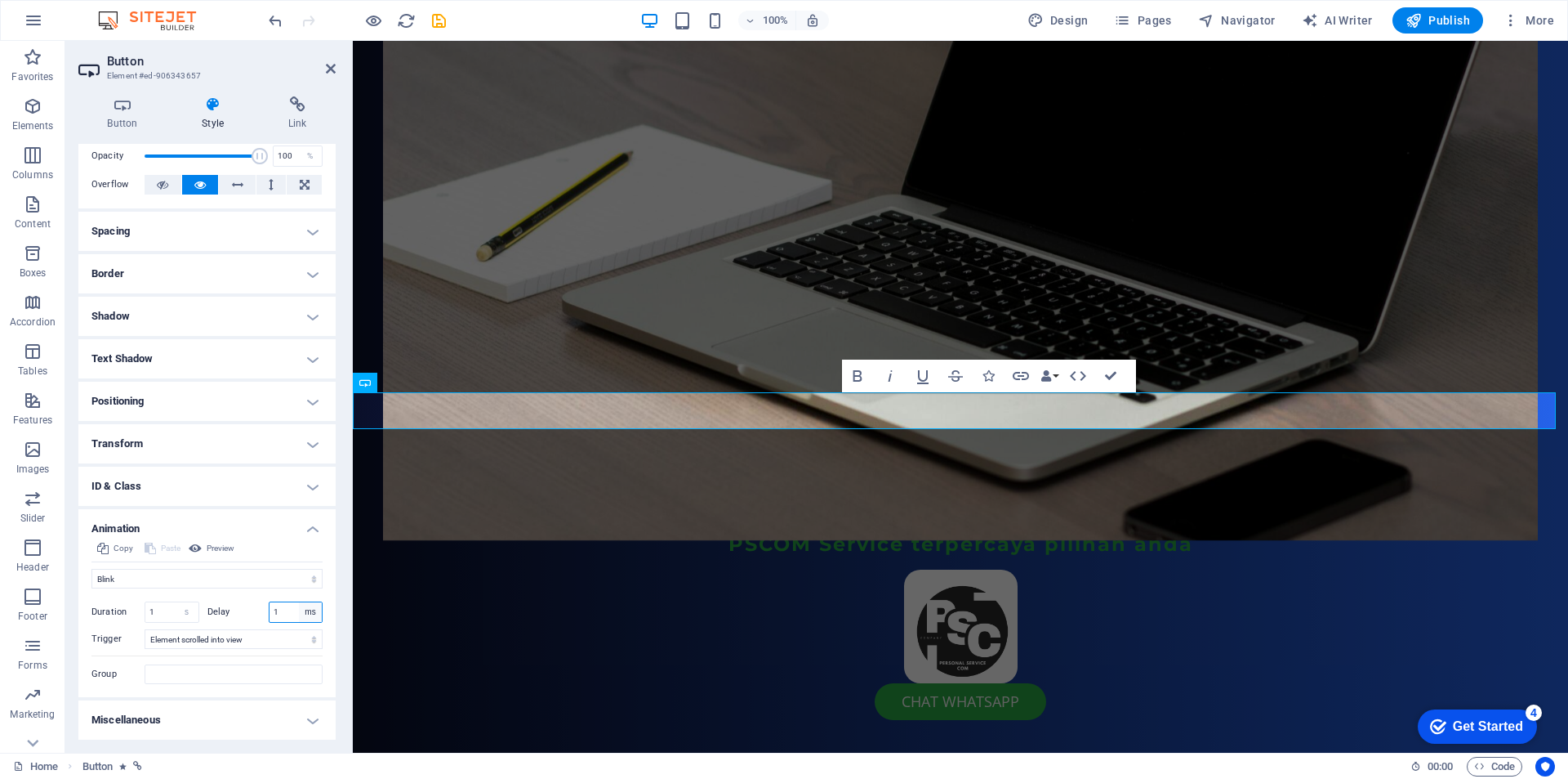
type input "1000"
click at [189, 617] on select "s ms" at bounding box center [187, 612] width 22 height 20
select select "ms"
click at [176, 602] on select "s ms" at bounding box center [187, 612] width 22 height 20
type input "1000"
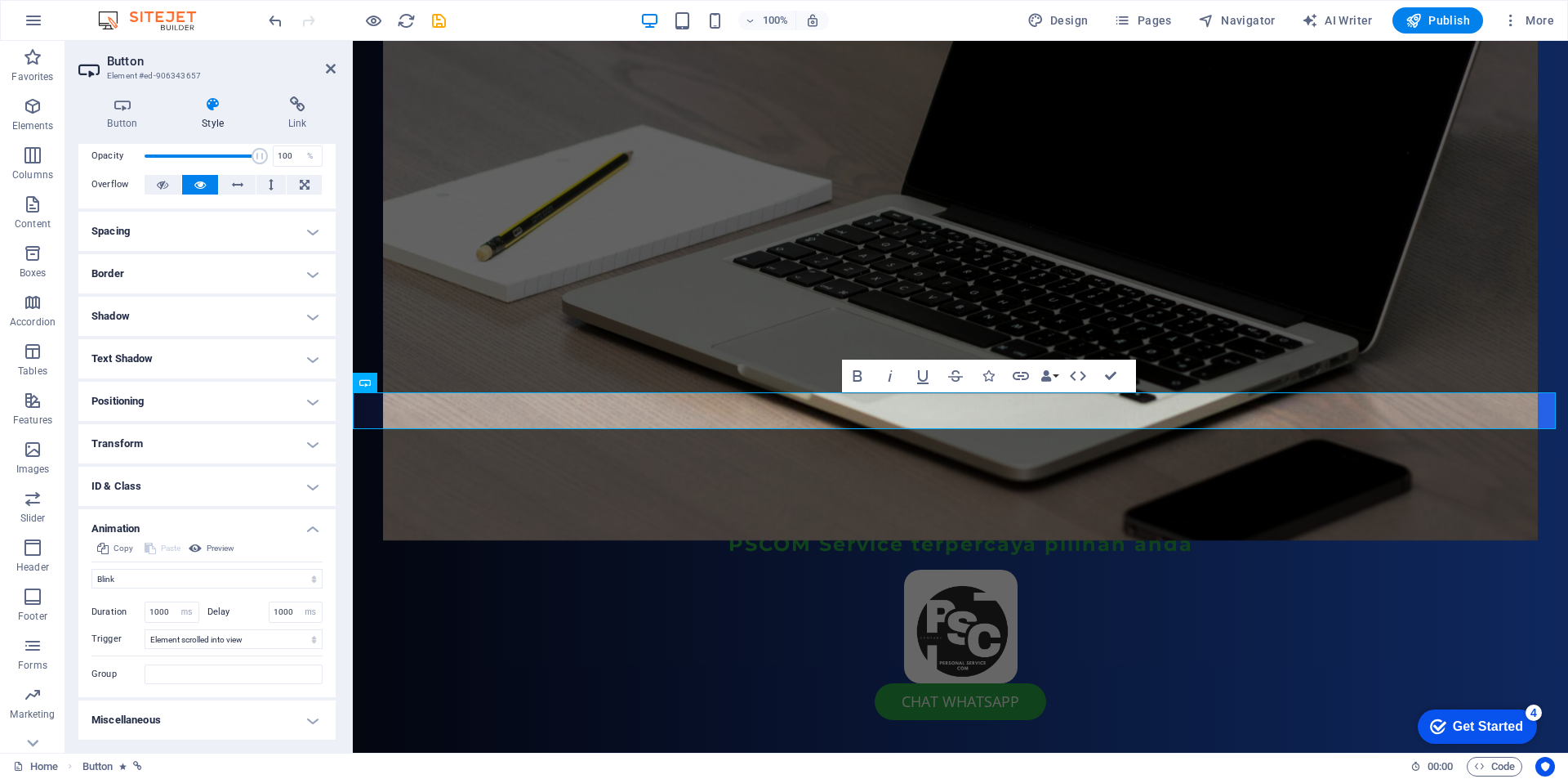
click at [238, 596] on div "Initial Element hidden Element shown Duration 1000 s [PERSON_NAME] 1000 s ms [P…" at bounding box center [207, 636] width 231 height 96
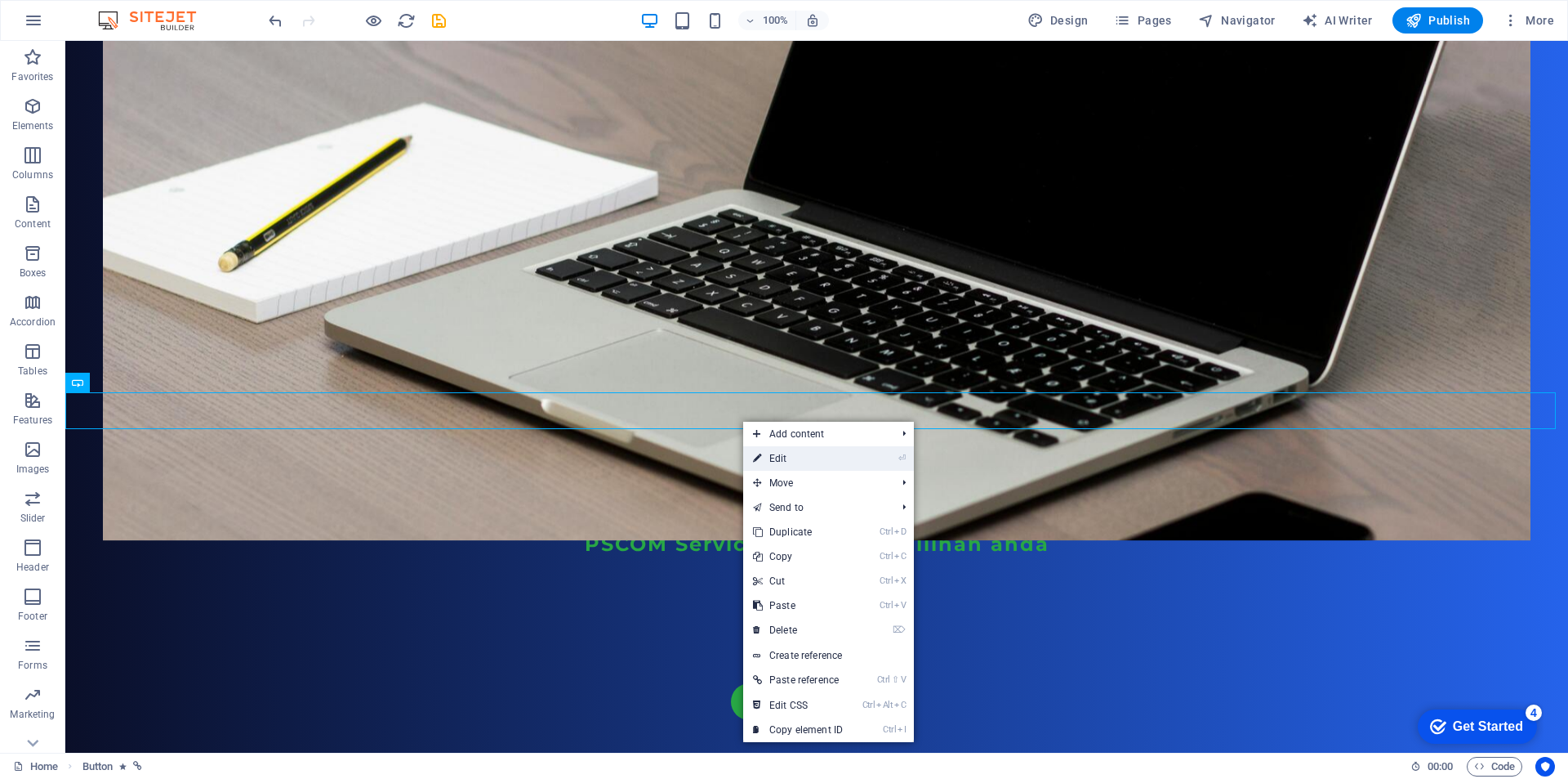
click at [789, 463] on link "⏎ Edit" at bounding box center [798, 458] width 110 height 24
select select "flash"
select select "ms"
select select "scroll"
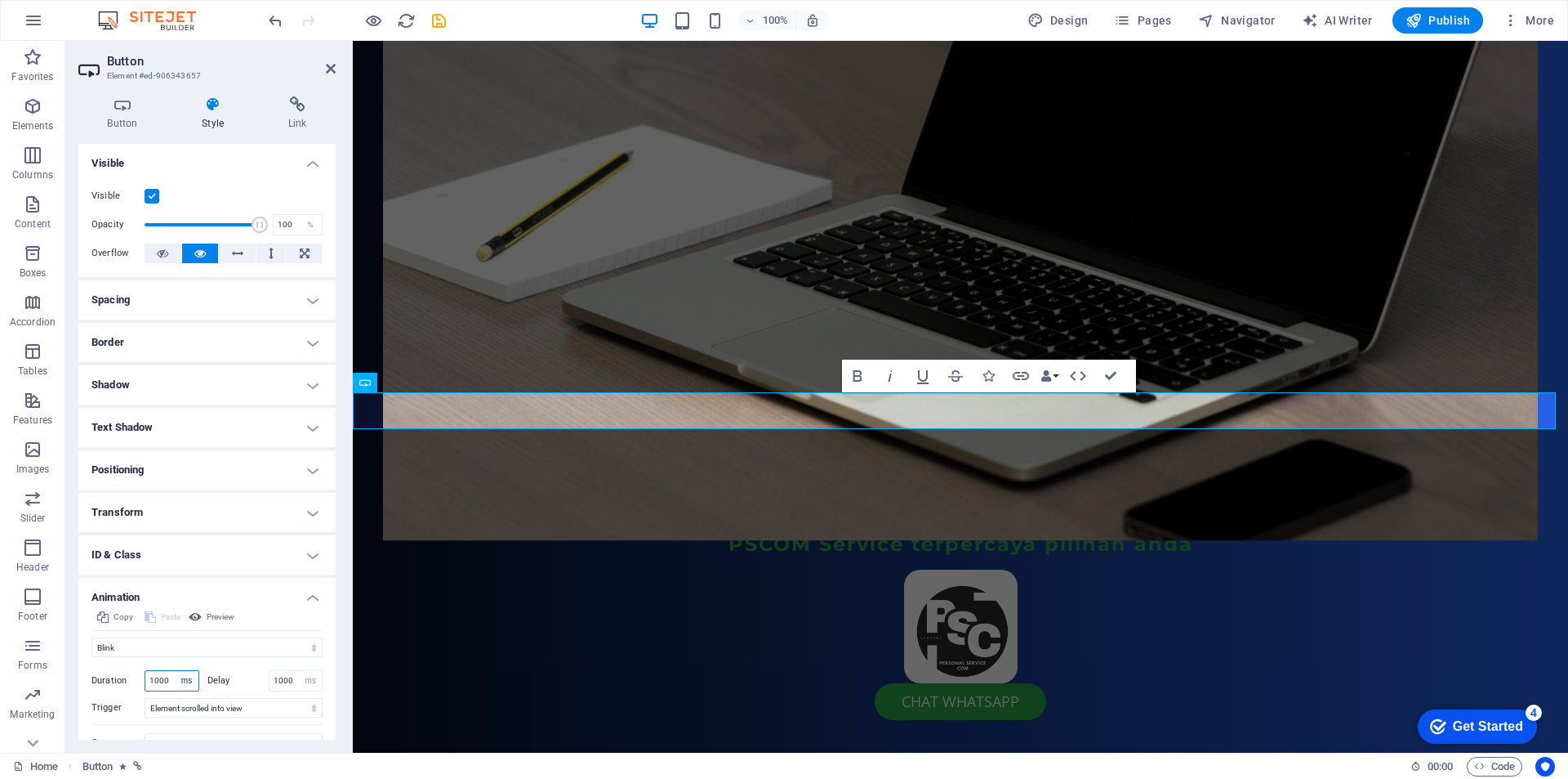
click at [188, 678] on select "s ms" at bounding box center [187, 681] width 22 height 20
select select "s"
click at [176, 671] on select "s ms" at bounding box center [187, 681] width 22 height 20
type input "1"
click at [309, 681] on select "s ms" at bounding box center [310, 681] width 22 height 20
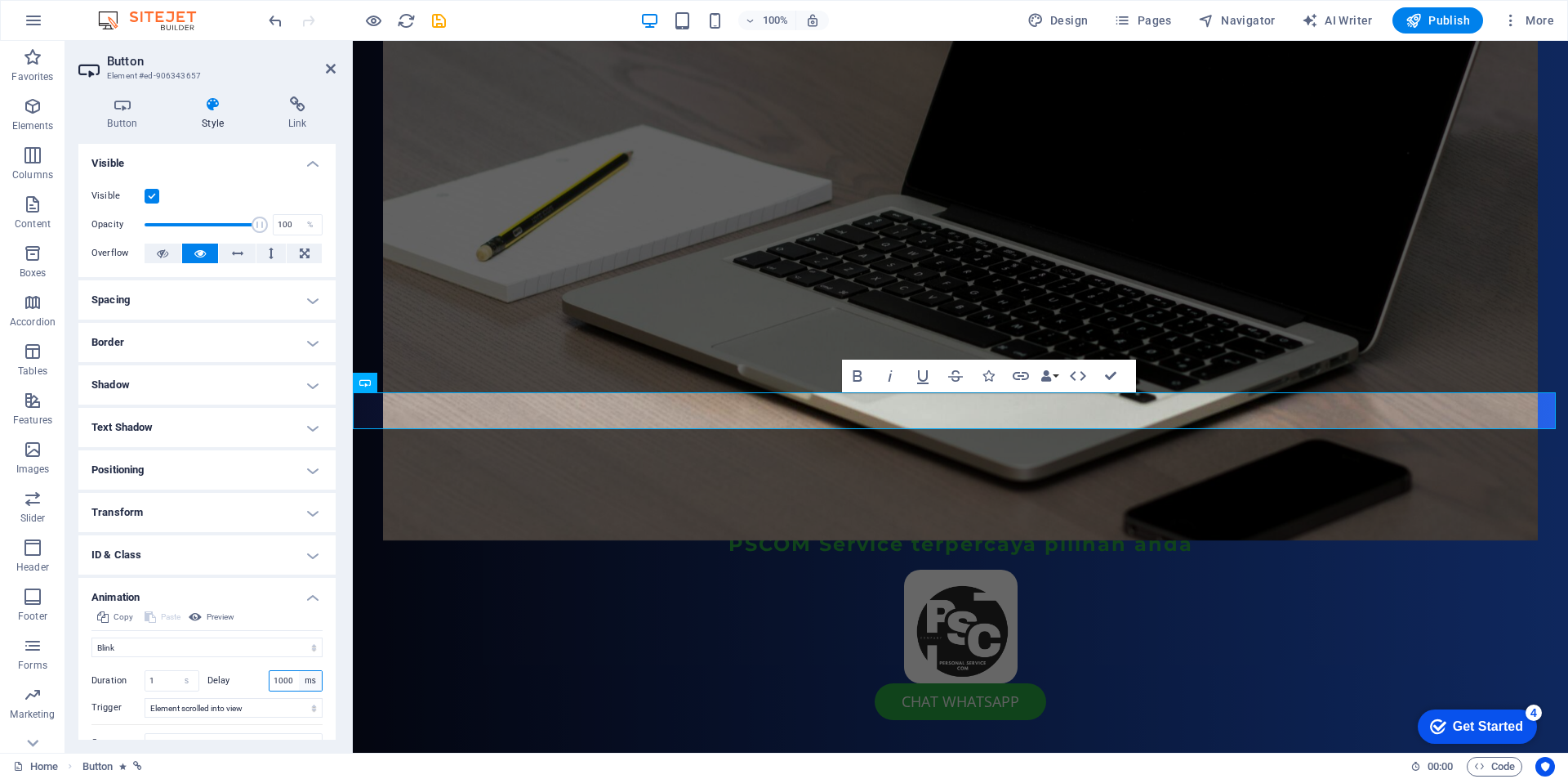
select select "s"
click at [299, 671] on select "s ms" at bounding box center [310, 681] width 22 height 20
type input "1"
click at [258, 706] on select "No automatic trigger On page load Element scrolled into view" at bounding box center [234, 708] width 178 height 20
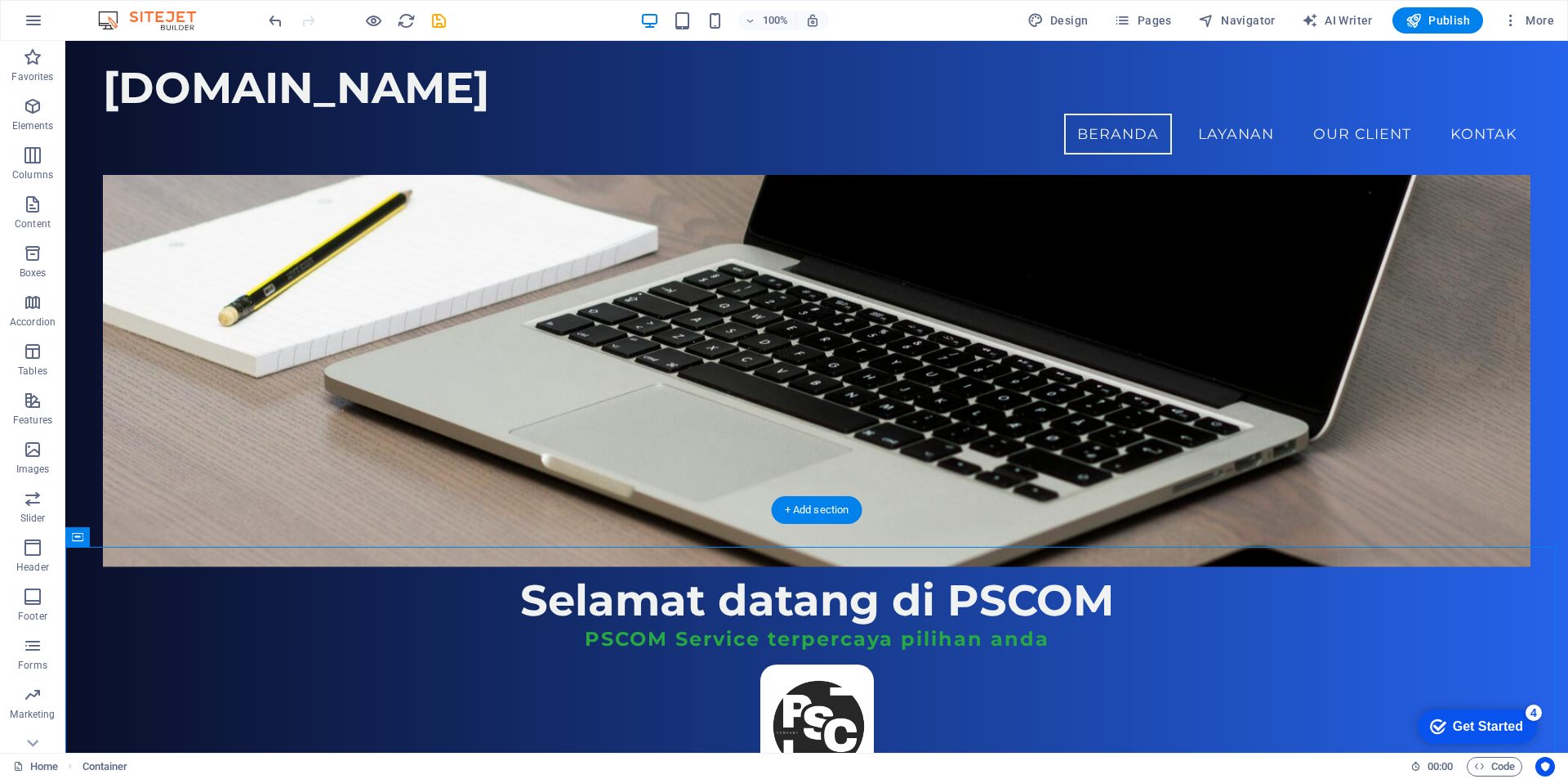
scroll to position [163, 0]
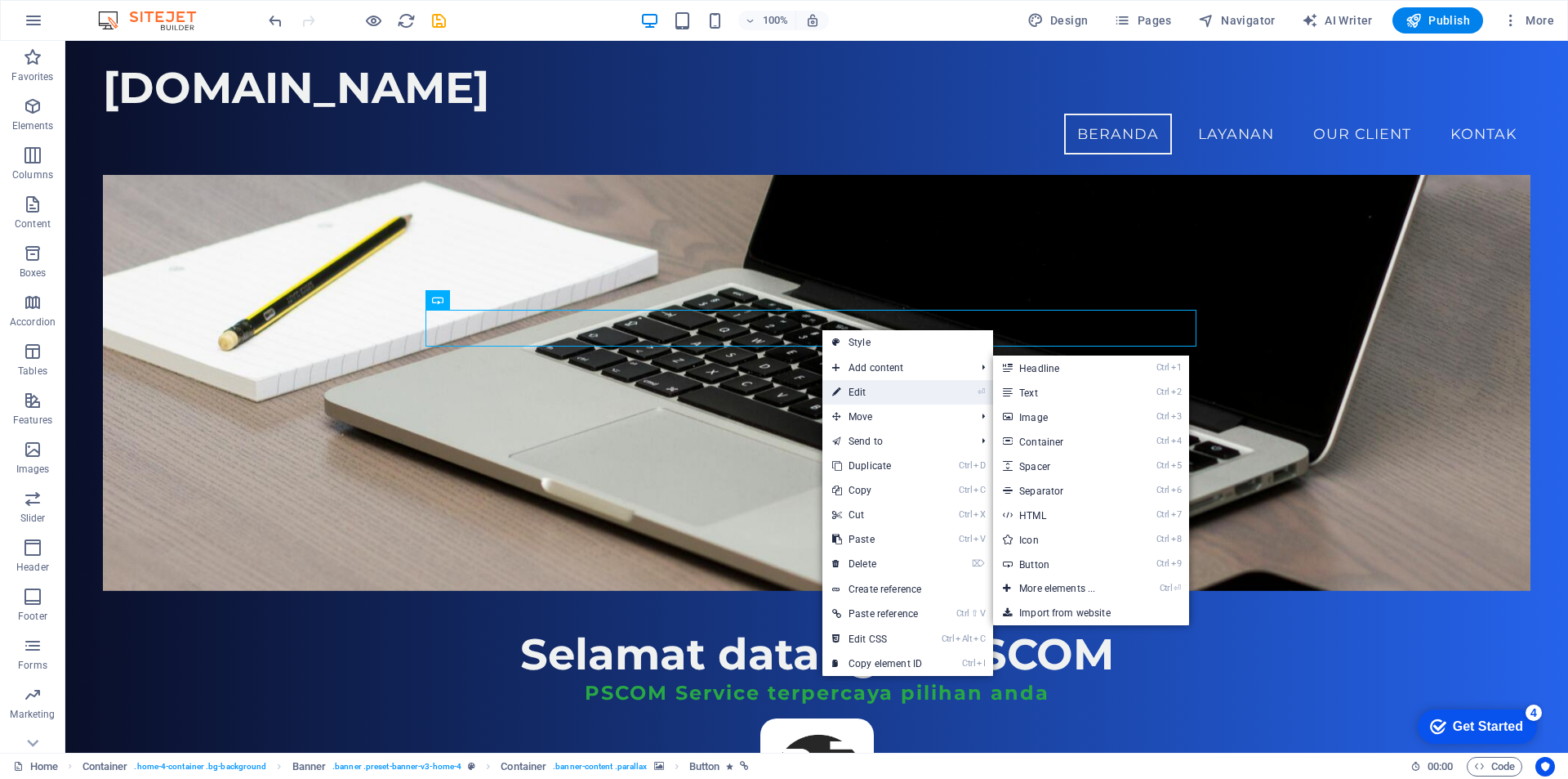
click at [846, 391] on link "⏎ Edit" at bounding box center [877, 391] width 110 height 24
select select "flash"
select select "s"
select select "onload"
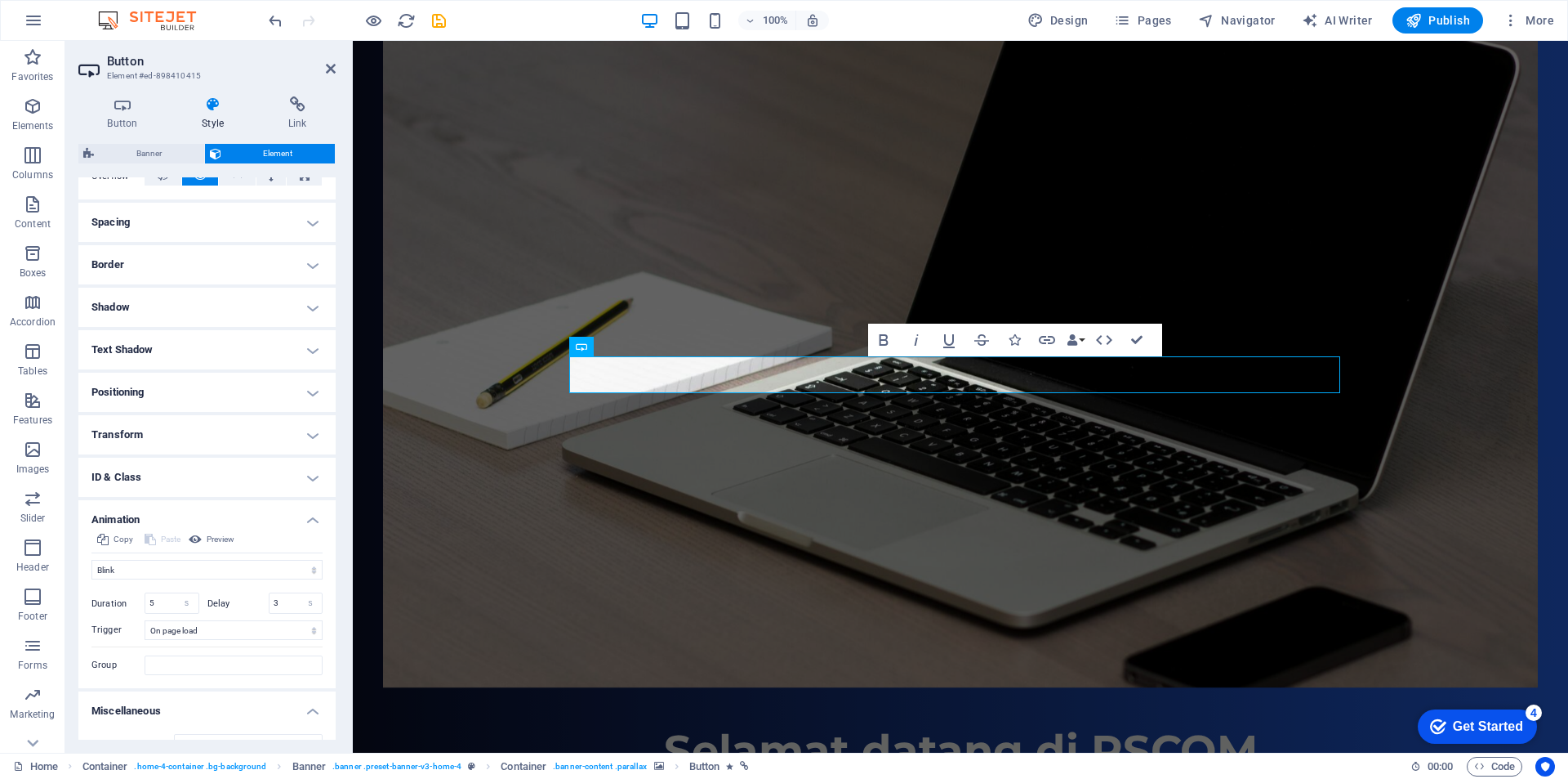
scroll to position [379, 0]
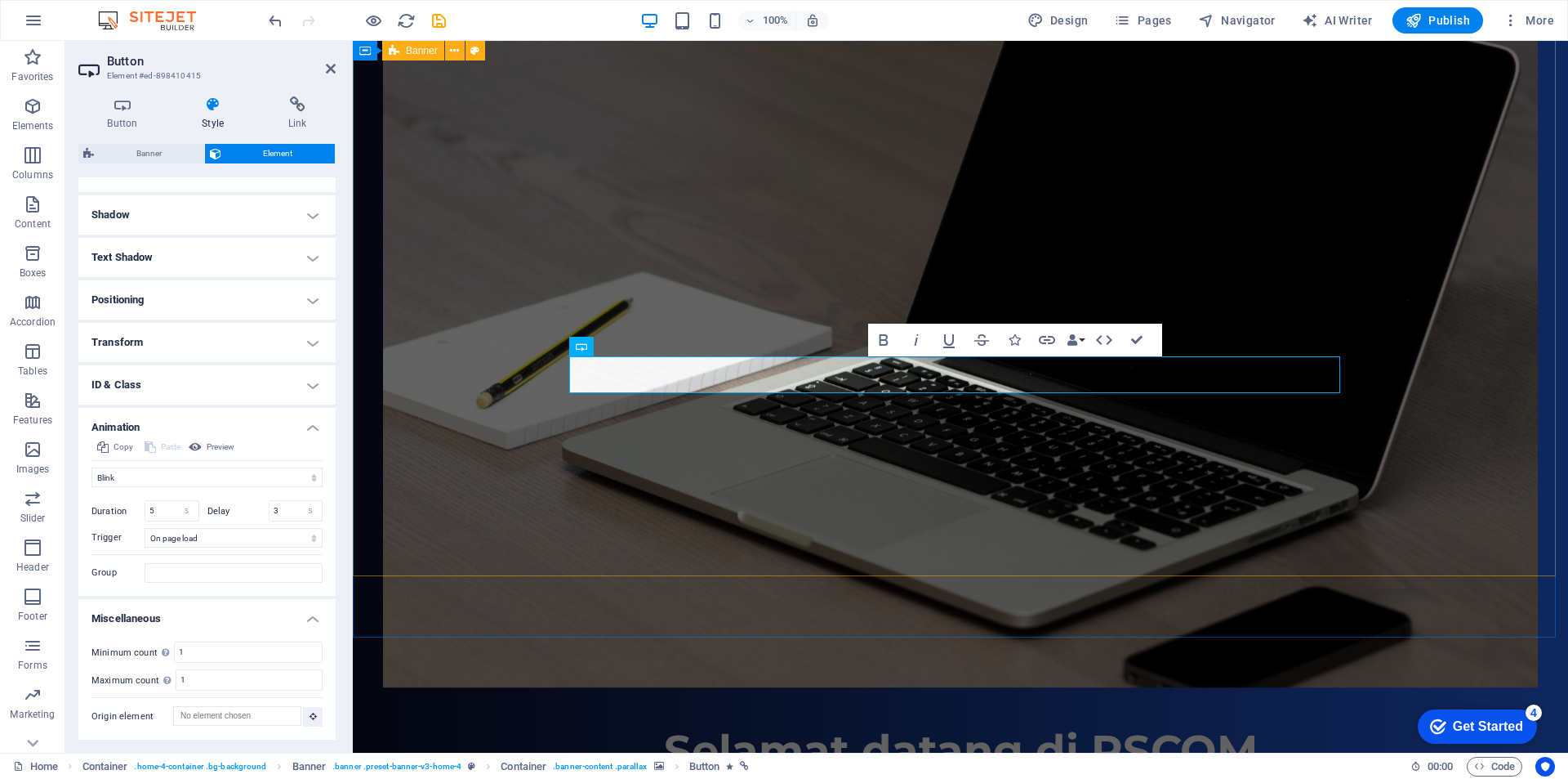
click at [474, 461] on figure at bounding box center [961, 363] width 1155 height 648
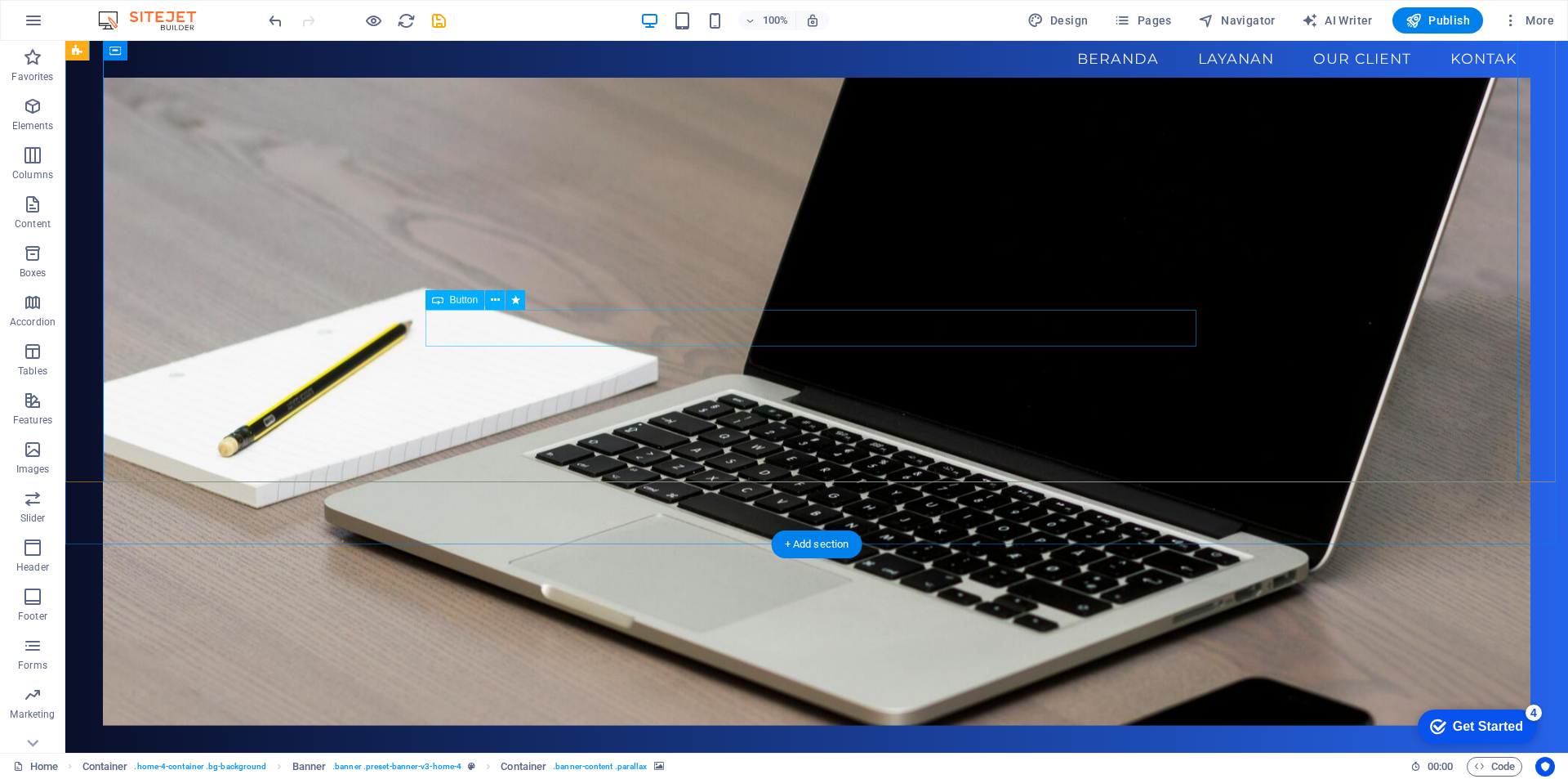
scroll to position [0, 0]
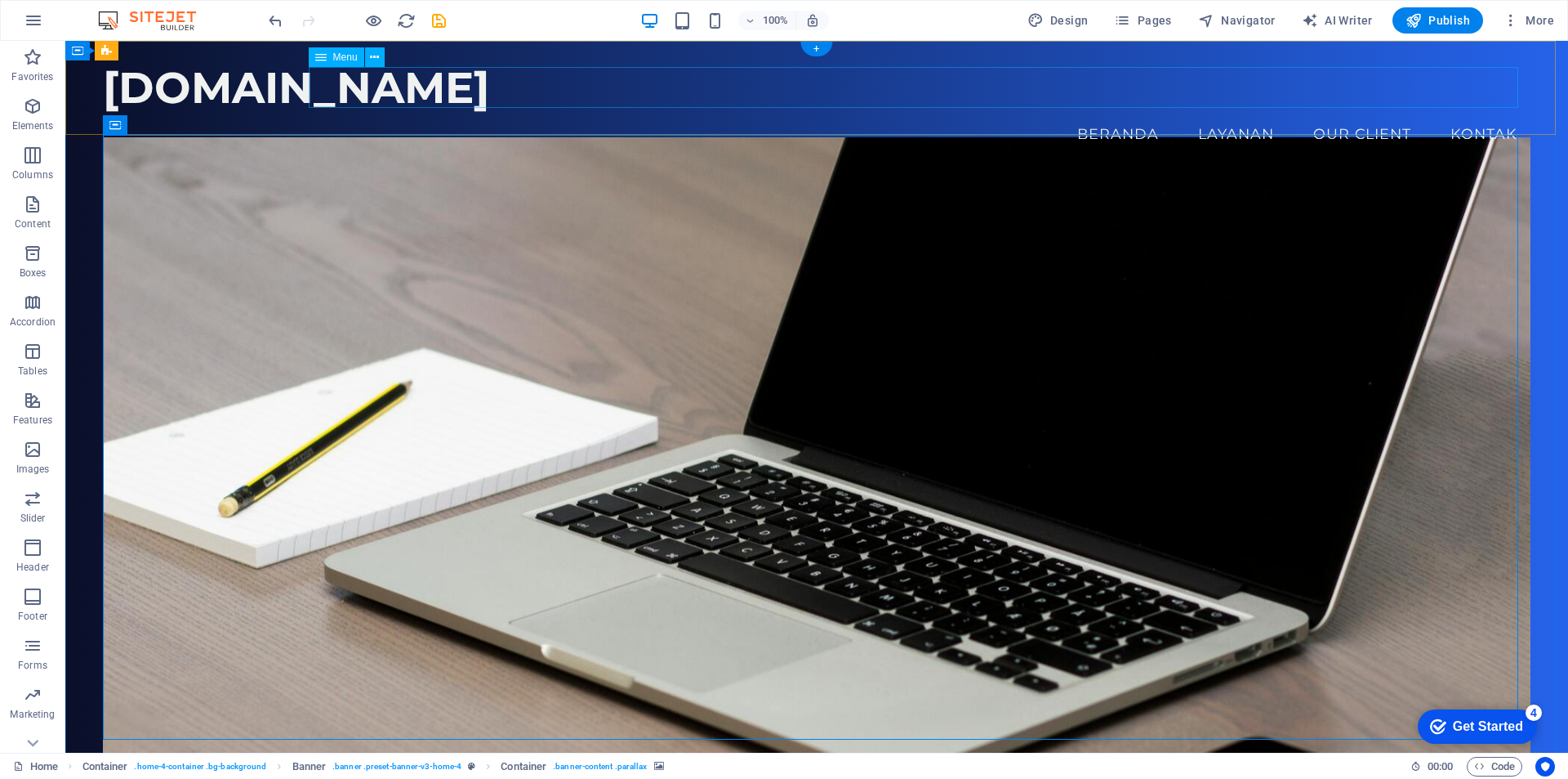
click at [1106, 114] on nav "Beranda Layanan Our Client Kontak" at bounding box center [817, 134] width 1428 height 41
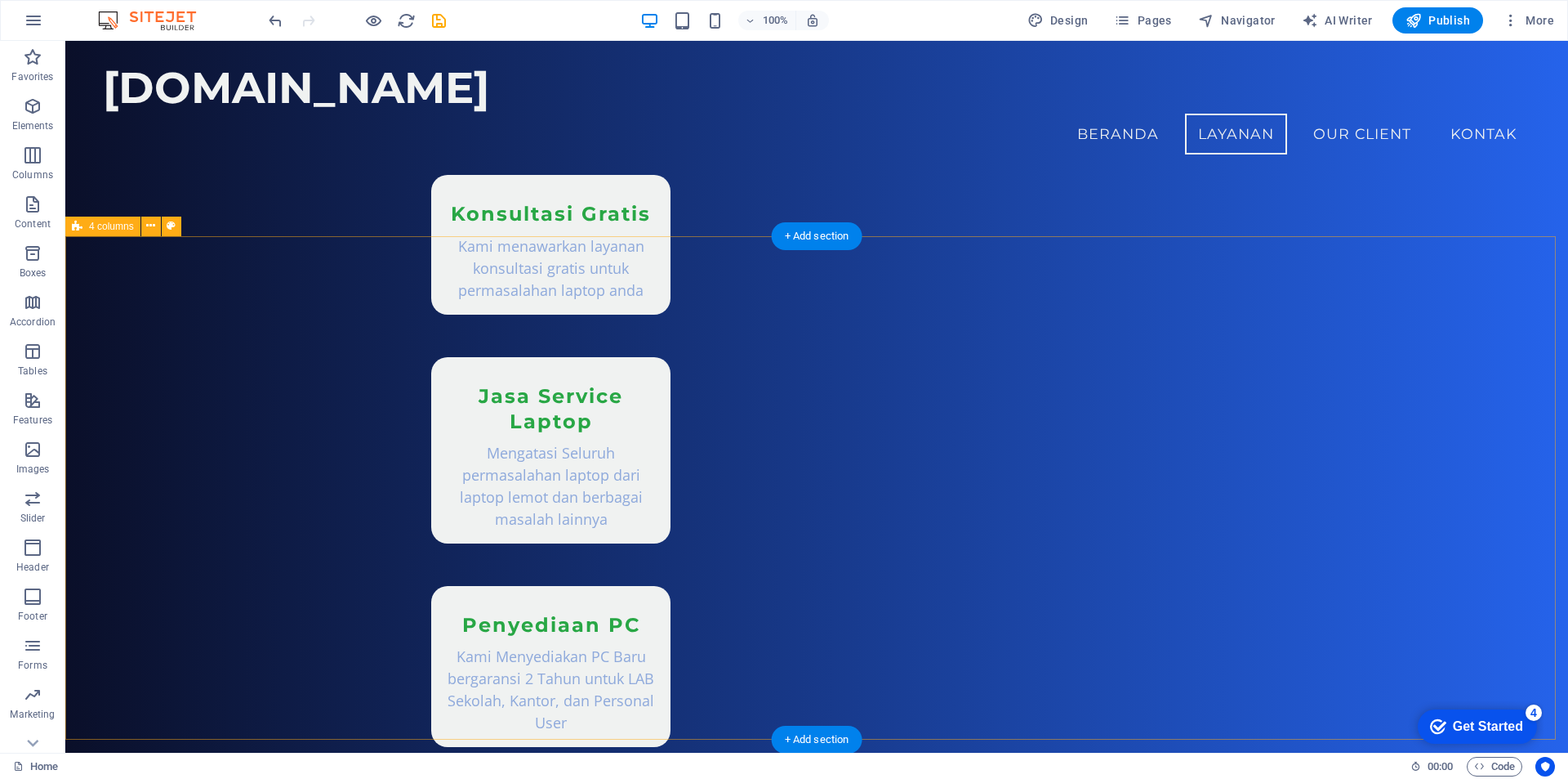
scroll to position [967, 0]
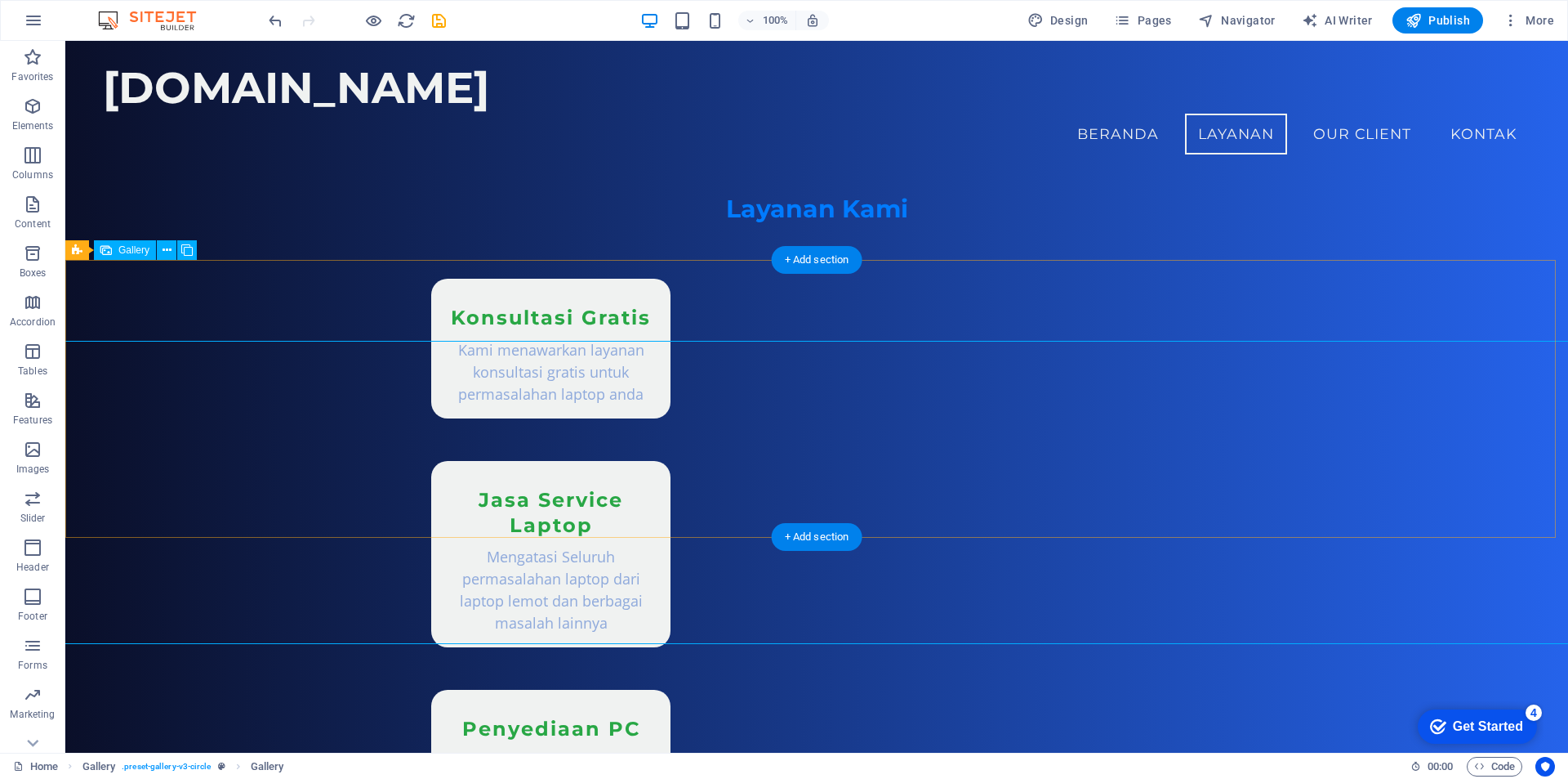
scroll to position [1129, 0]
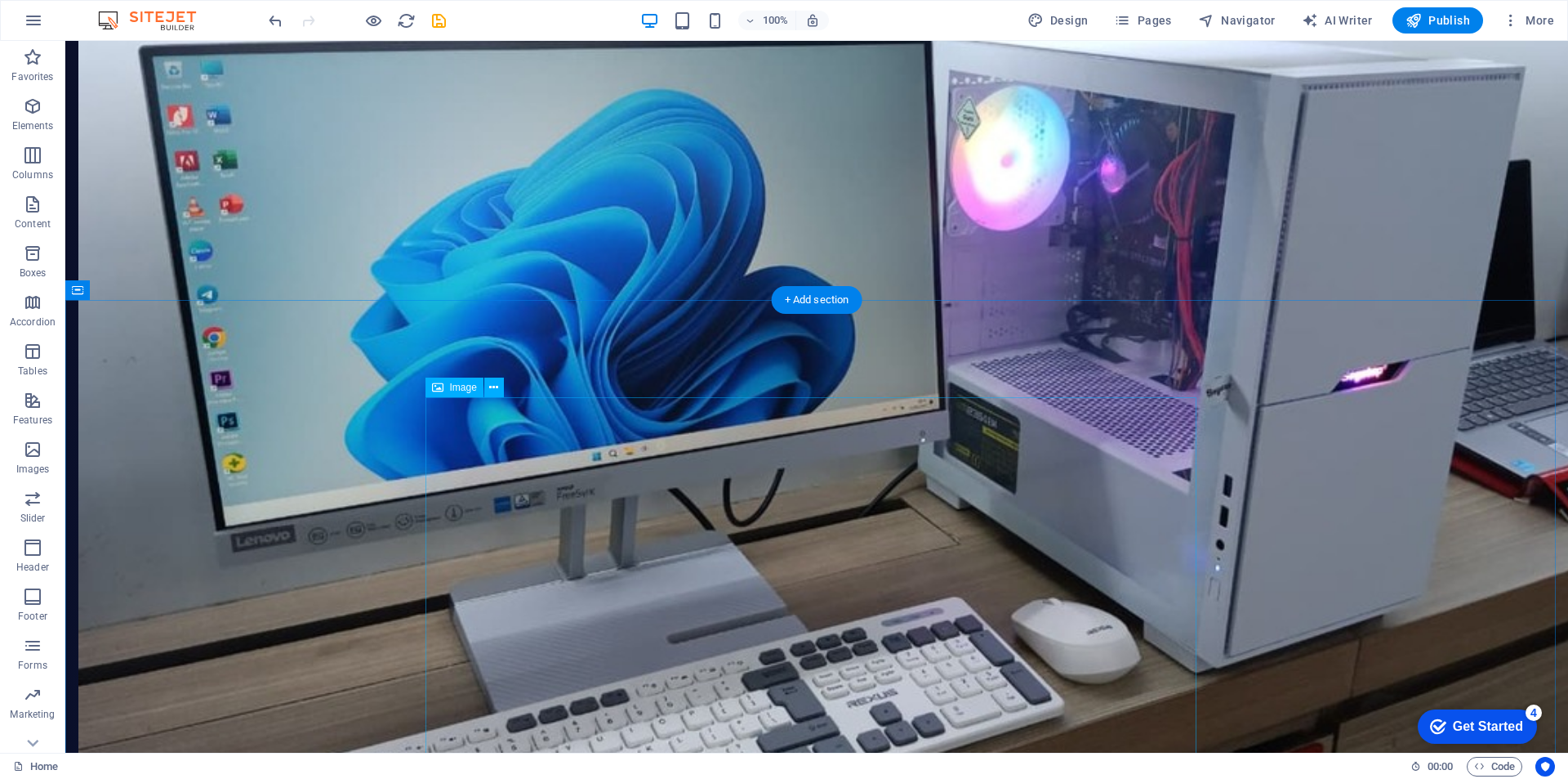
scroll to position [3791, 0]
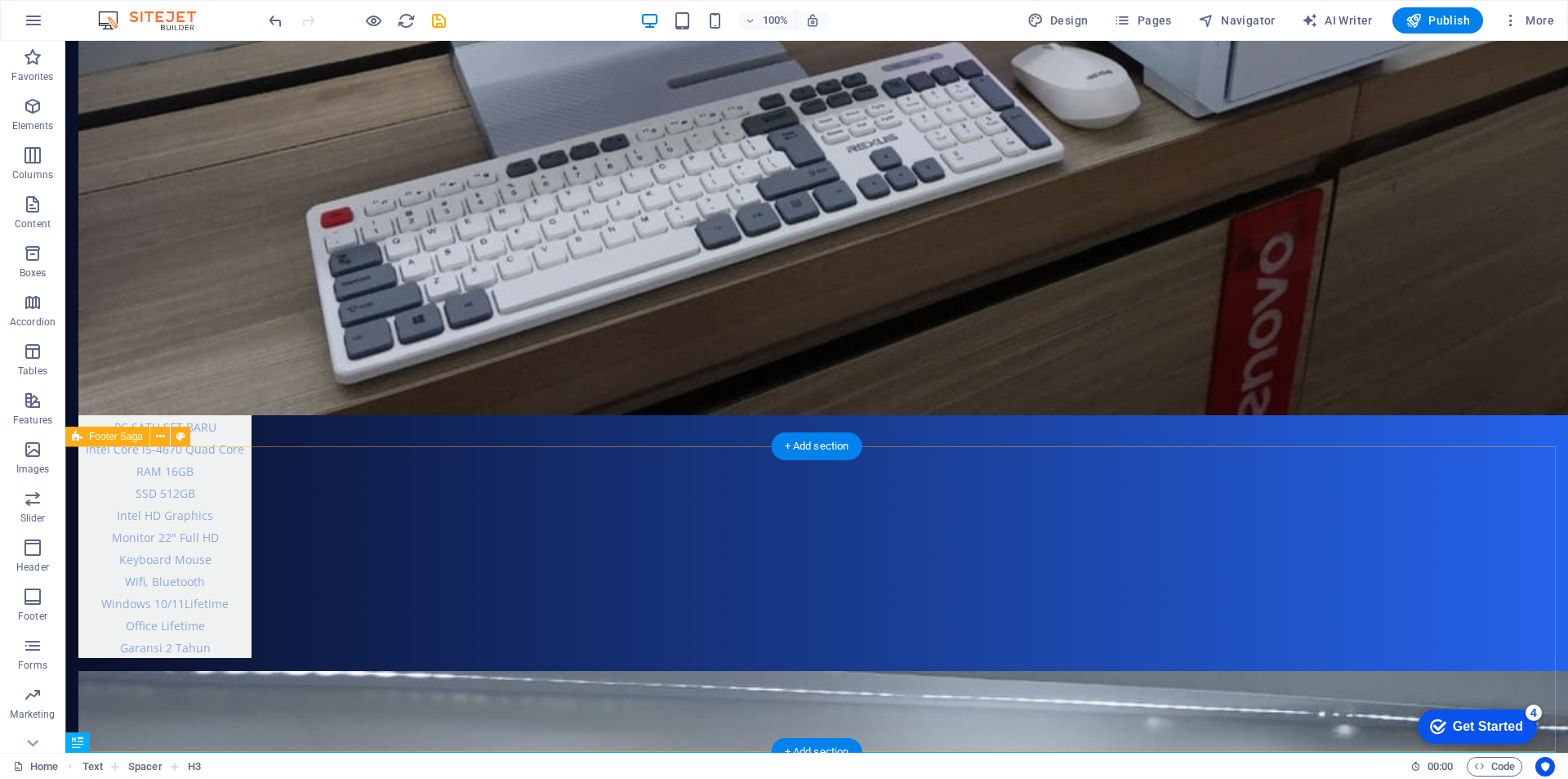
scroll to position [3941, 0]
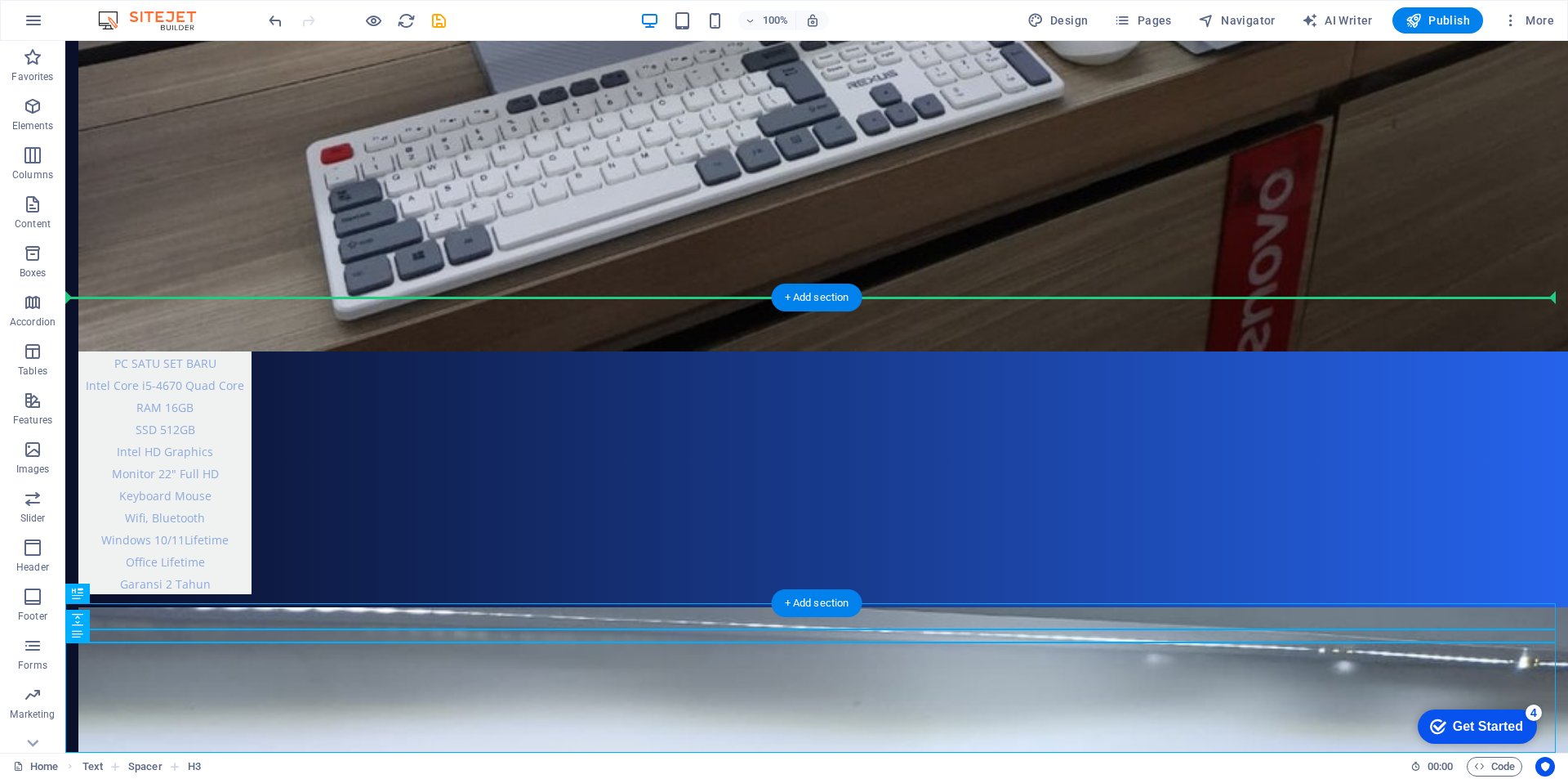
drag, startPoint x: 825, startPoint y: 614, endPoint x: 918, endPoint y: 424, distance: 211.5
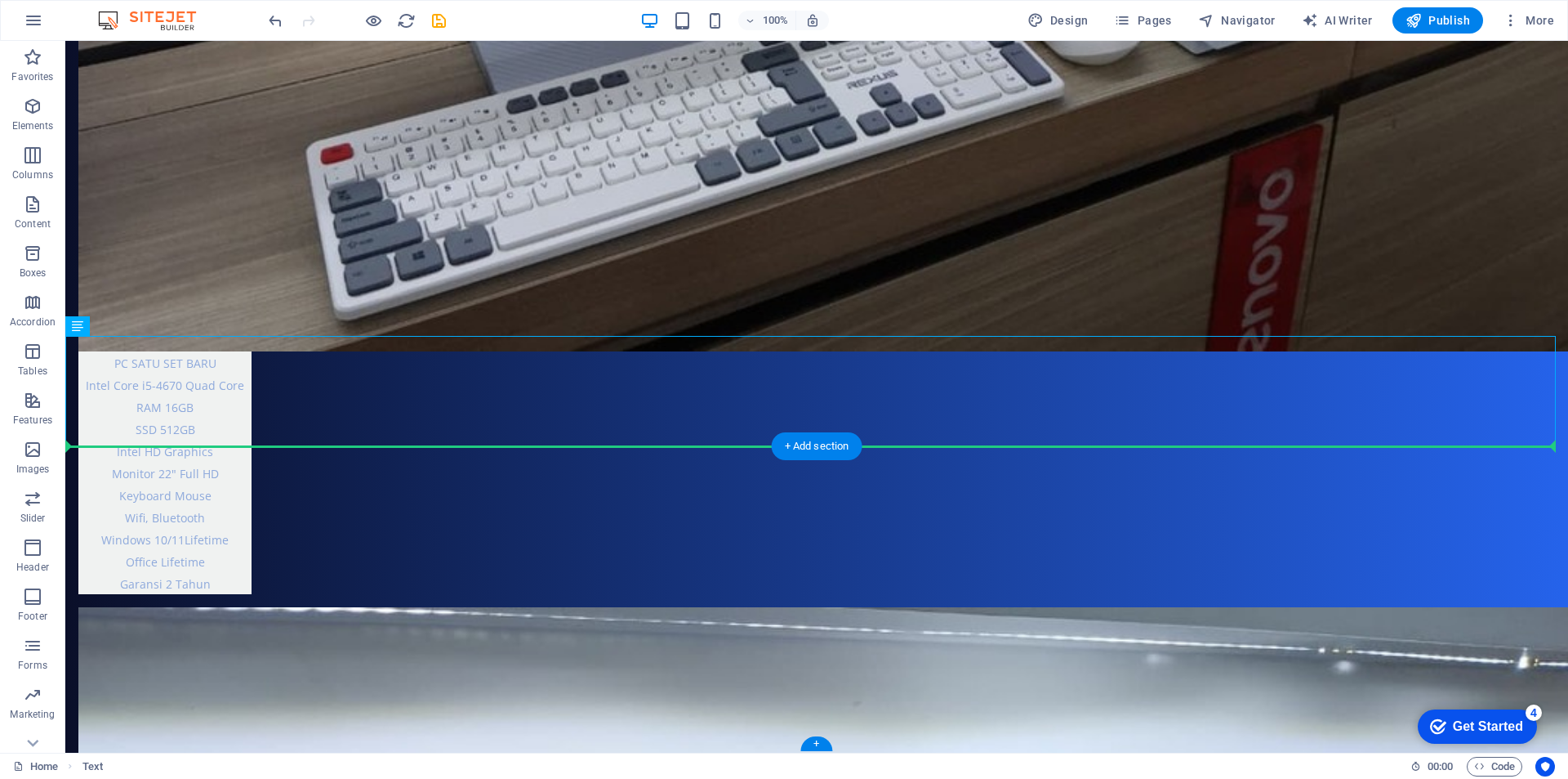
drag, startPoint x: 829, startPoint y: 368, endPoint x: 944, endPoint y: 588, distance: 248.2
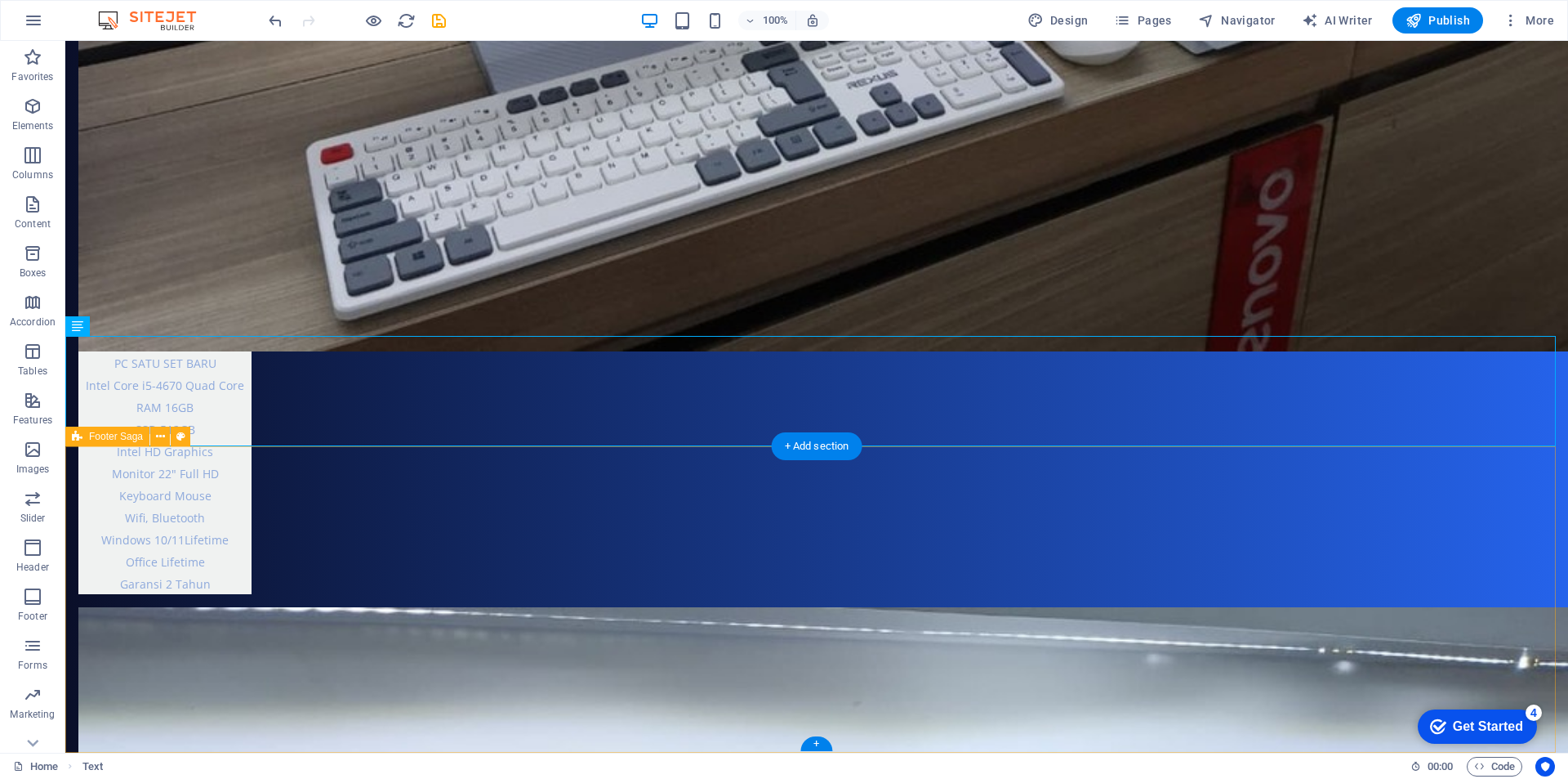
drag, startPoint x: 810, startPoint y: 337, endPoint x: 946, endPoint y: 566, distance: 266.3
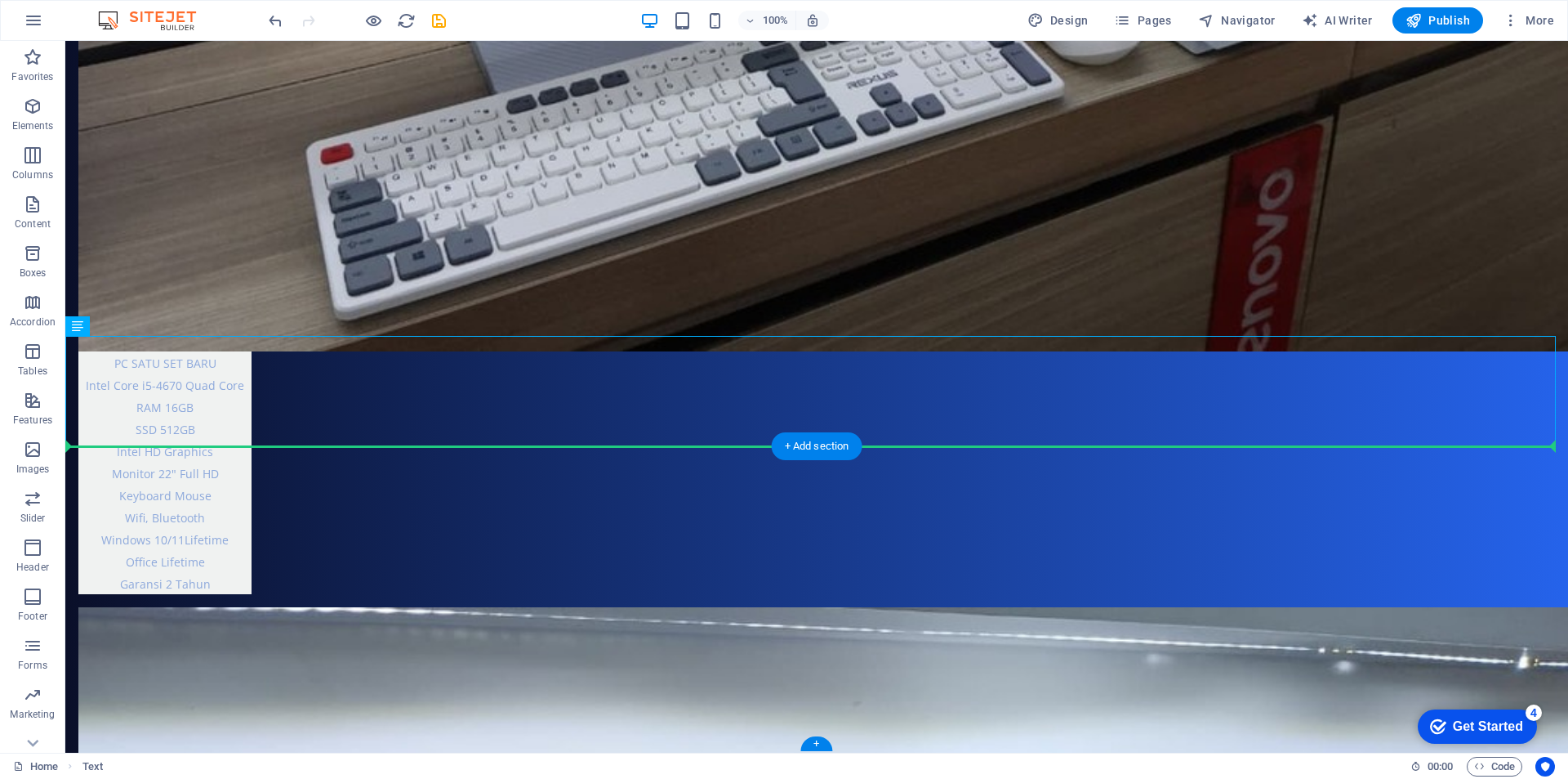
drag, startPoint x: 770, startPoint y: 354, endPoint x: 887, endPoint y: 573, distance: 248.3
drag, startPoint x: 845, startPoint y: 414, endPoint x: 989, endPoint y: 595, distance: 231.3
drag, startPoint x: 883, startPoint y: 410, endPoint x: 1008, endPoint y: 580, distance: 211.0
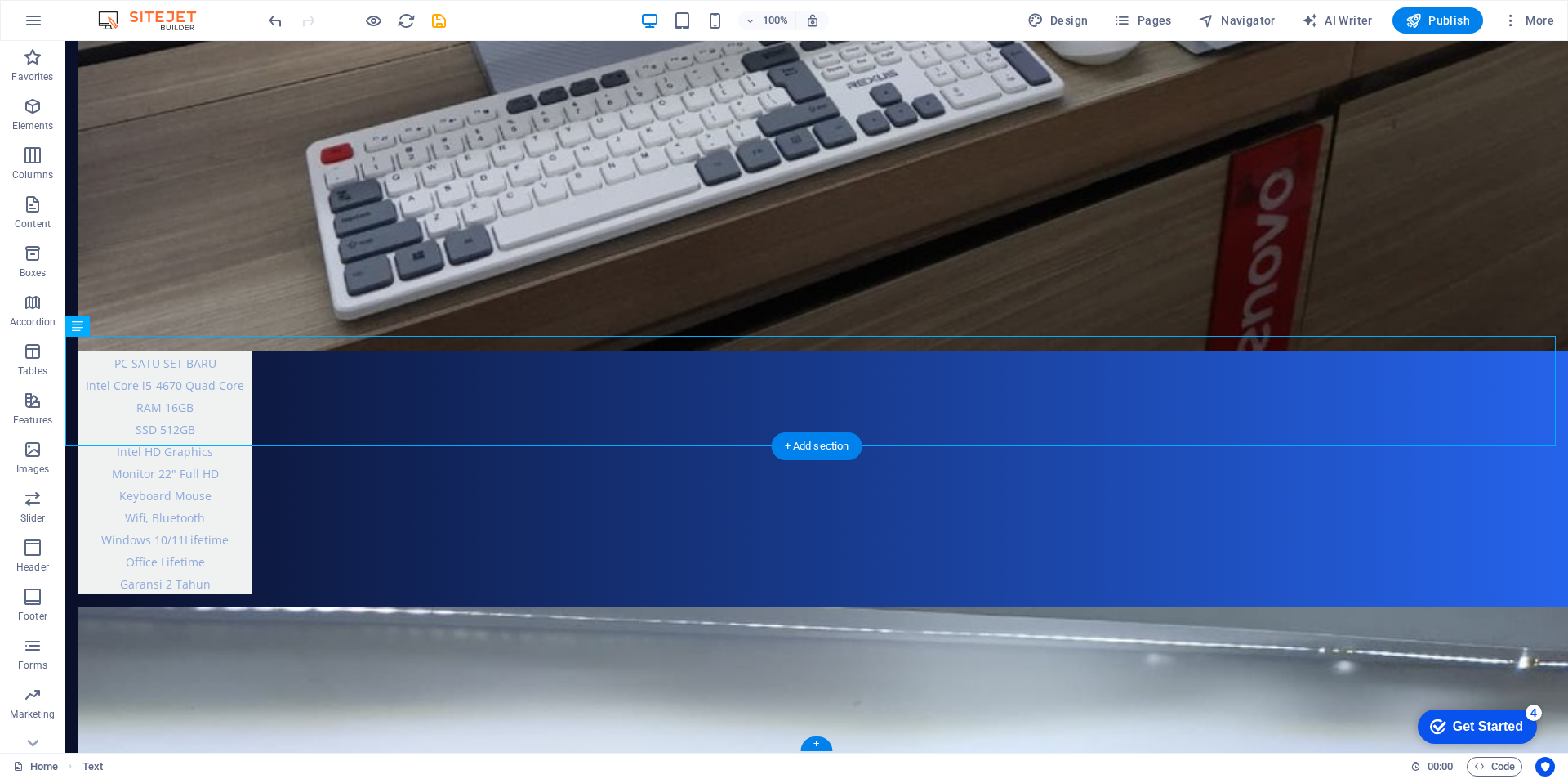
select select "footer"
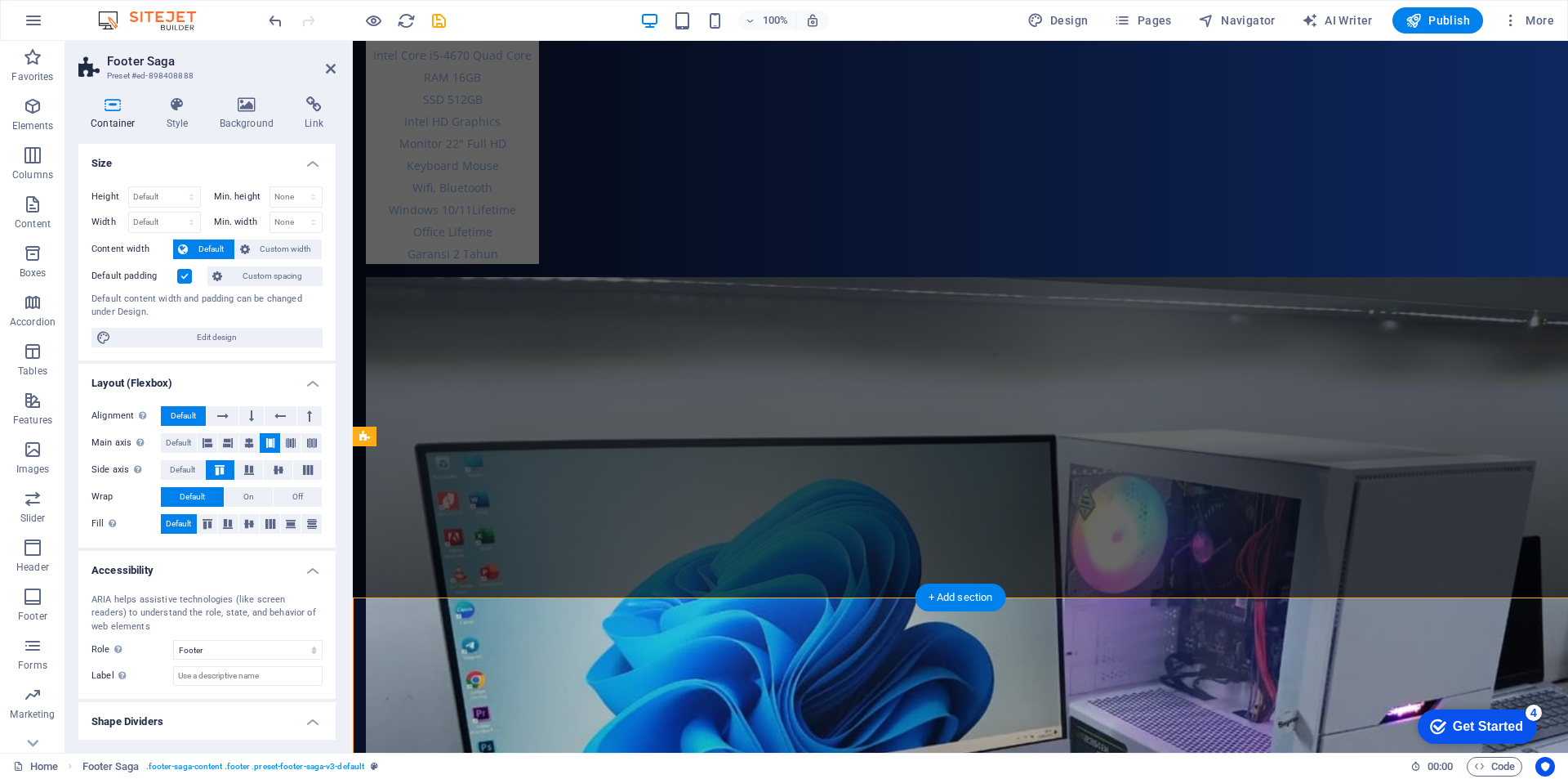
scroll to position [3882, 0]
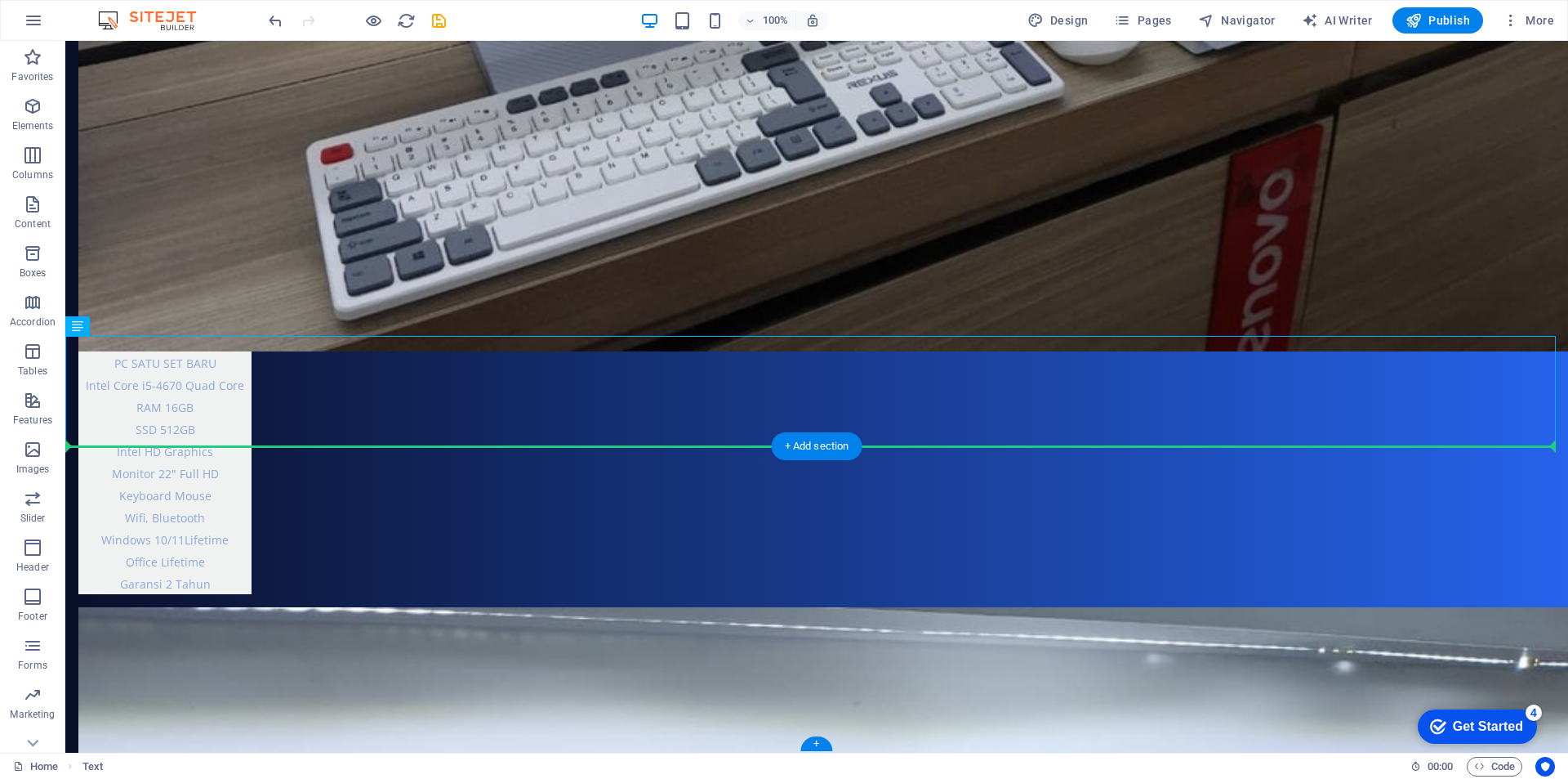
drag, startPoint x: 803, startPoint y: 350, endPoint x: 973, endPoint y: 550, distance: 262.5
drag, startPoint x: 804, startPoint y: 351, endPoint x: 876, endPoint y: 473, distance: 141.7
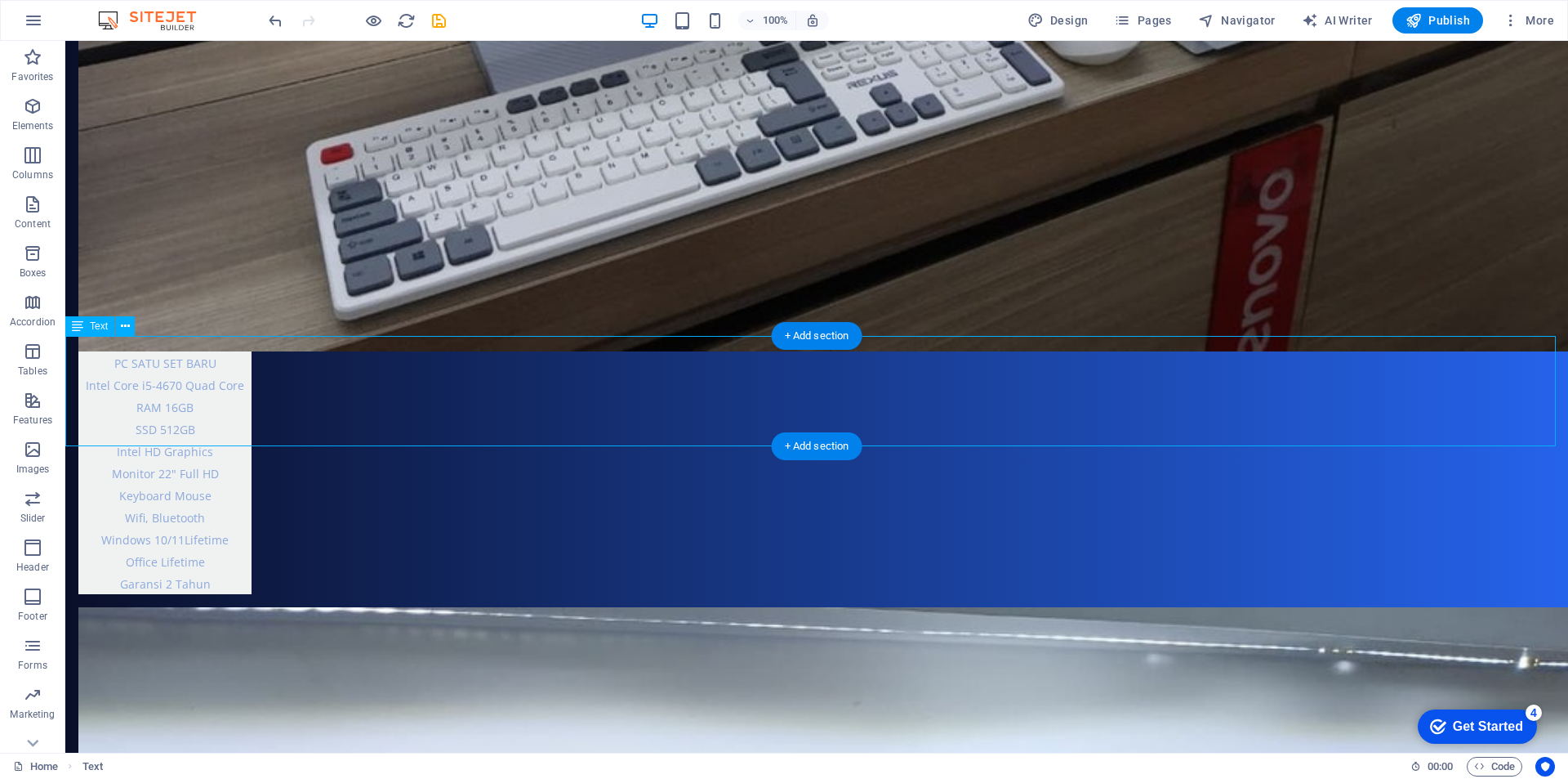
drag, startPoint x: 713, startPoint y: 366, endPoint x: 727, endPoint y: 365, distance: 14.0
drag, startPoint x: 731, startPoint y: 364, endPoint x: 921, endPoint y: 364, distance: 190.0
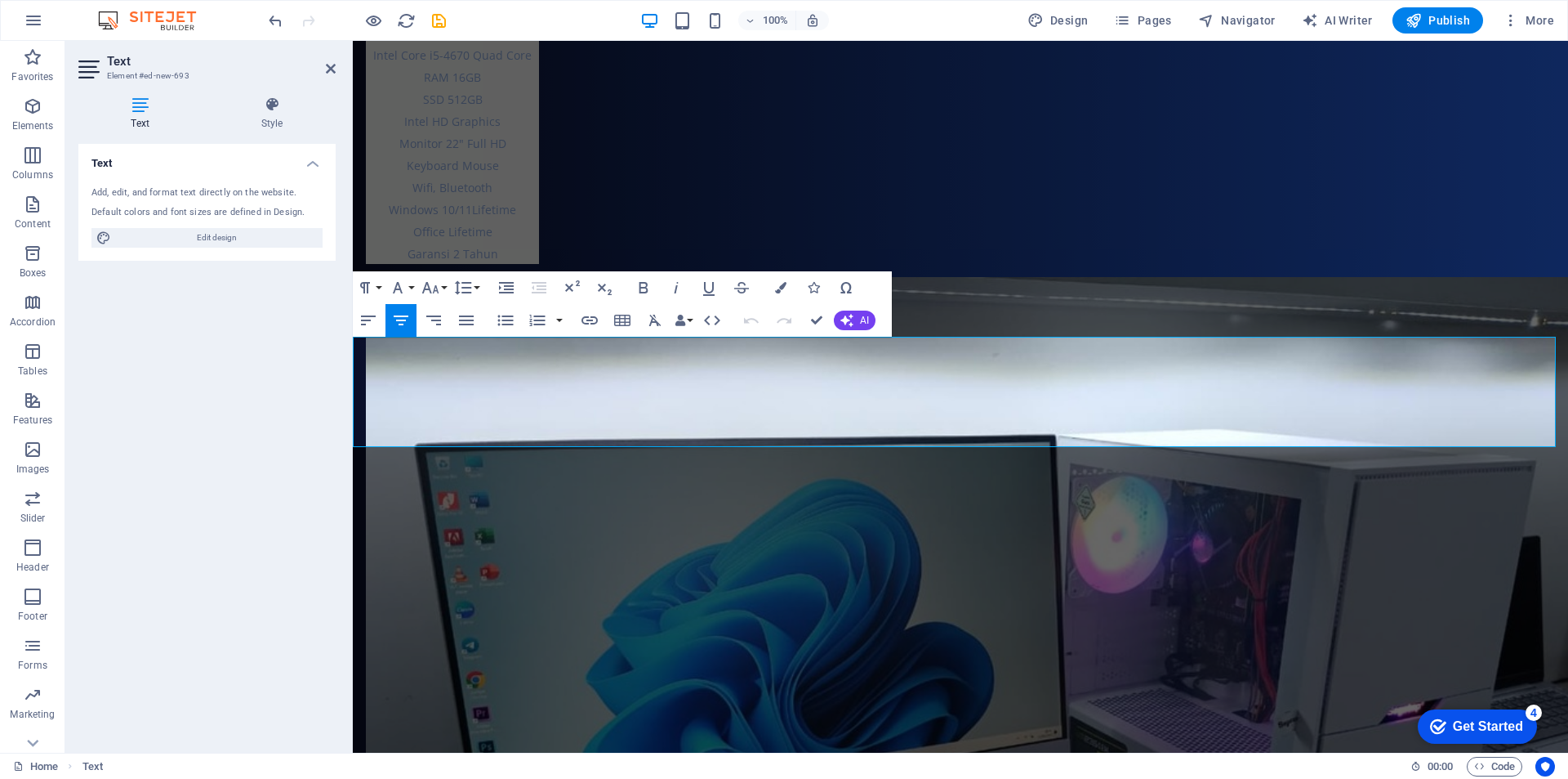
scroll to position [3882, 0]
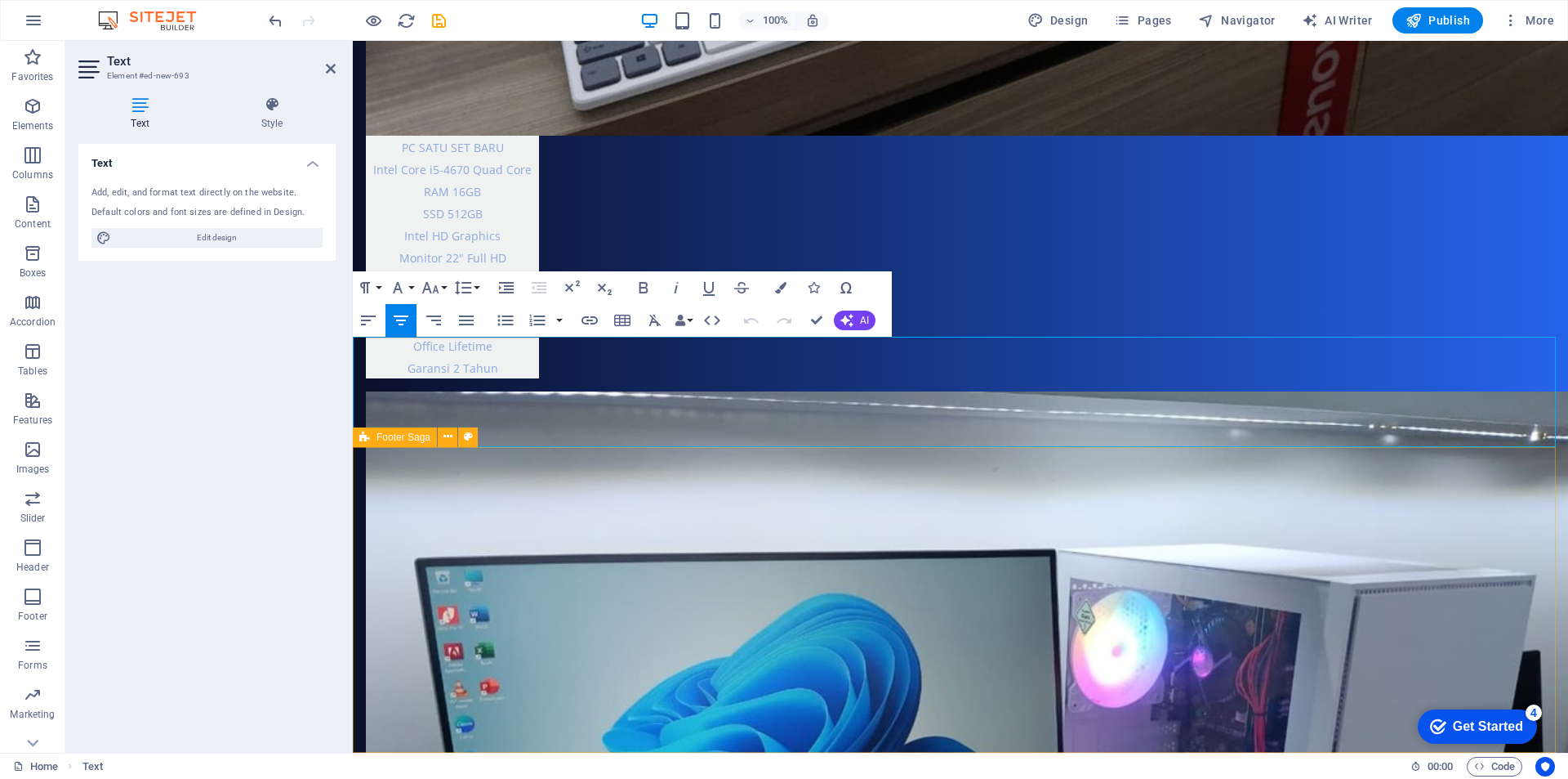
drag, startPoint x: 922, startPoint y: 374, endPoint x: 1039, endPoint y: 537, distance: 200.6
drag, startPoint x: 912, startPoint y: 347, endPoint x: 1113, endPoint y: 450, distance: 225.9
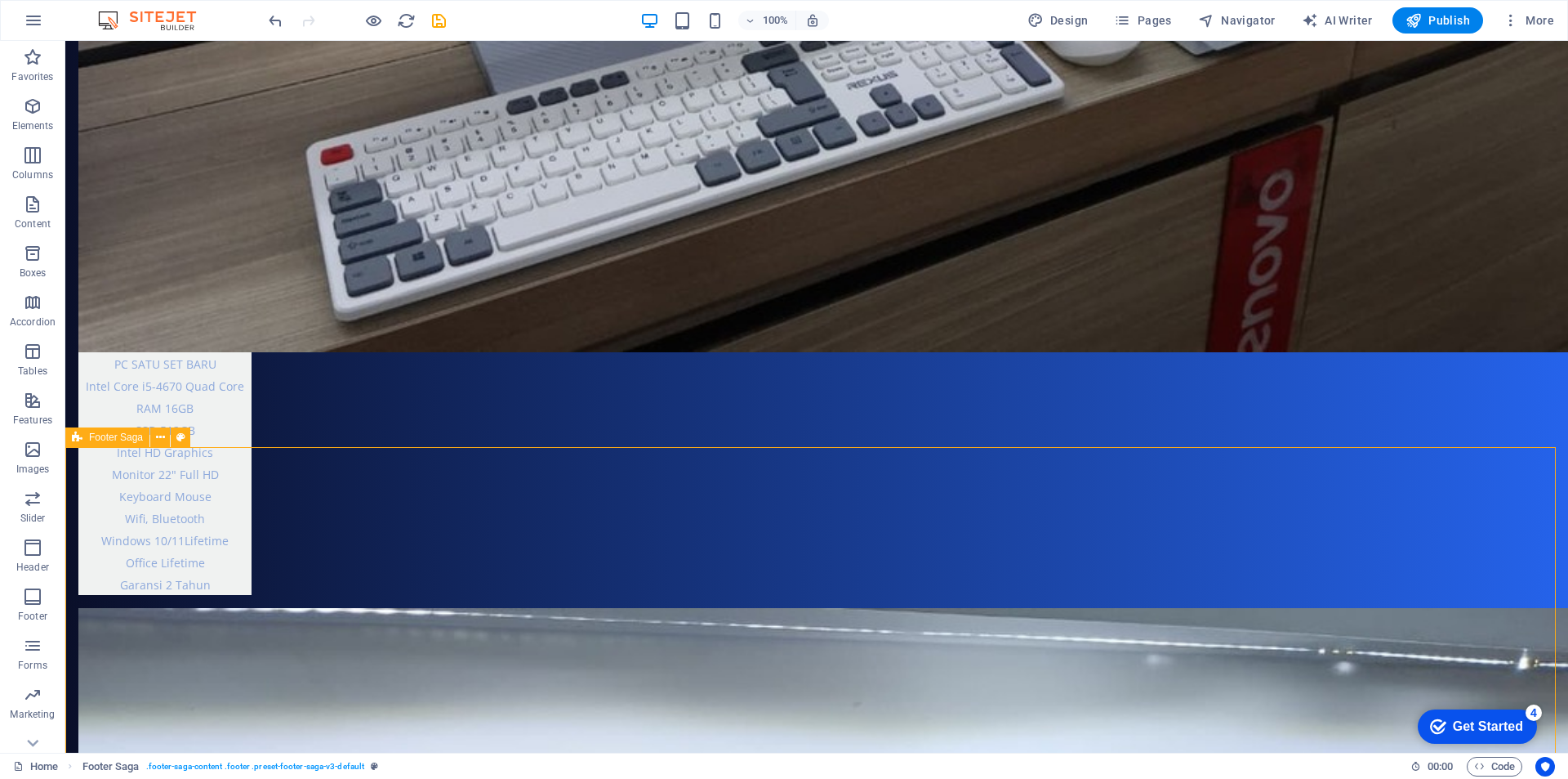
select select "footer"
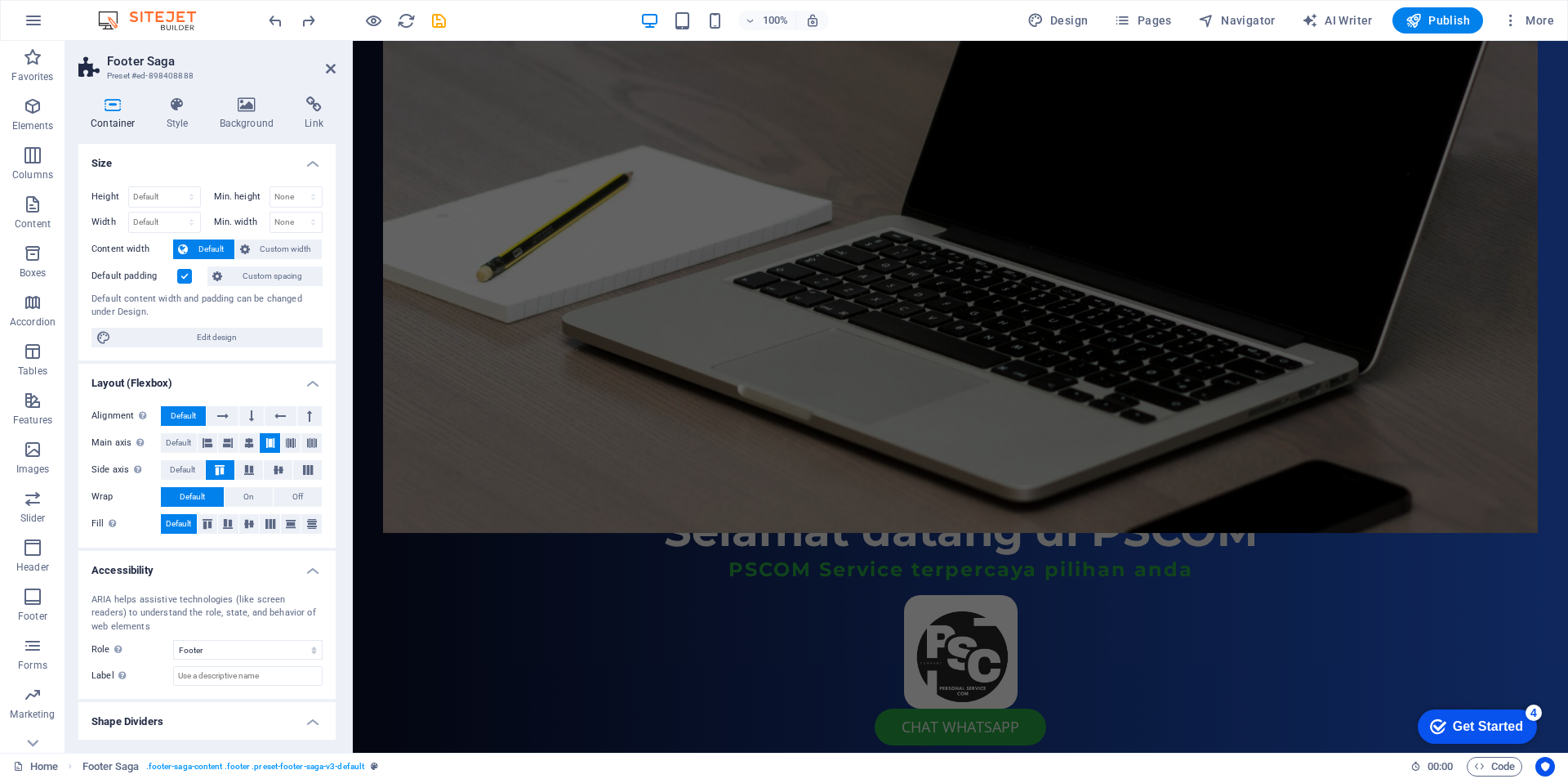
scroll to position [37, 0]
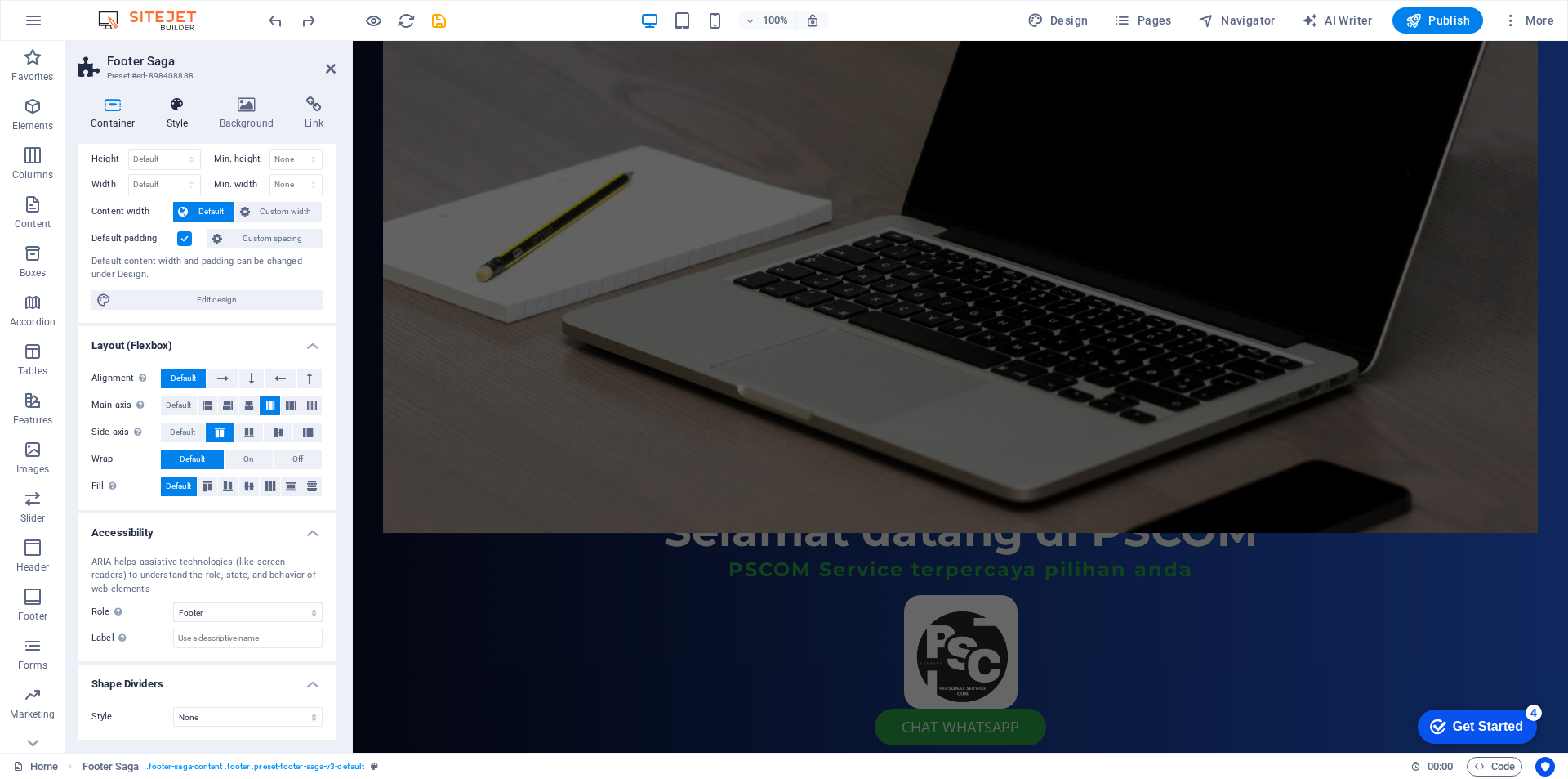
click at [175, 119] on h4 "Style" at bounding box center [181, 114] width 53 height 34
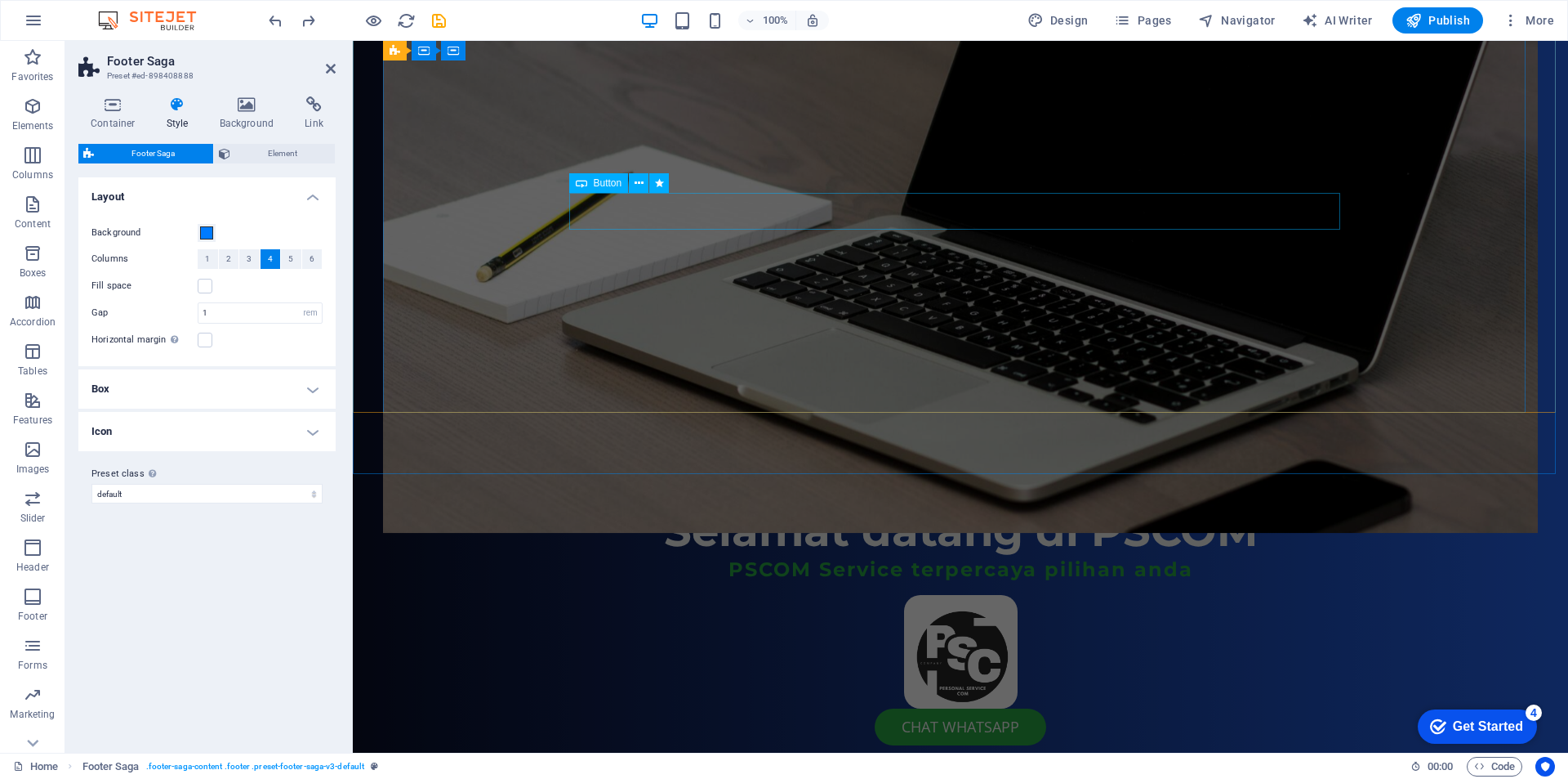
click at [914, 709] on div "cHAT WHATSAPP" at bounding box center [961, 727] width 771 height 37
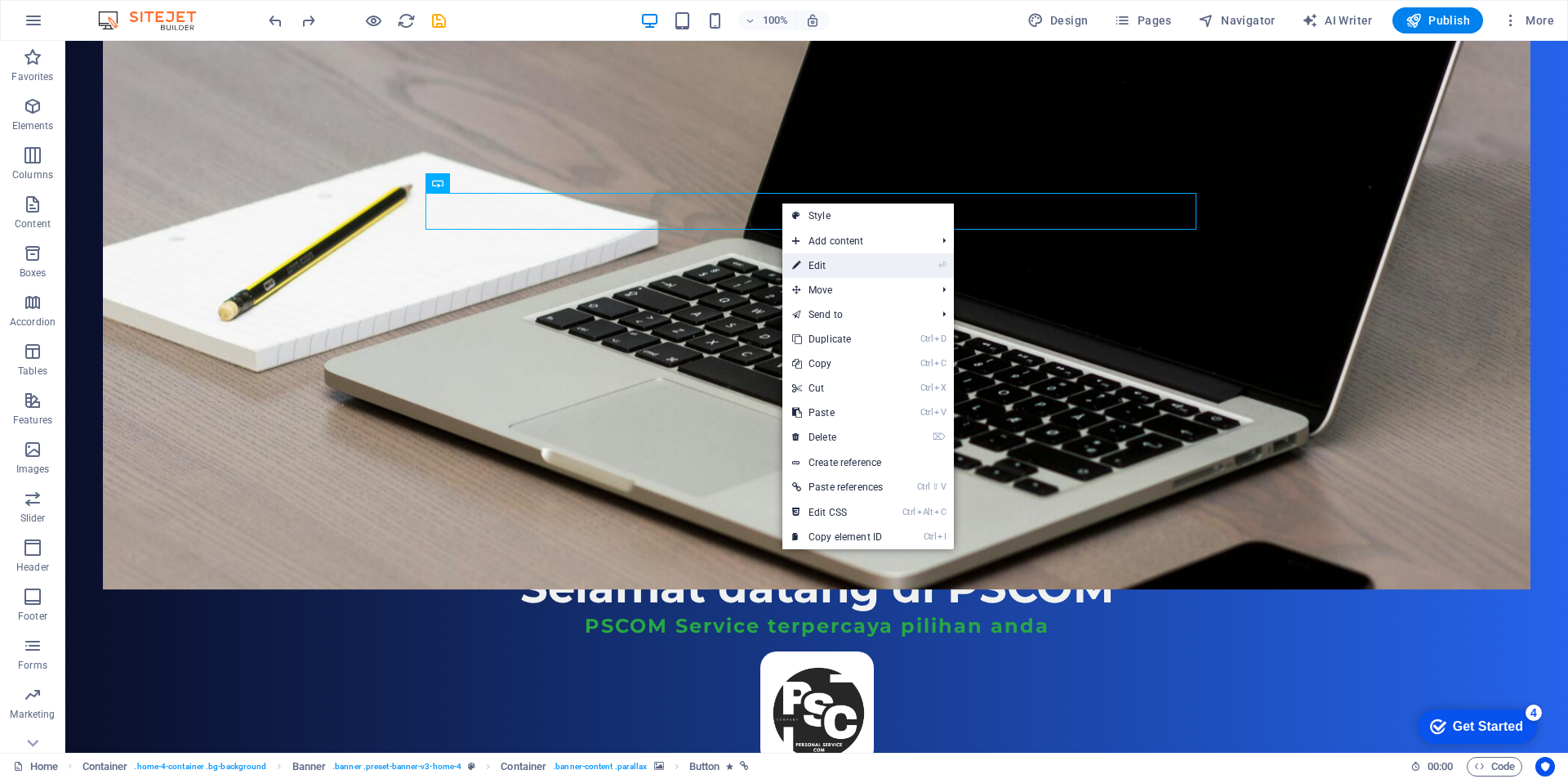
click at [827, 266] on link "⏎ Edit" at bounding box center [837, 265] width 111 height 24
select select "flash"
select select "s"
select select "onload"
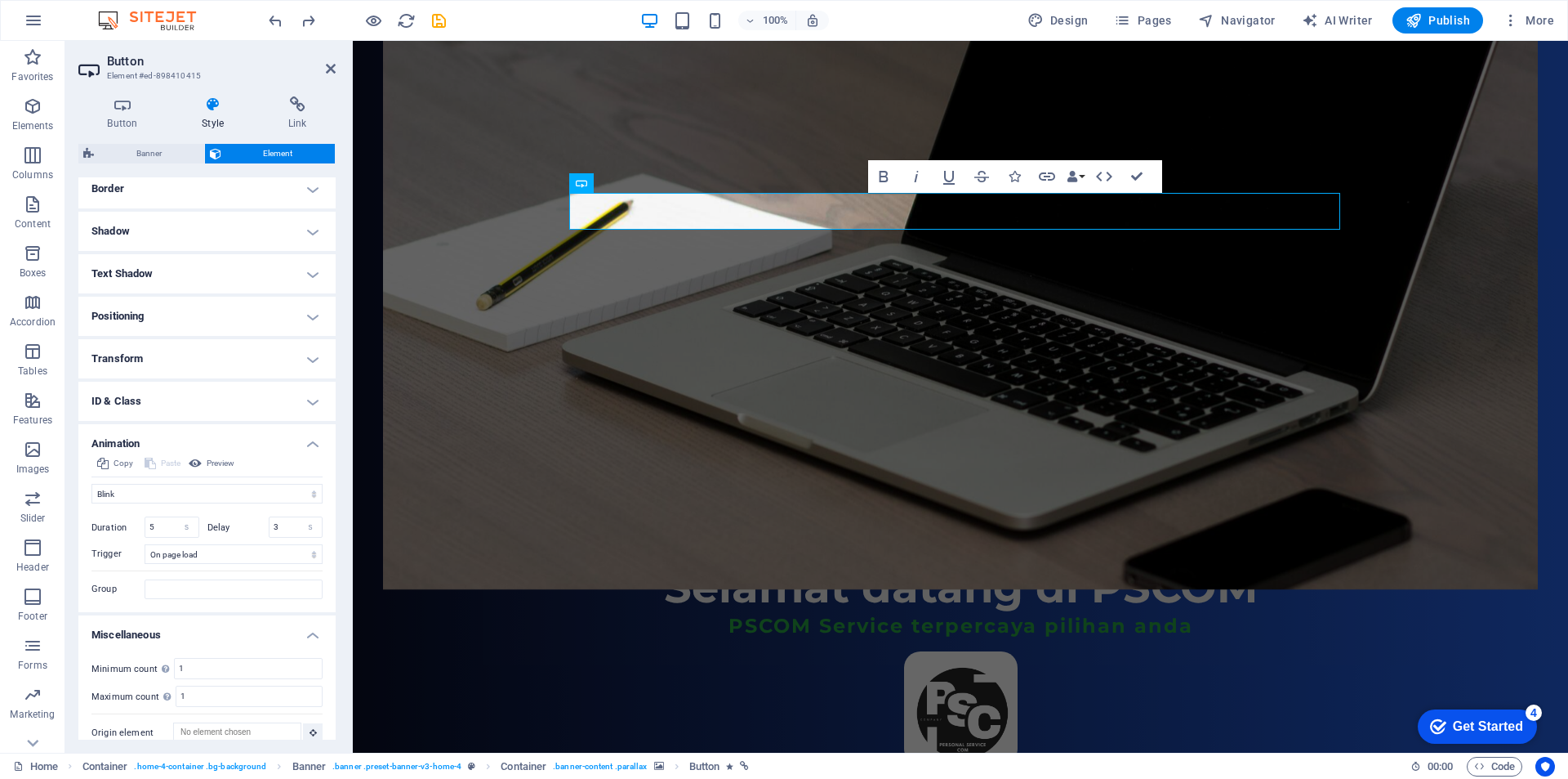
scroll to position [379, 0]
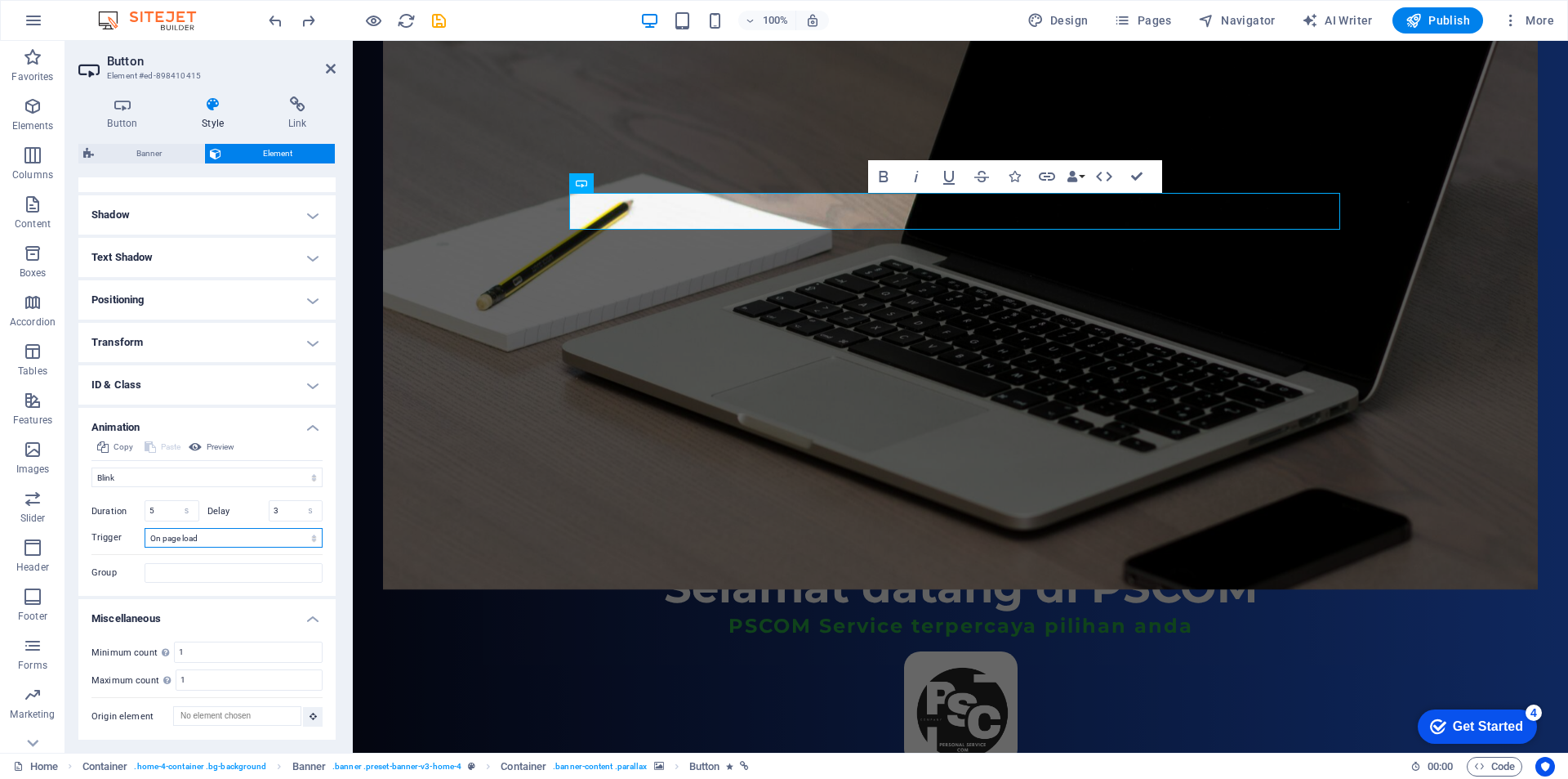
click at [204, 541] on select "No automatic trigger On page load Element scrolled into view" at bounding box center [234, 537] width 178 height 20
click at [205, 541] on select "No automatic trigger On page load Element scrolled into view" at bounding box center [234, 537] width 178 height 20
click at [212, 576] on input "Group" at bounding box center [234, 573] width 178 height 20
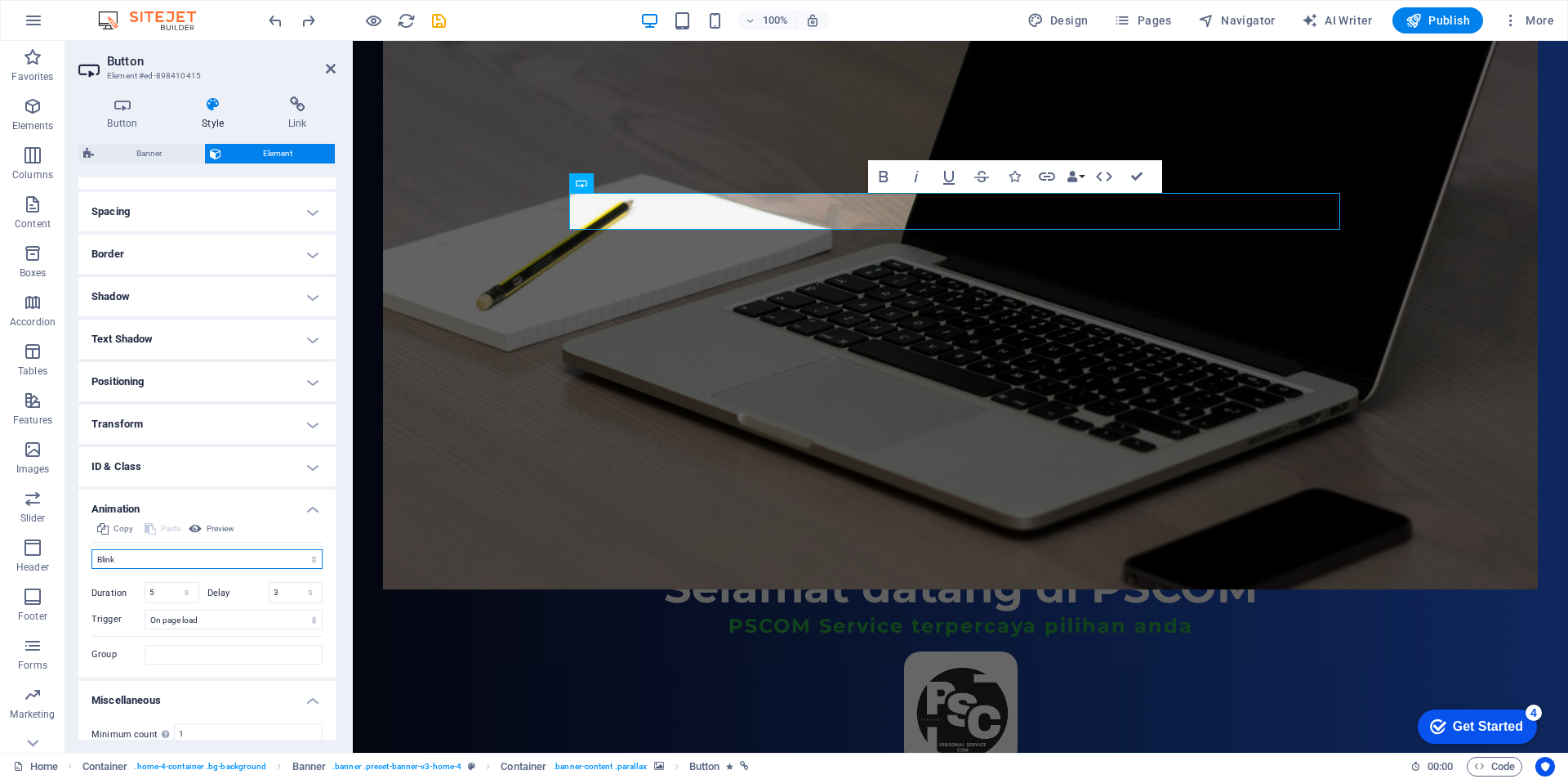
click at [217, 557] on select "Don't animate Show / Hide Slide up/down Zoom in/out Slide left to right Slide r…" at bounding box center [207, 559] width 231 height 20
click at [92, 549] on select "Don't animate Show / Hide Slide up/down Zoom in/out Slide left to right Slide r…" at bounding box center [207, 559] width 231 height 20
click at [192, 559] on select "Don't animate Show / Hide Slide up/down Zoom in/out Slide left to right Slide r…" at bounding box center [207, 559] width 231 height 20
select select "move-left-to-right"
click at [92, 549] on select "Don't animate Show / Hide Slide up/down Zoom in/out Slide left to right Slide r…" at bounding box center [207, 559] width 231 height 20
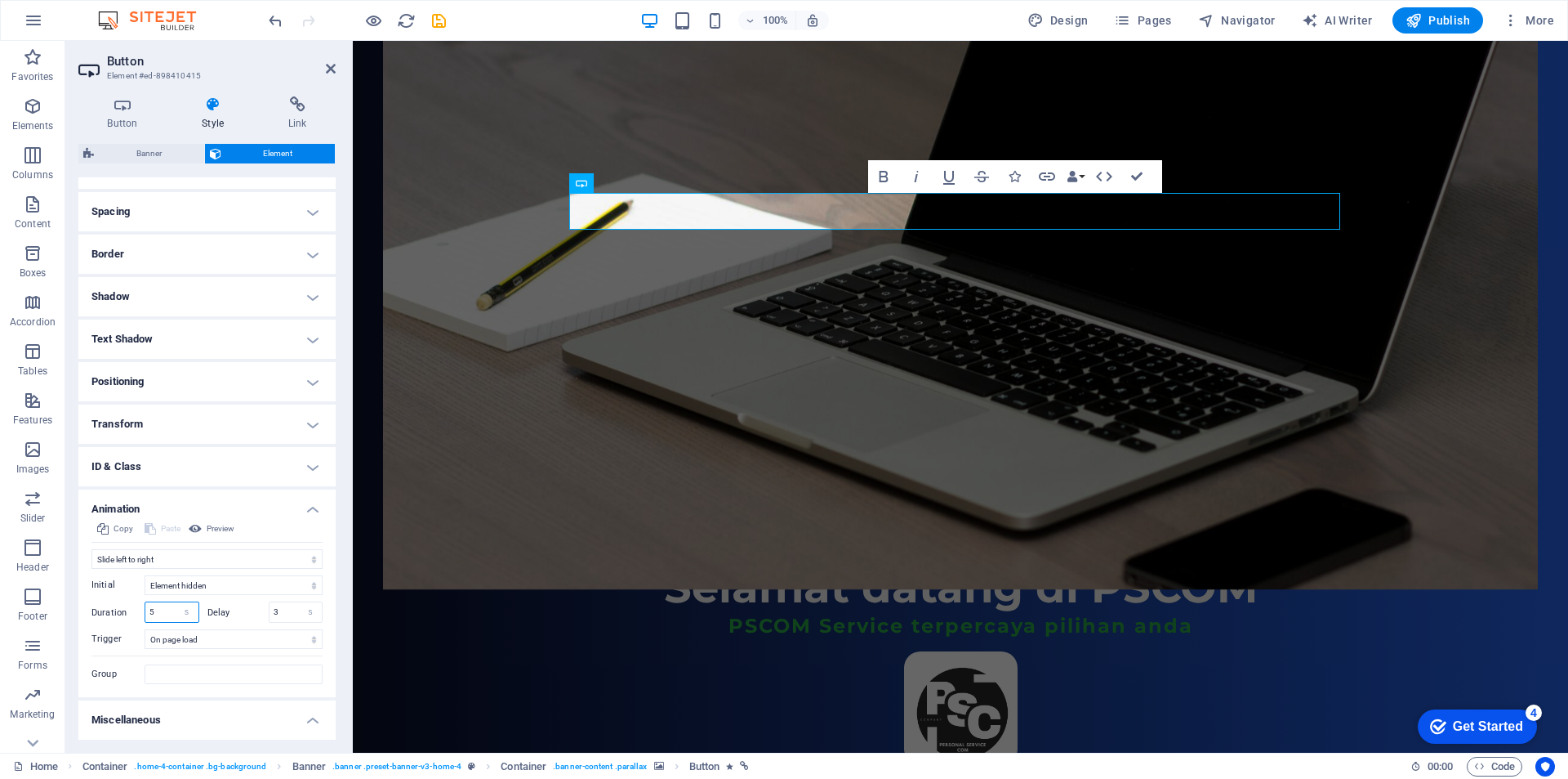
drag, startPoint x: 163, startPoint y: 612, endPoint x: 150, endPoint y: 610, distance: 13.2
click at [150, 610] on input "5" at bounding box center [172, 612] width 53 height 20
type input "1"
drag, startPoint x: 283, startPoint y: 613, endPoint x: 270, endPoint y: 612, distance: 13.0
click at [270, 612] on input "3" at bounding box center [296, 612] width 53 height 20
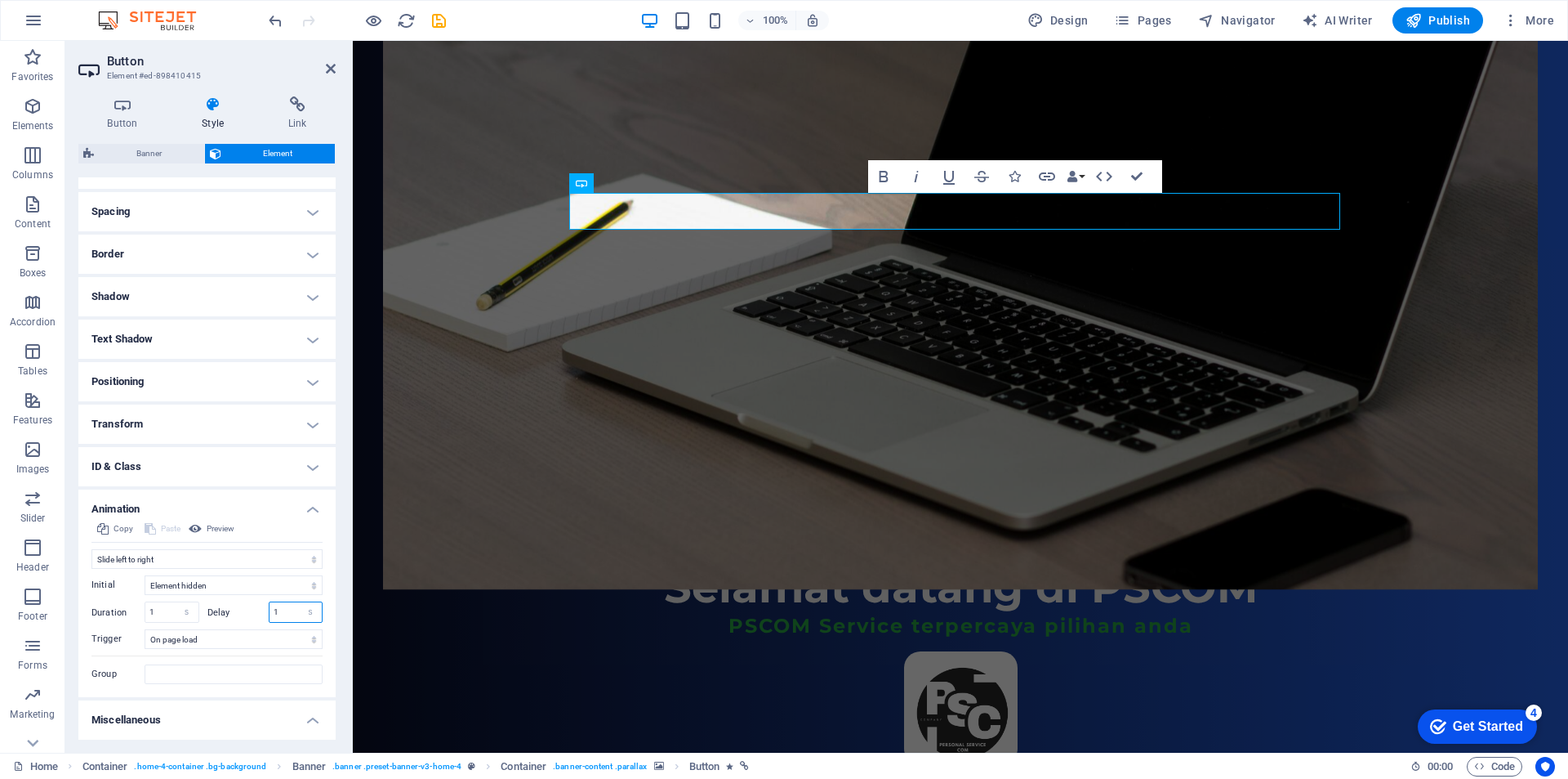
type input "1"
click at [245, 617] on label "Delay" at bounding box center [238, 612] width 62 height 9
click at [225, 639] on select "No automatic trigger On page load Element scrolled into view" at bounding box center [234, 639] width 178 height 20
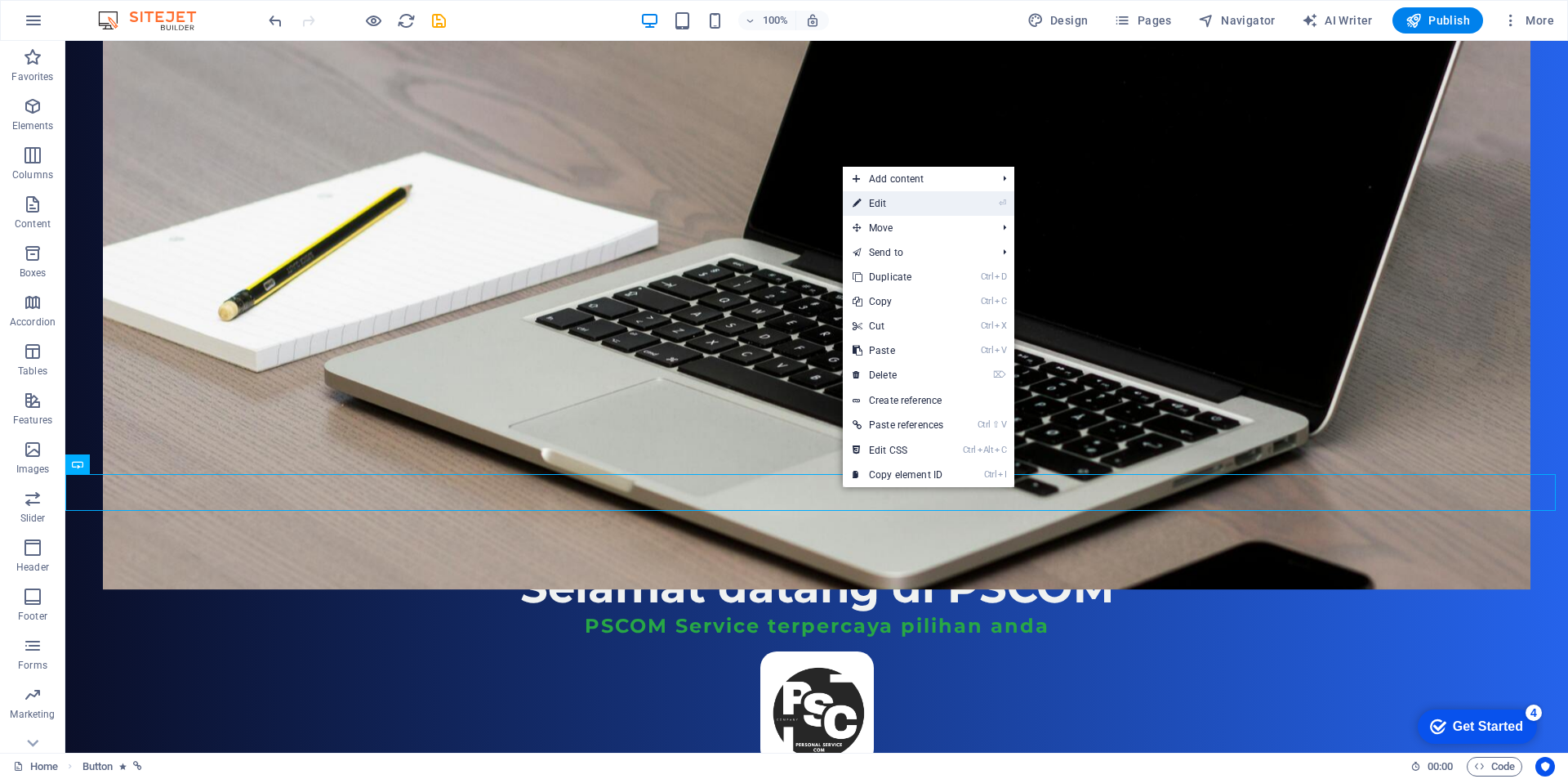
click at [907, 206] on link "⏎ Edit" at bounding box center [898, 203] width 111 height 24
select select "flash"
select select "s"
select select "scroll"
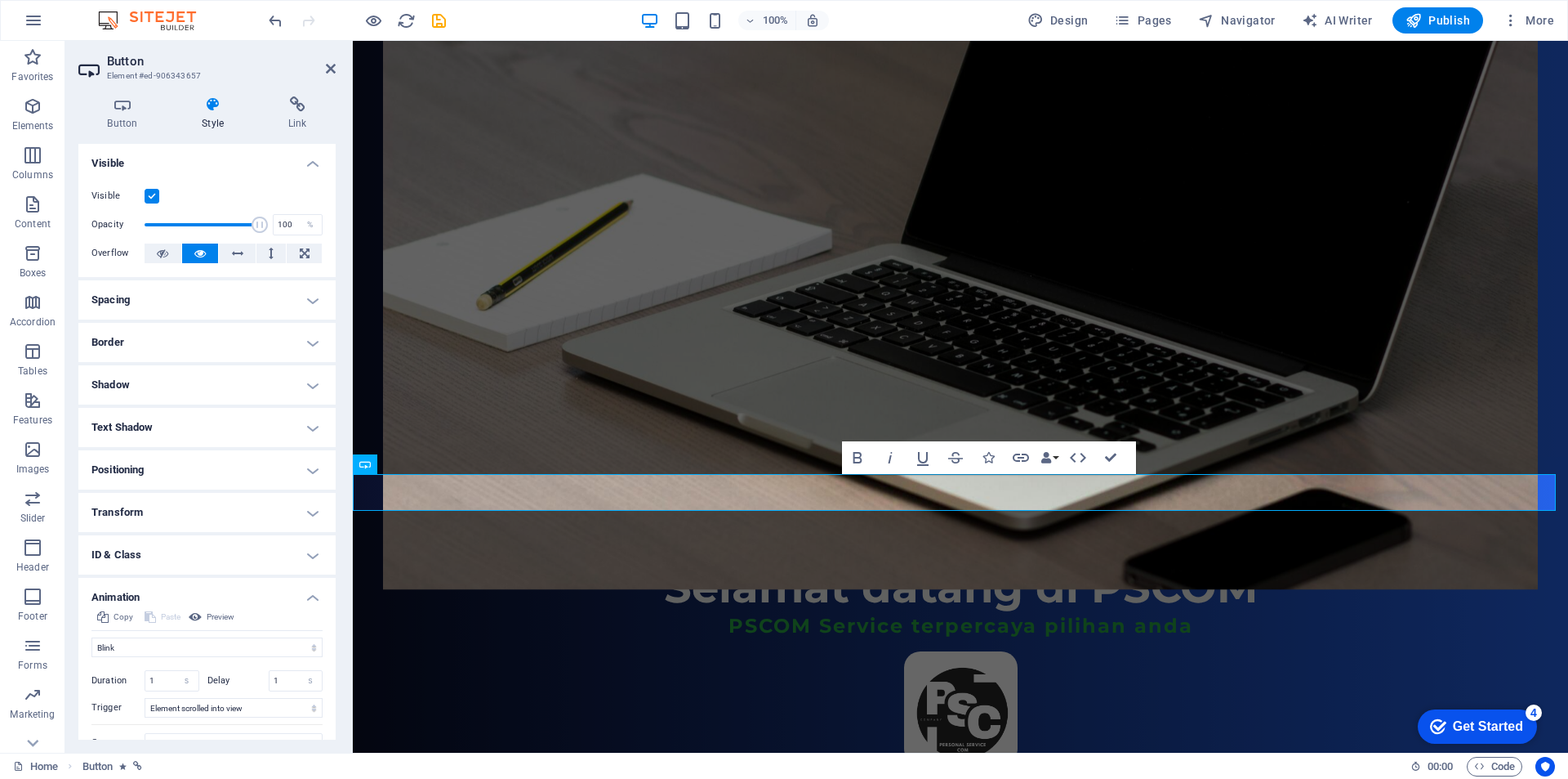
scroll to position [69, 0]
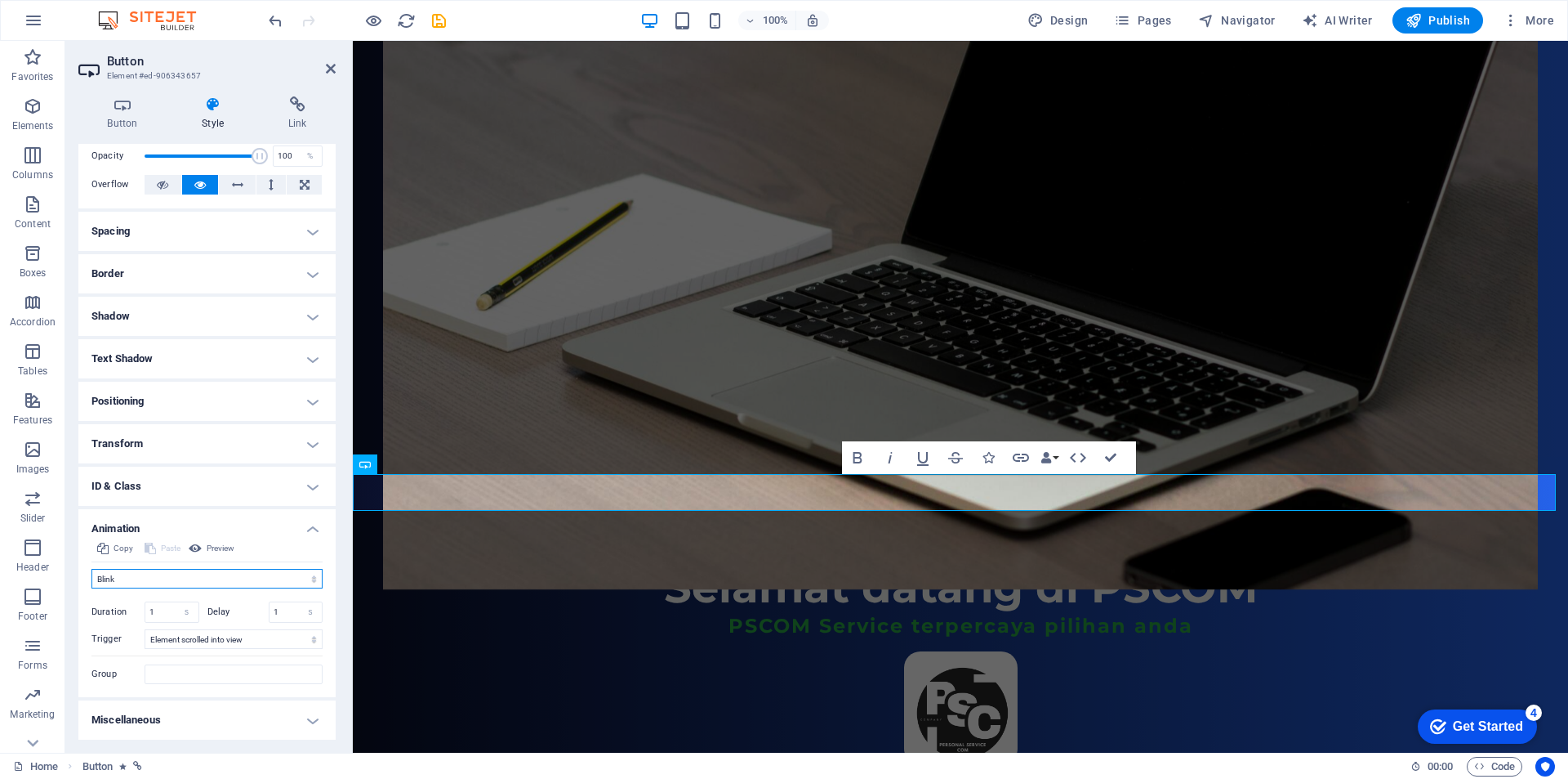
click at [166, 583] on select "Don't animate Show / Hide Slide up/down Zoom in/out Slide left to right Slide r…" at bounding box center [207, 578] width 231 height 20
select select "pulse"
click at [92, 569] on select "Don't animate Show / Hide Slide up/down Zoom in/out Slide left to right Slide r…" at bounding box center [207, 578] width 231 height 20
click at [200, 547] on icon at bounding box center [195, 548] width 13 height 20
click at [244, 523] on h4 "Animation" at bounding box center [206, 524] width 257 height 29
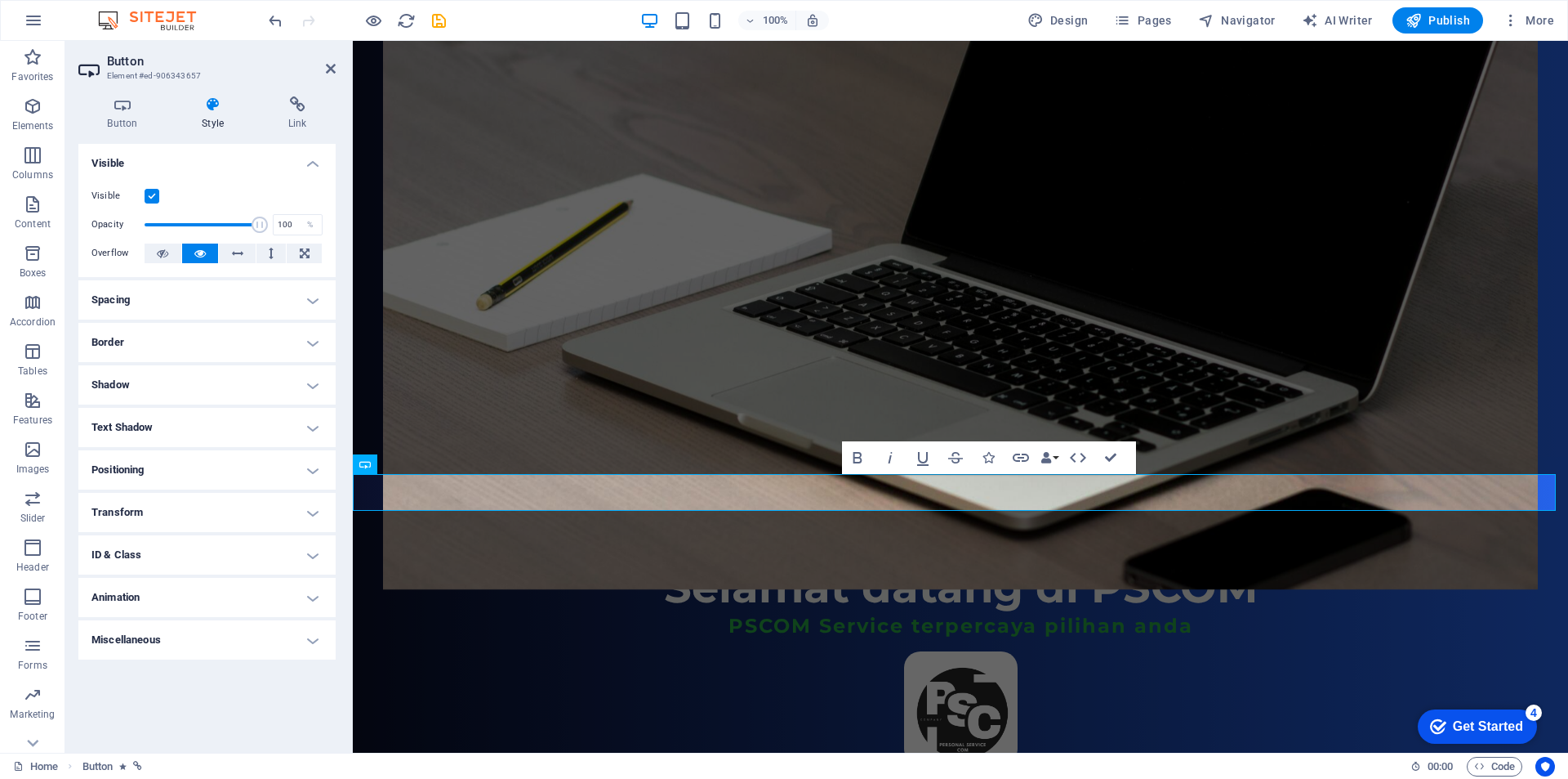
scroll to position [0, 0]
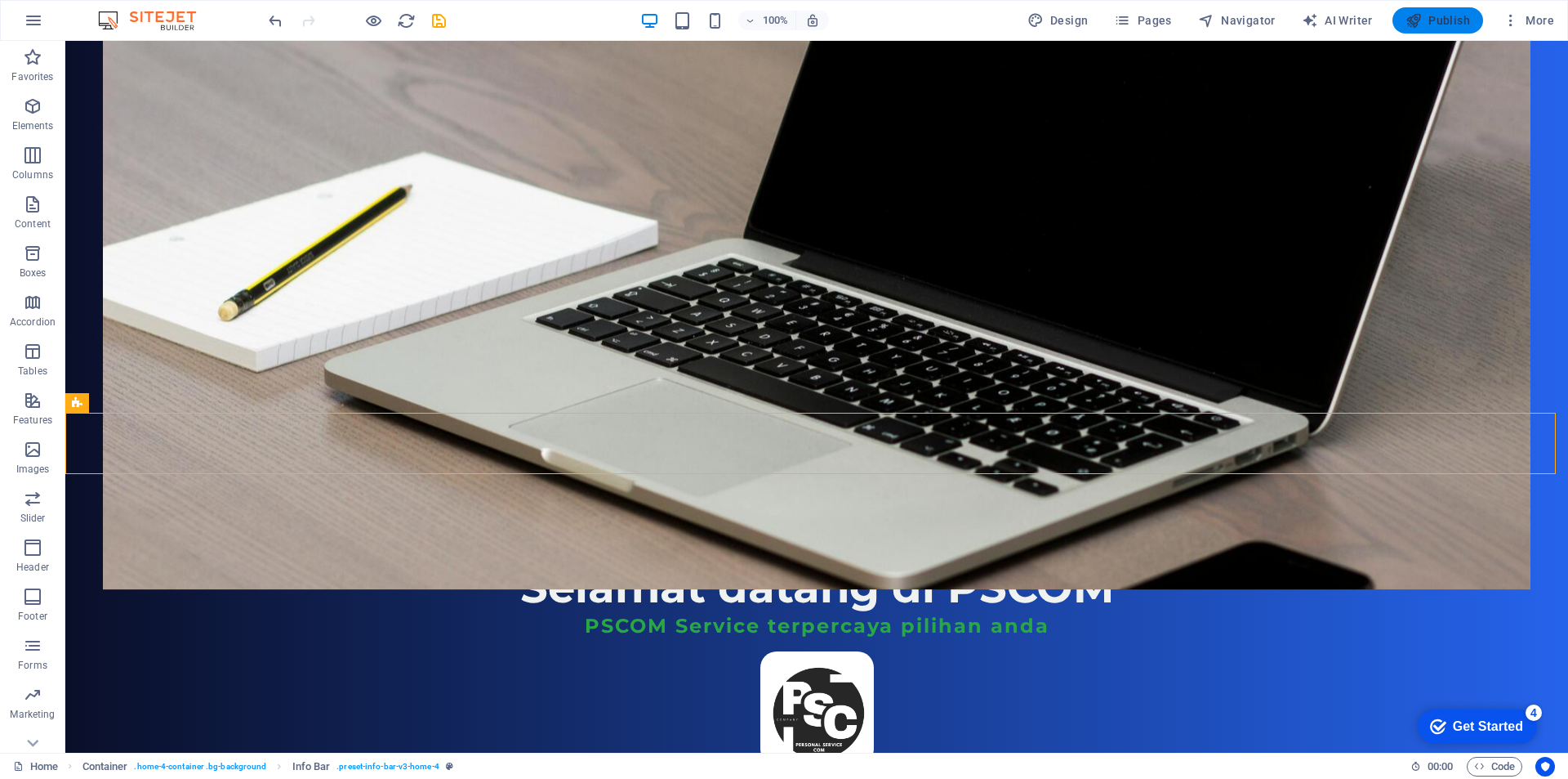
click at [1444, 19] on span "Publish" at bounding box center [1438, 21] width 65 height 17
